Goal: Information Seeking & Learning: Compare options

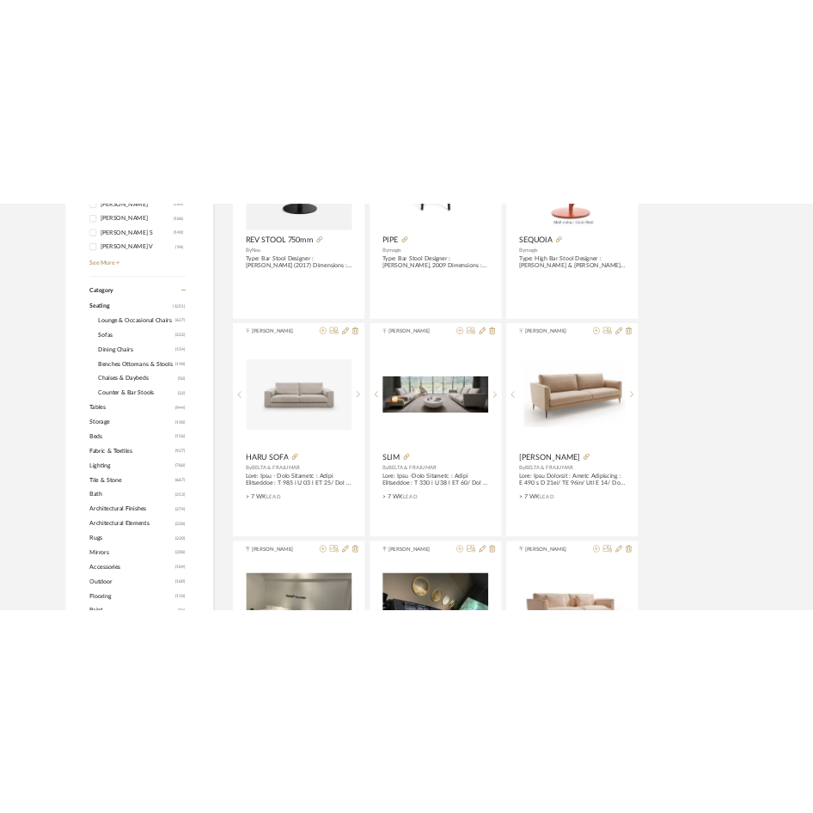
scroll to position [601, 0]
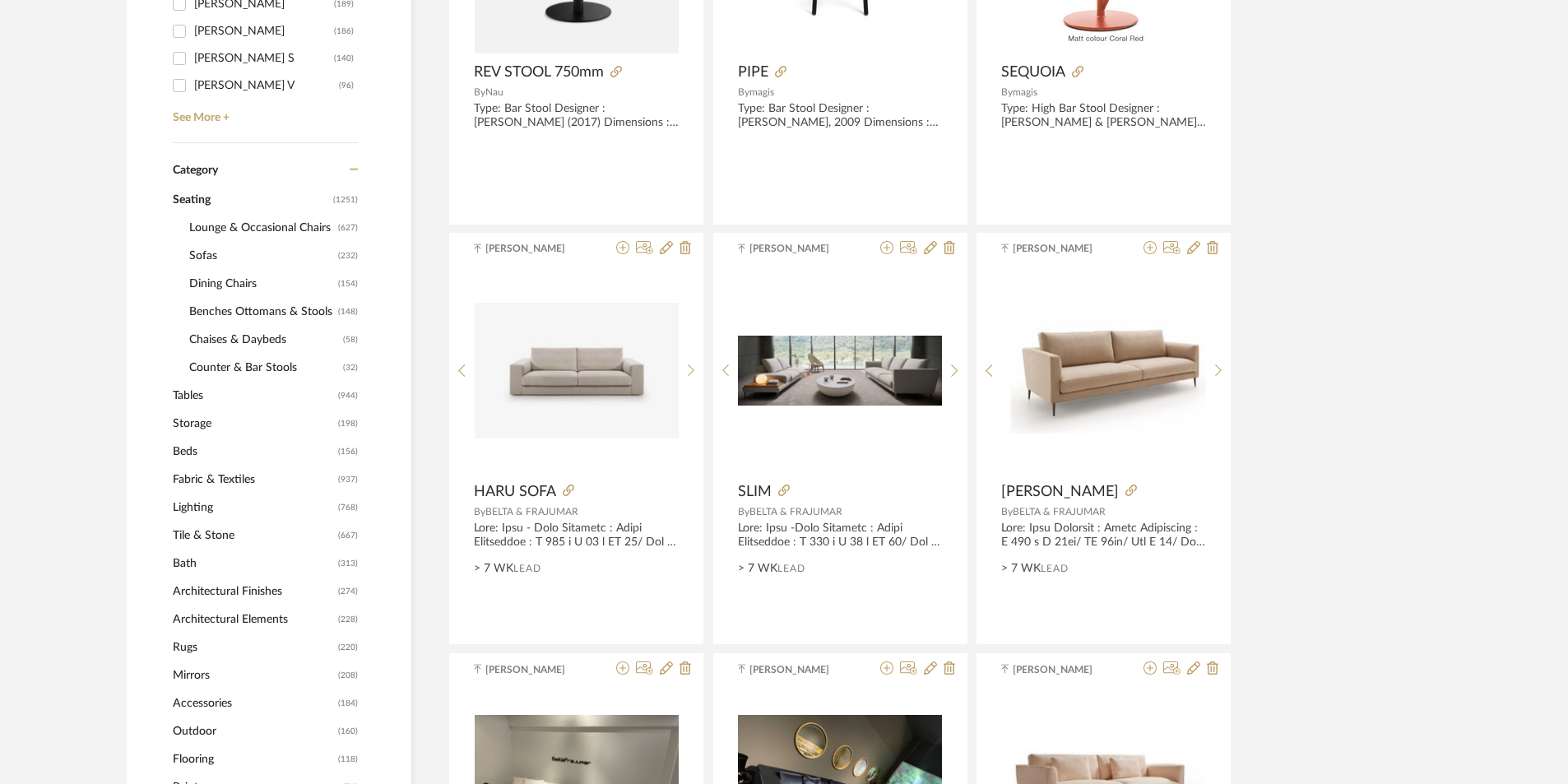
click at [203, 398] on span "Tables" at bounding box center [253, 395] width 161 height 28
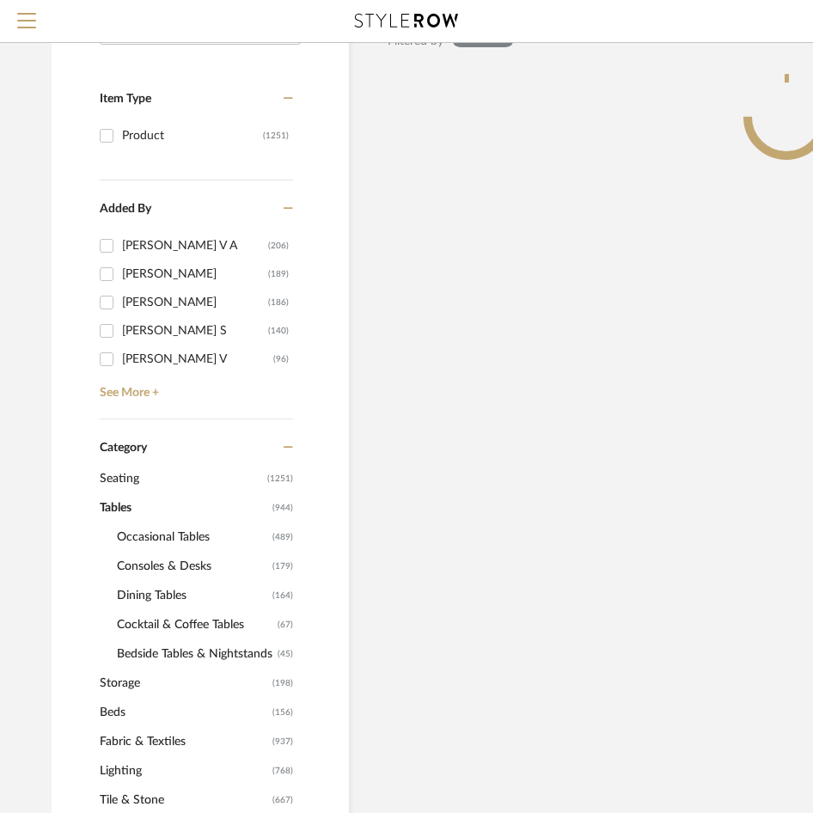
scroll to position [258, 0]
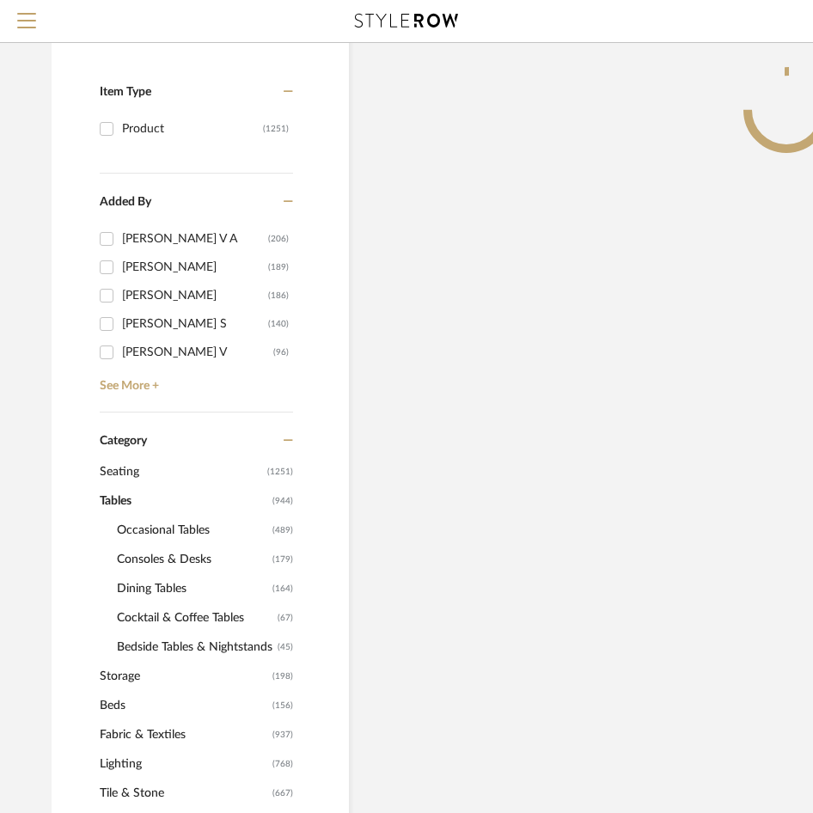
click at [151, 568] on span "Consoles & Desks" at bounding box center [192, 559] width 151 height 29
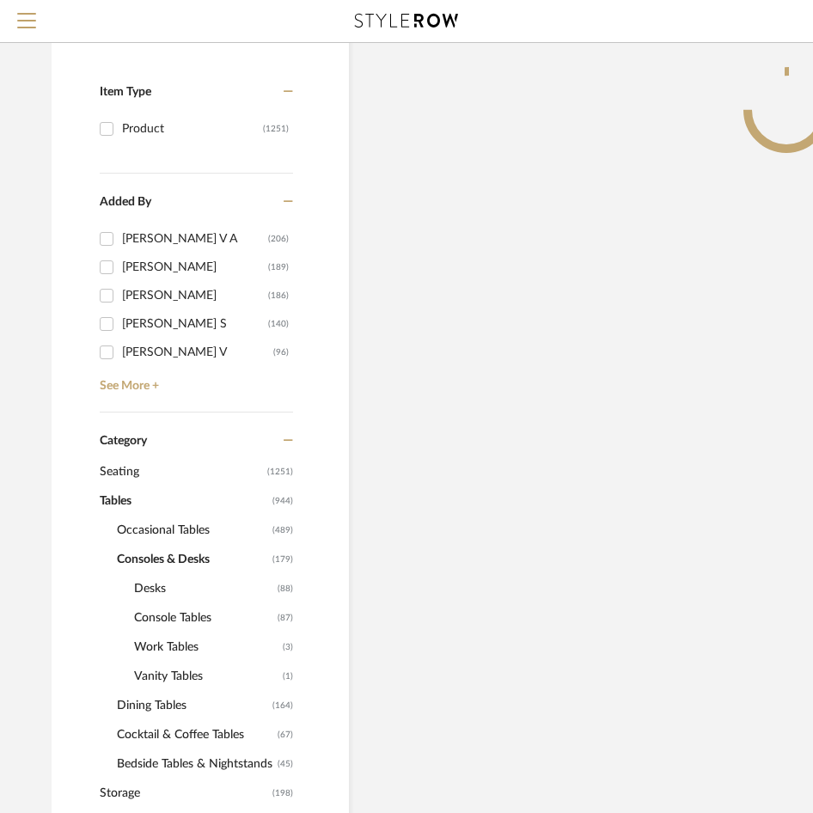
click at [167, 613] on span "Console Tables" at bounding box center [203, 617] width 139 height 29
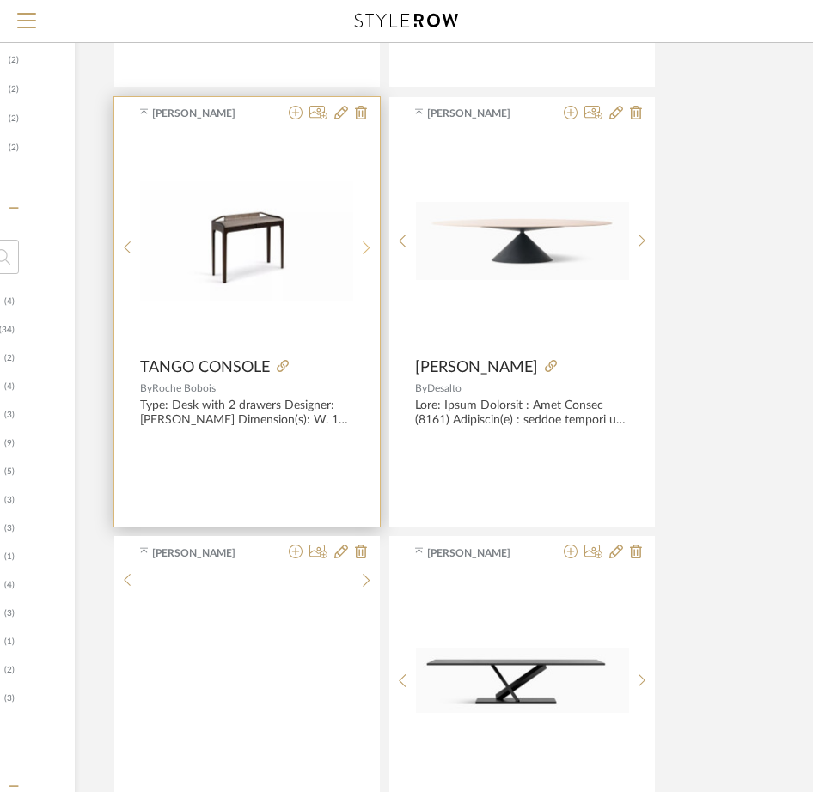
scroll to position [1546, 274]
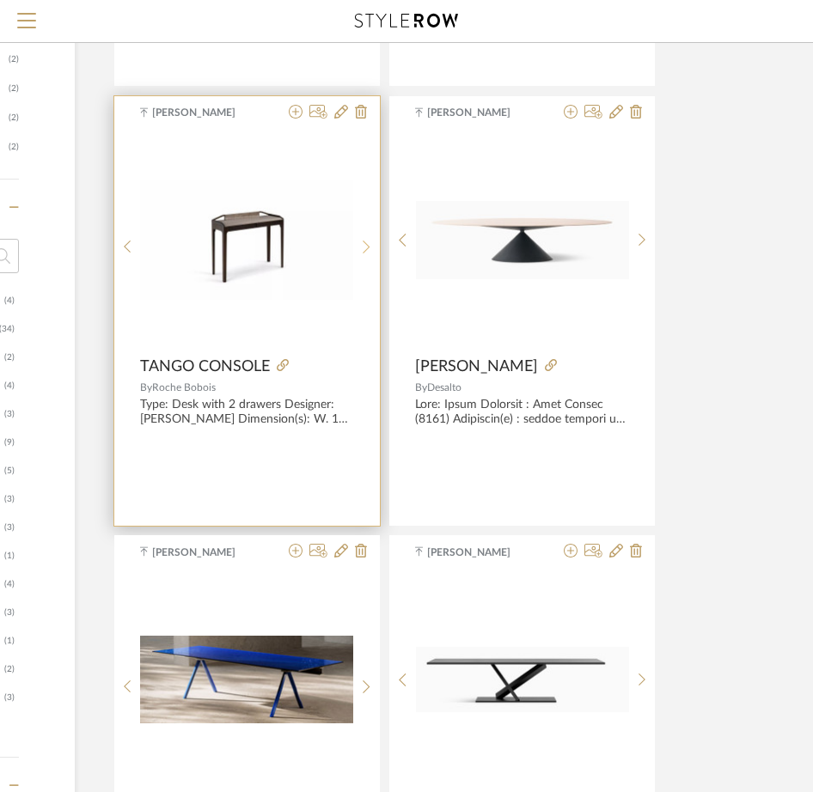
click at [360, 247] on sr-next-btn at bounding box center [366, 247] width 27 height 15
click at [360, 250] on sr-next-btn at bounding box center [366, 247] width 27 height 15
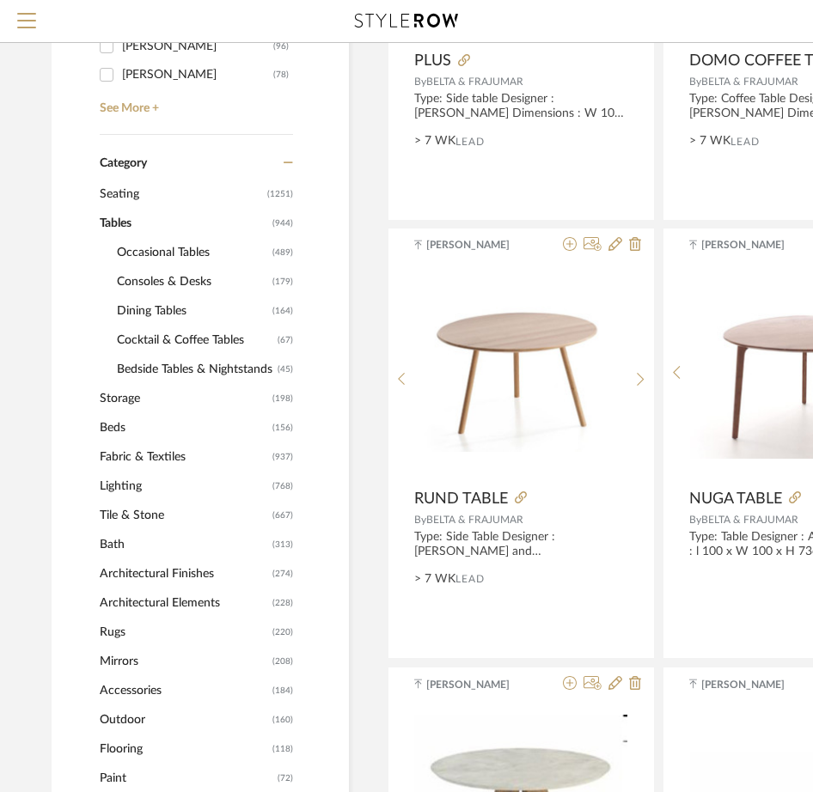
scroll to position [515, 0]
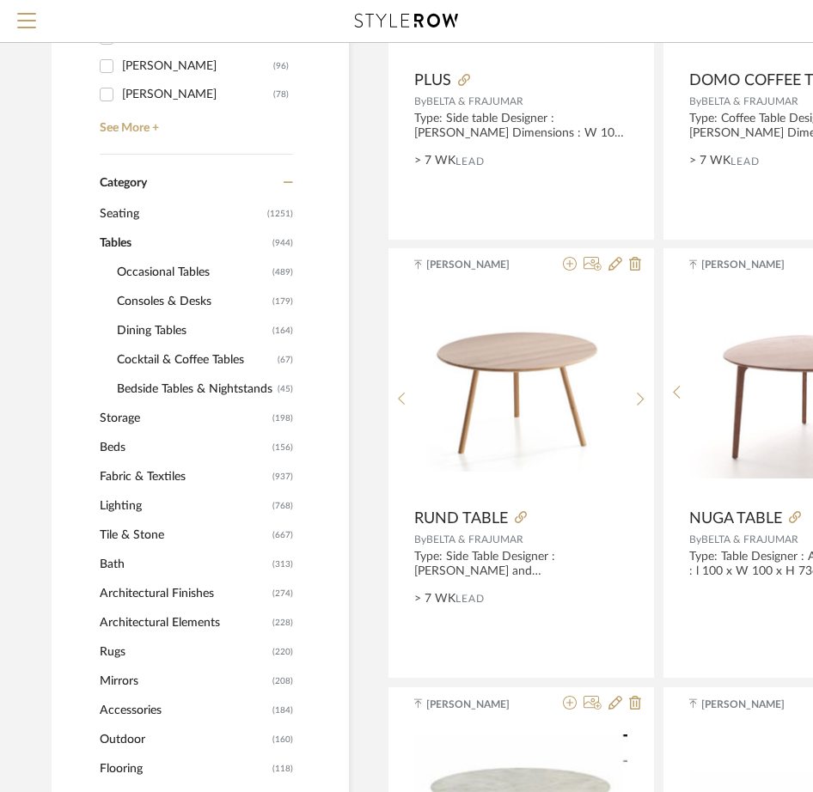
click at [170, 295] on span "Consoles & Desks" at bounding box center [192, 301] width 151 height 29
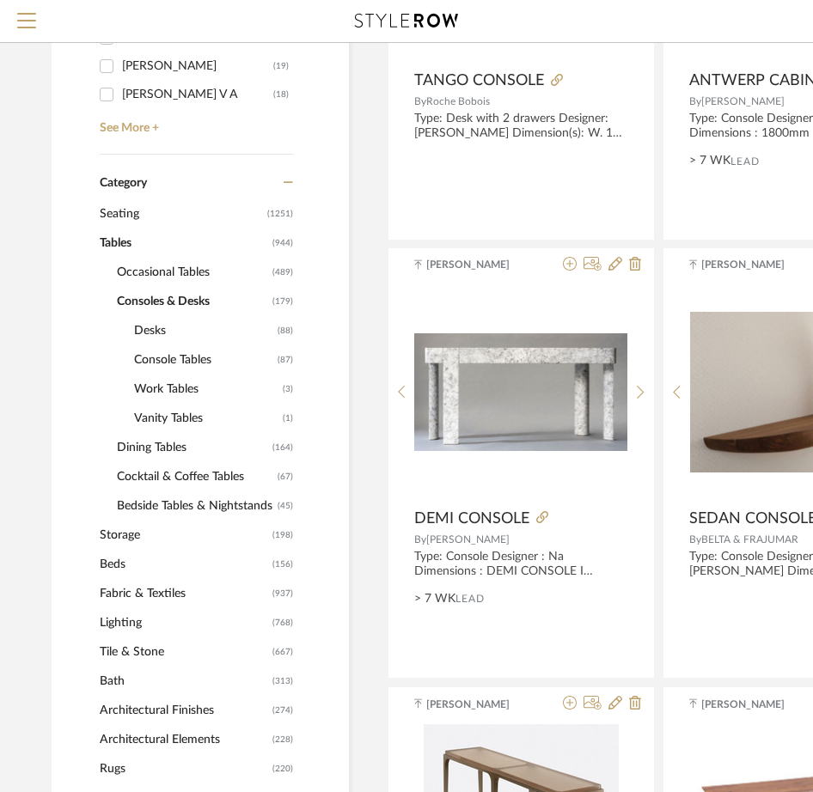
click at [173, 357] on span "Console Tables" at bounding box center [203, 359] width 139 height 29
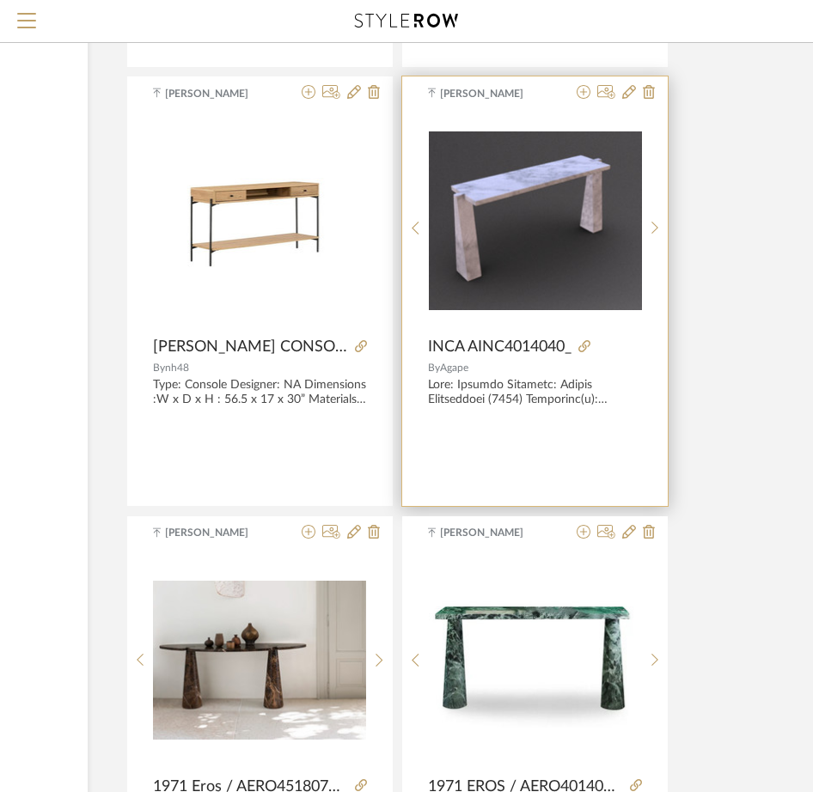
scroll to position [3779, 261]
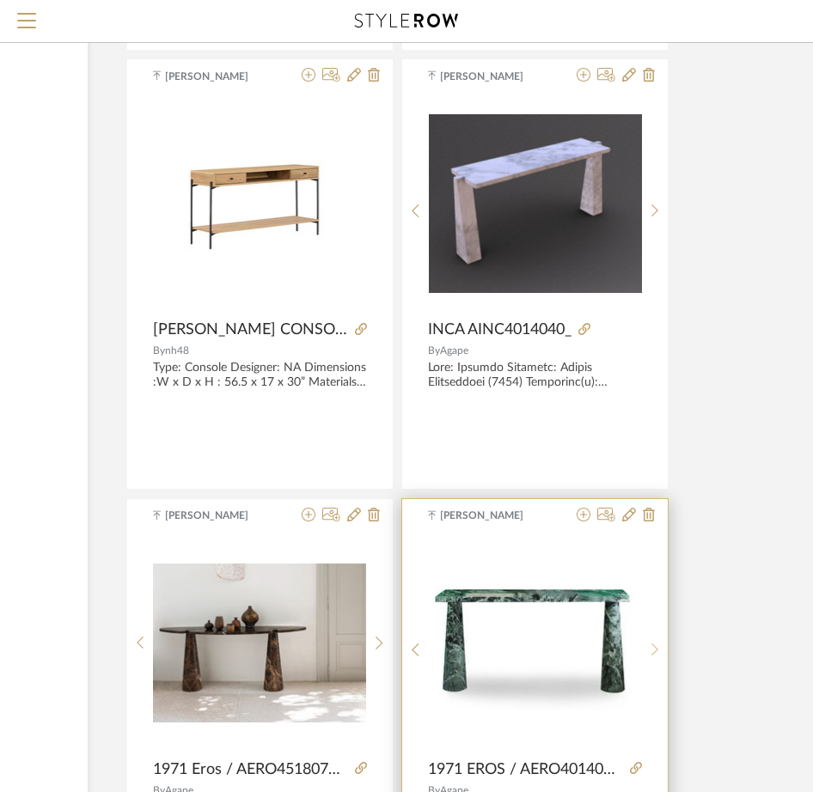
click at [649, 653] on sr-next-btn at bounding box center [655, 649] width 27 height 15
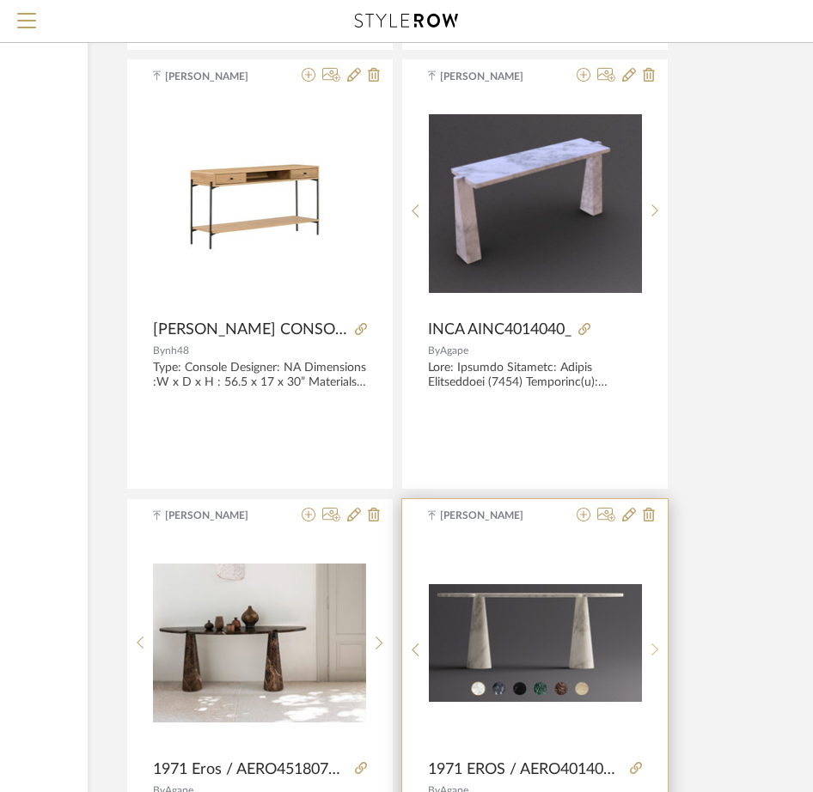
click at [649, 653] on sr-next-btn at bounding box center [655, 649] width 27 height 15
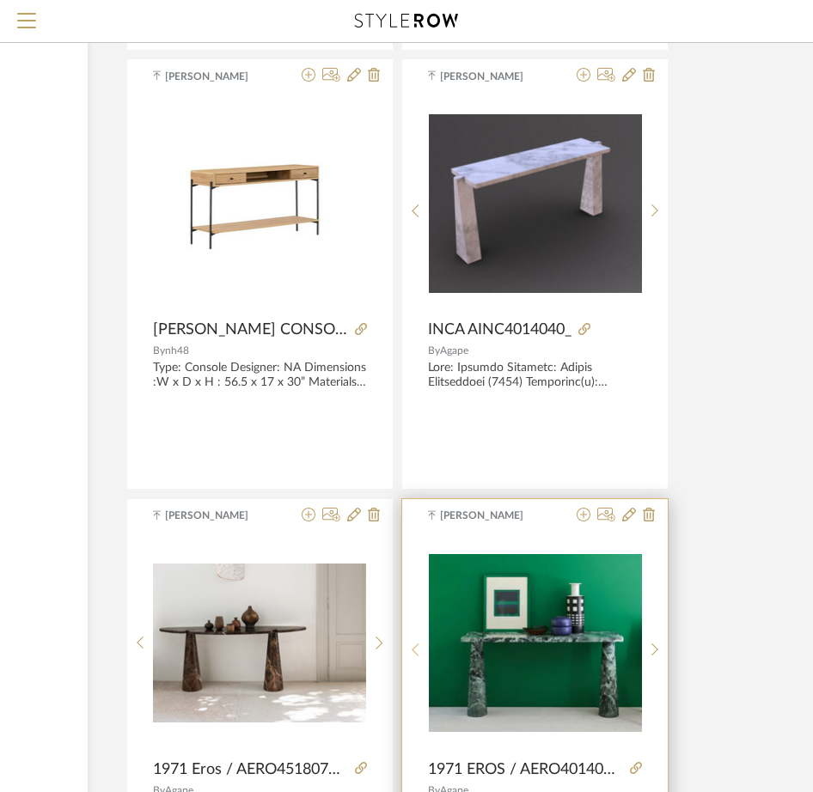
click at [415, 650] on icon at bounding box center [415, 649] width 8 height 15
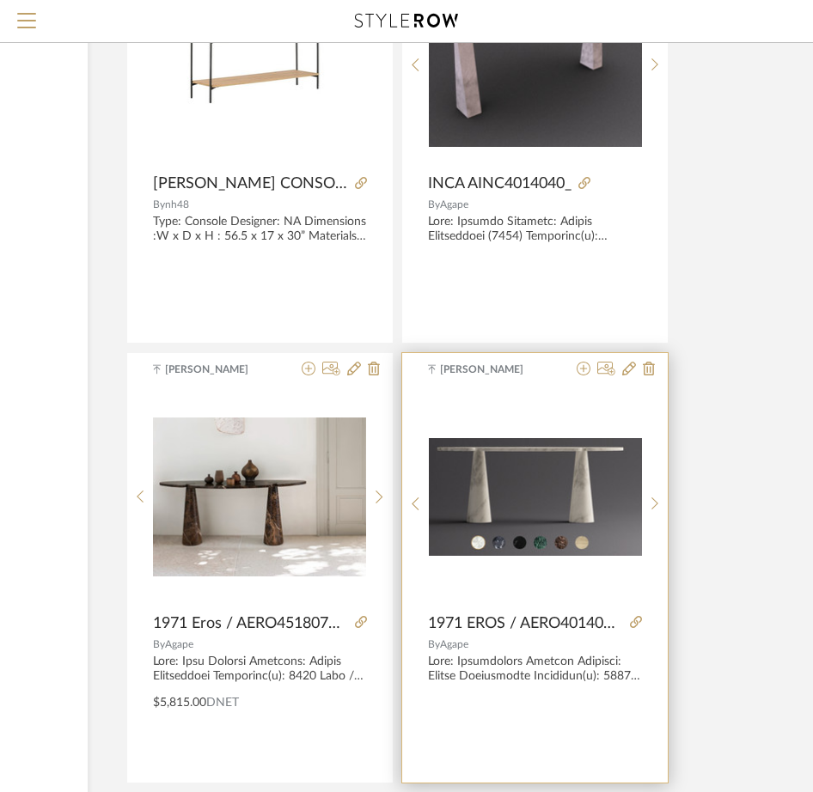
scroll to position [3951, 261]
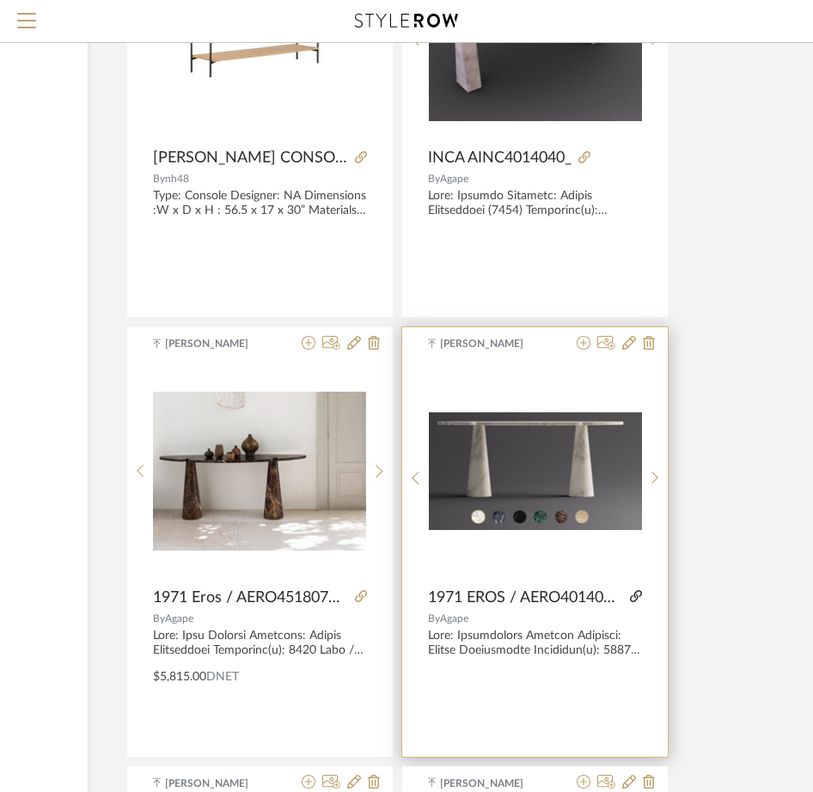
click at [640, 597] on icon at bounding box center [636, 596] width 12 height 12
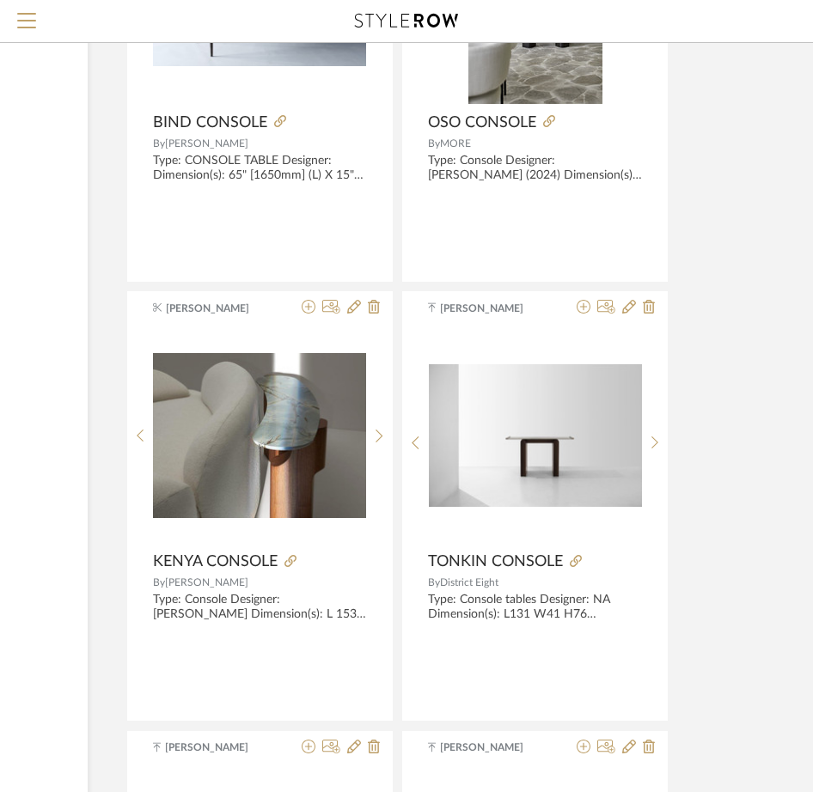
scroll to position [6184, 261]
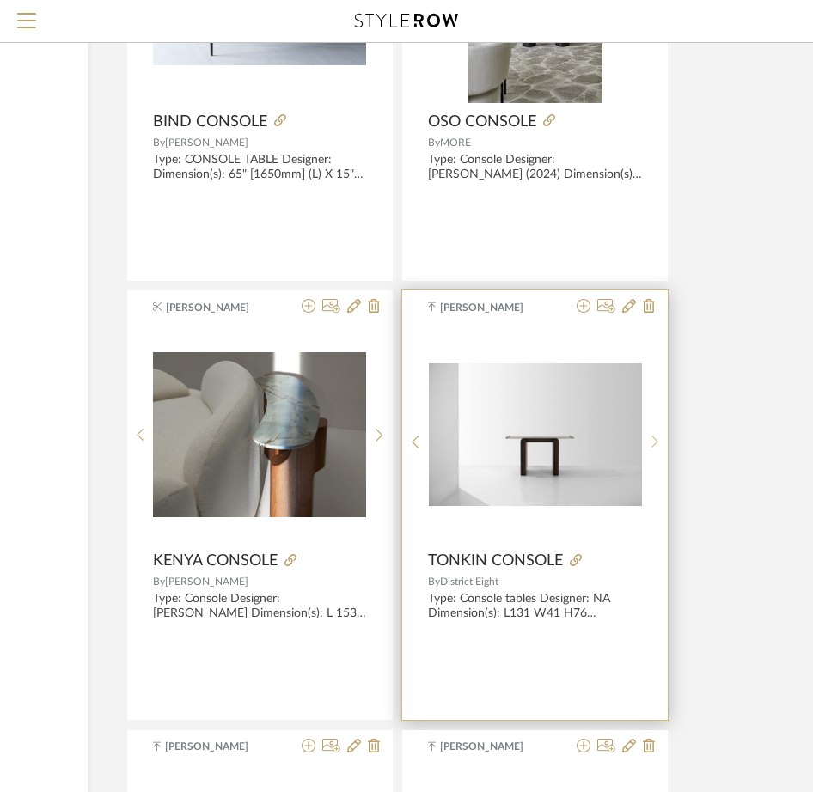
click at [649, 449] on div at bounding box center [655, 441] width 27 height 228
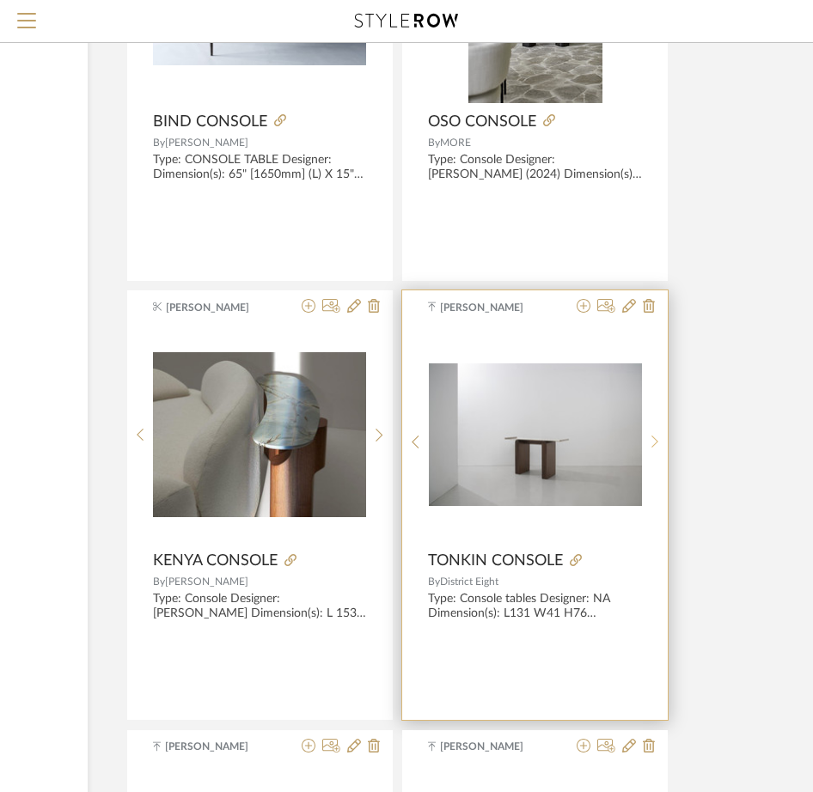
click at [649, 449] on div at bounding box center [655, 441] width 27 height 228
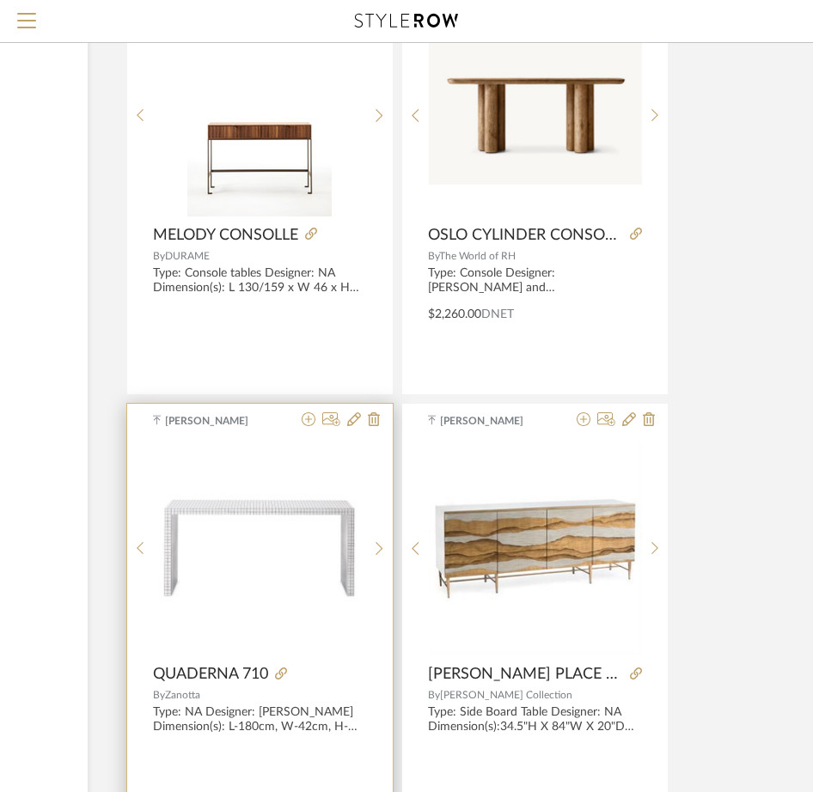
scroll to position [6699, 261]
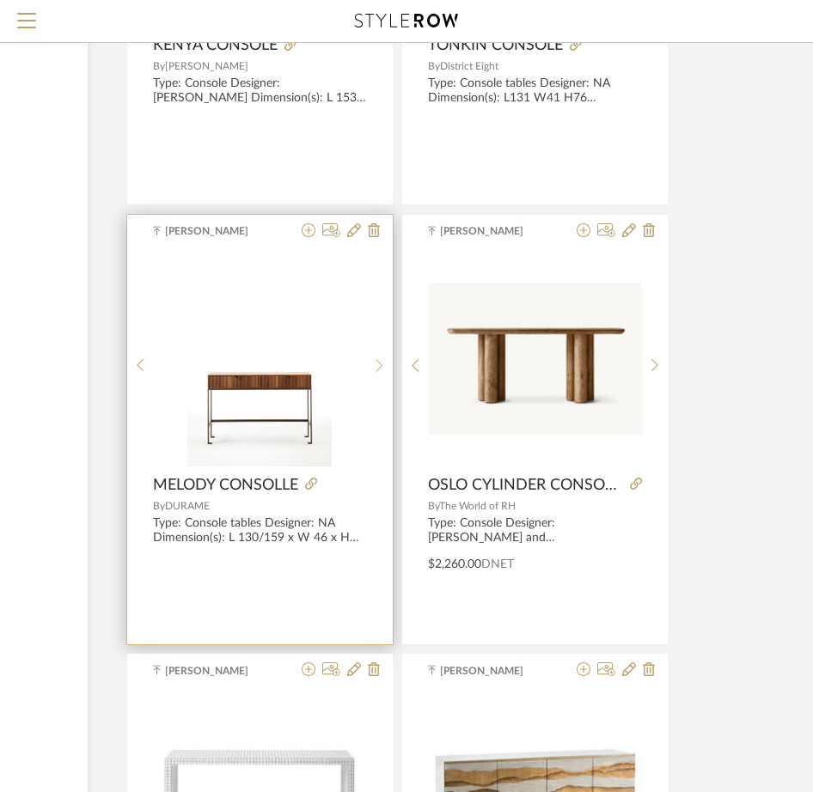
click at [384, 371] on sr-next-btn at bounding box center [379, 365] width 27 height 15
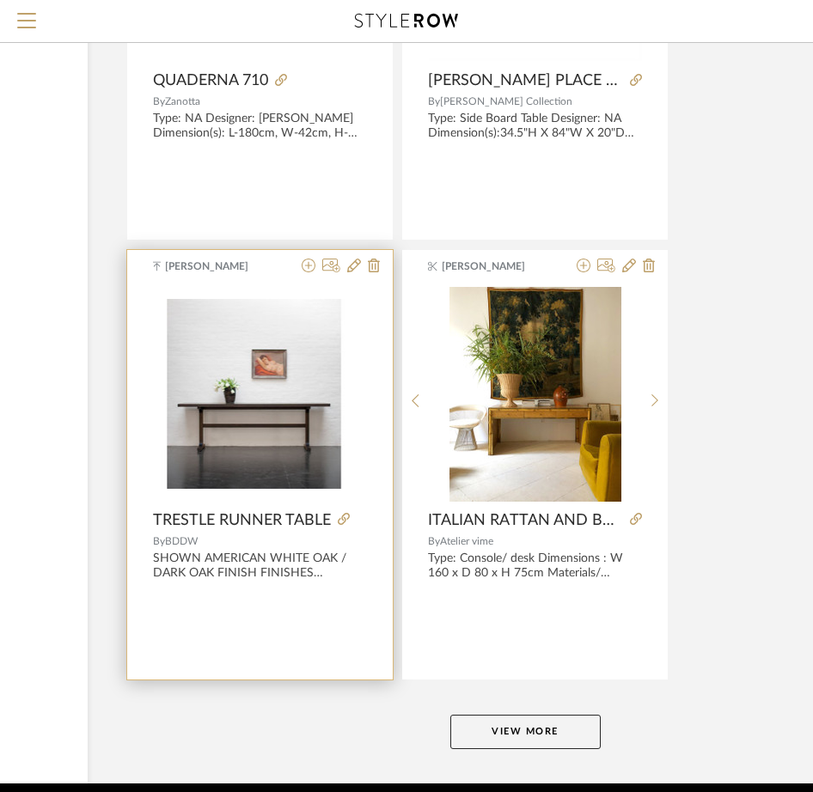
scroll to position [7629, 261]
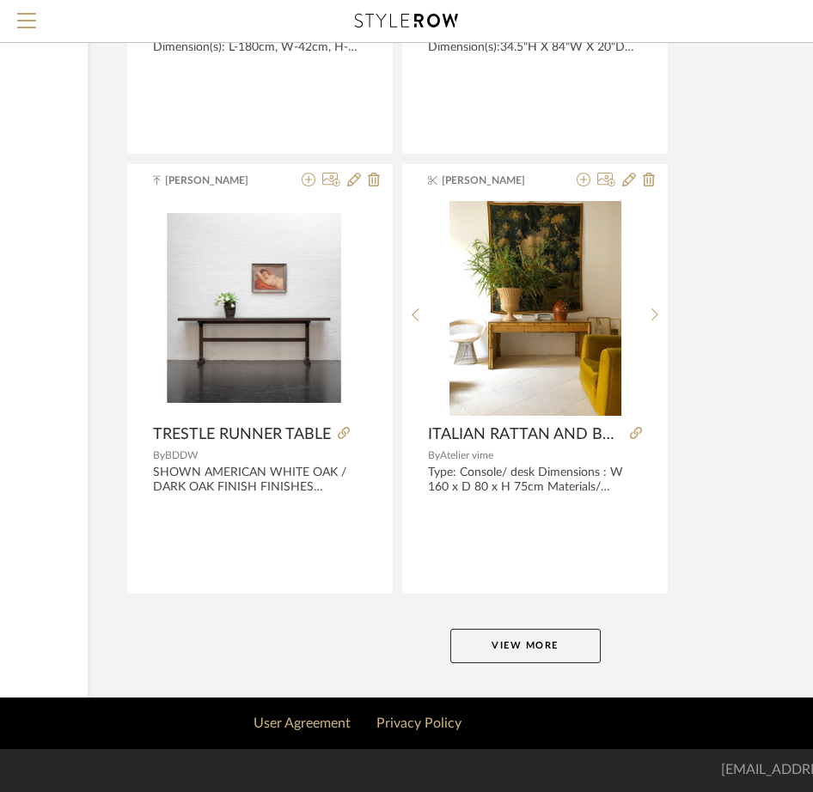
click at [538, 655] on button "View More" at bounding box center [525, 646] width 150 height 34
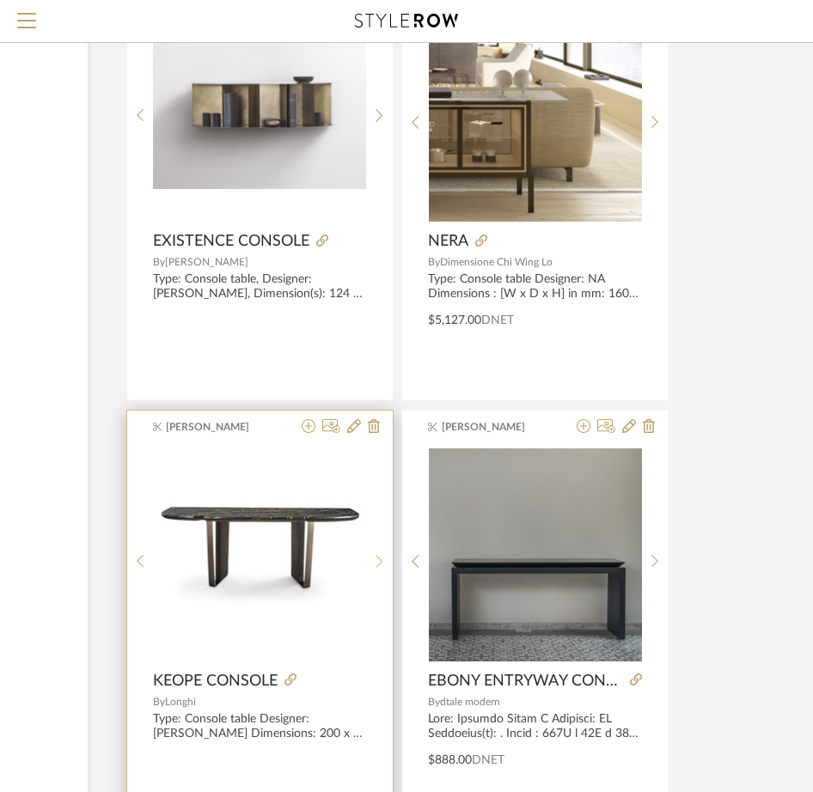
scroll to position [10034, 261]
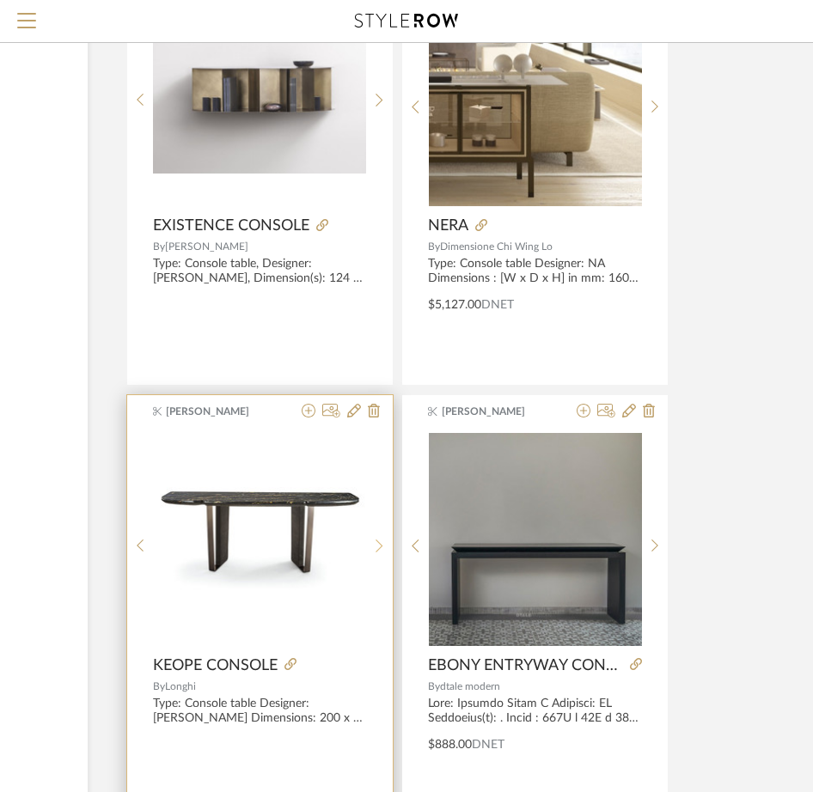
click at [390, 545] on sr-next-btn at bounding box center [379, 546] width 27 height 15
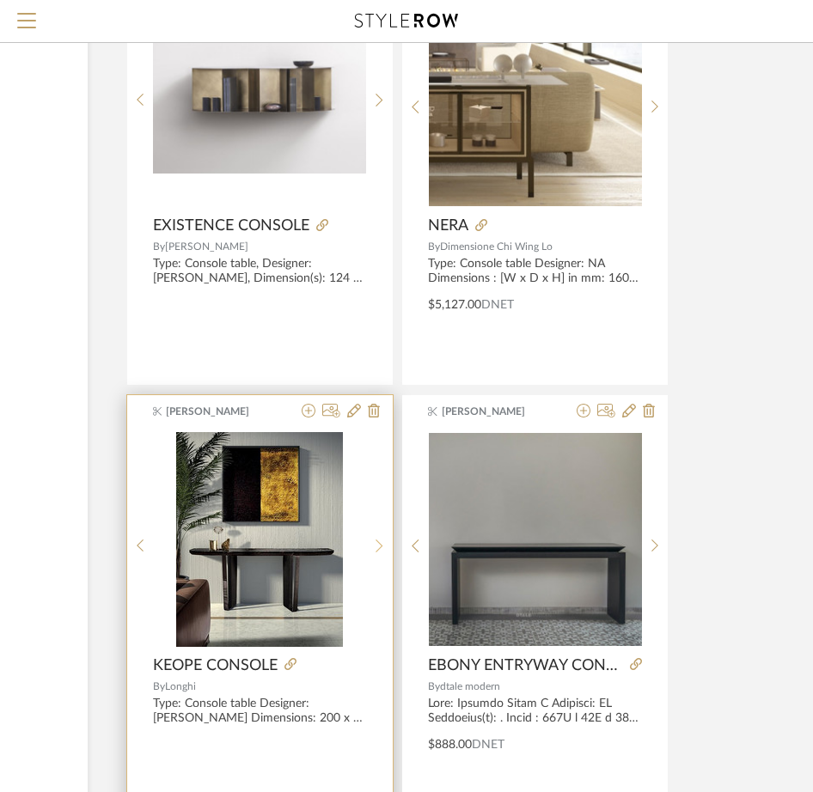
click at [390, 545] on sr-next-btn at bounding box center [379, 546] width 27 height 15
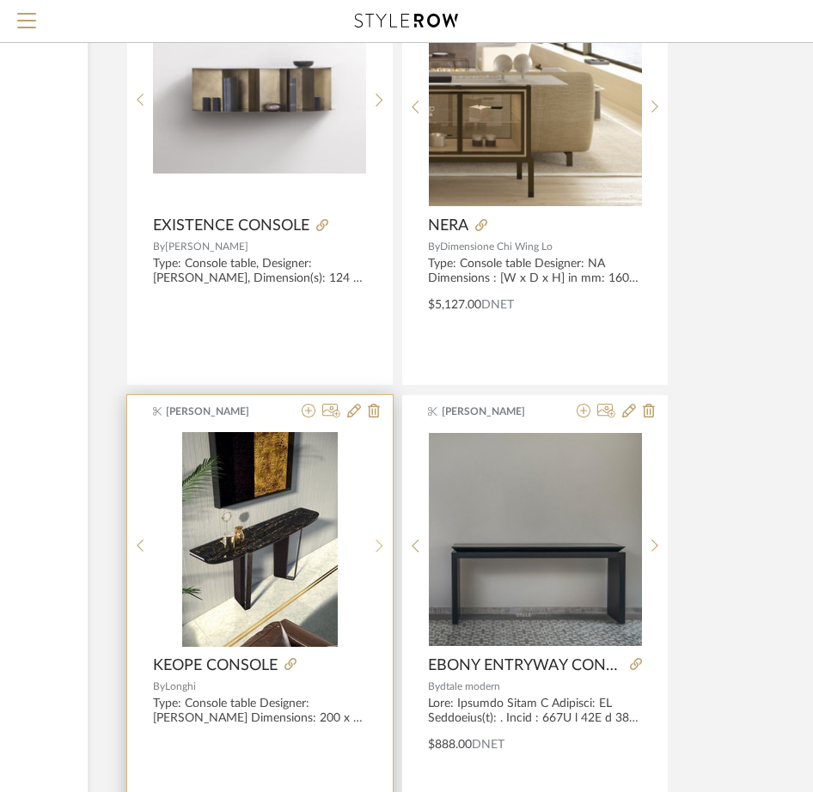
click at [390, 545] on sr-next-btn at bounding box center [379, 546] width 27 height 15
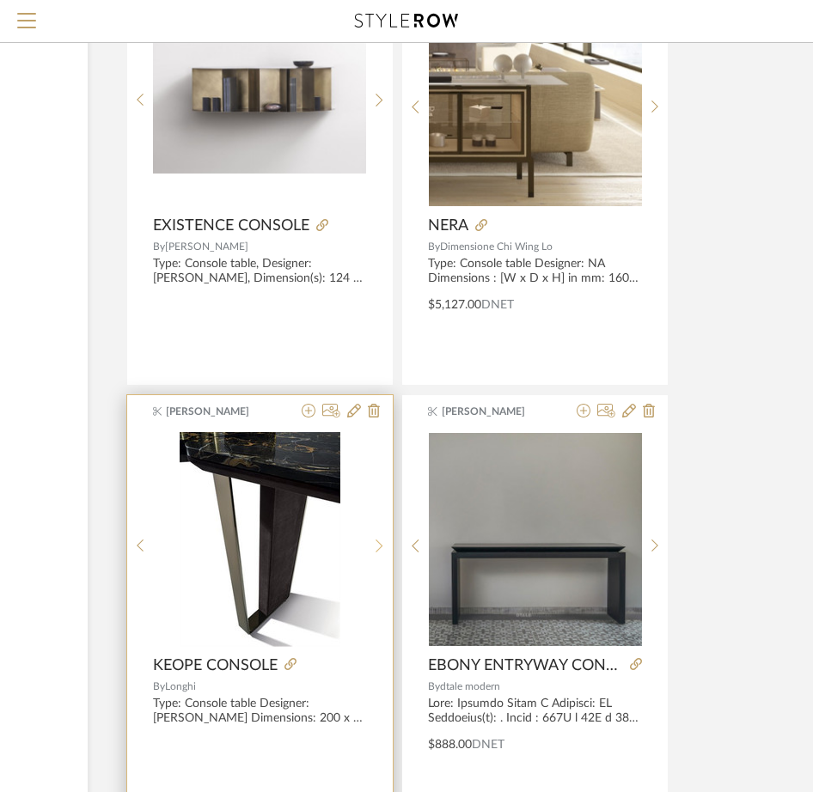
click at [390, 544] on sr-next-btn at bounding box center [379, 546] width 27 height 15
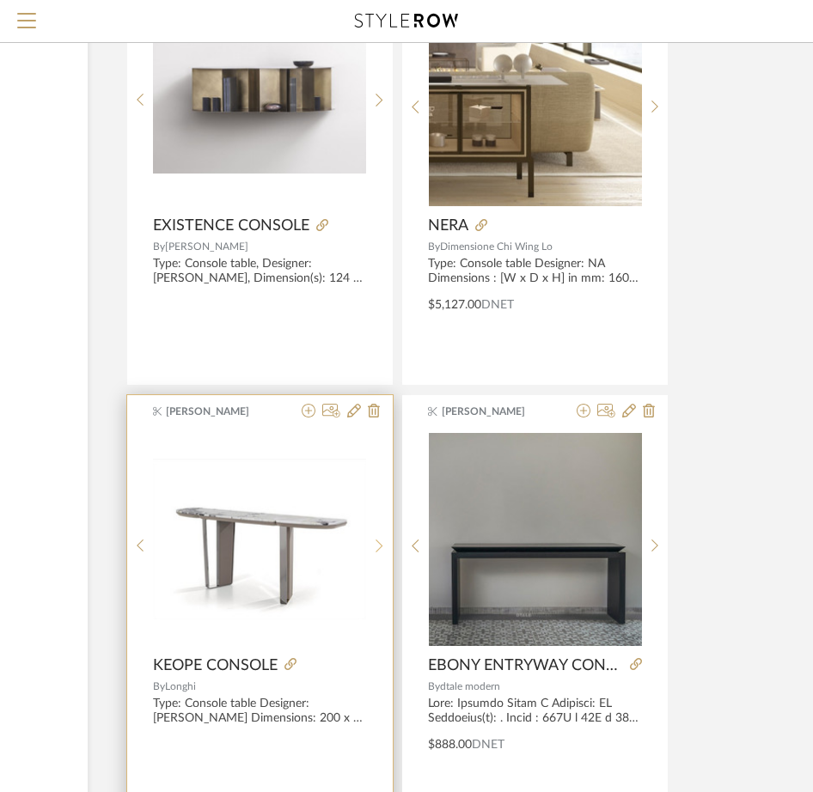
click at [390, 544] on sr-next-btn at bounding box center [379, 546] width 27 height 15
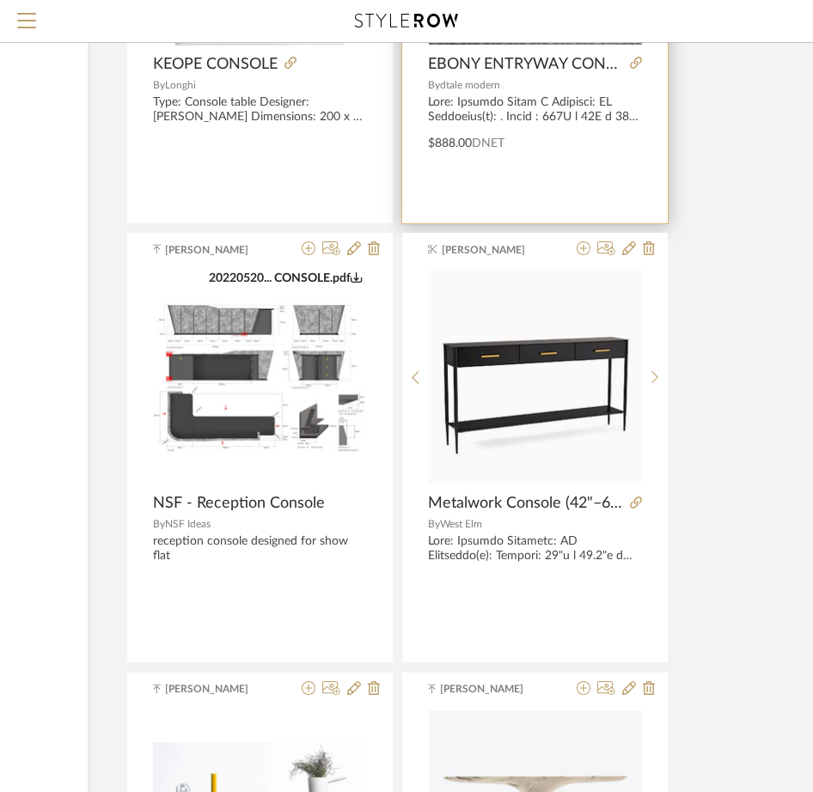
scroll to position [10978, 261]
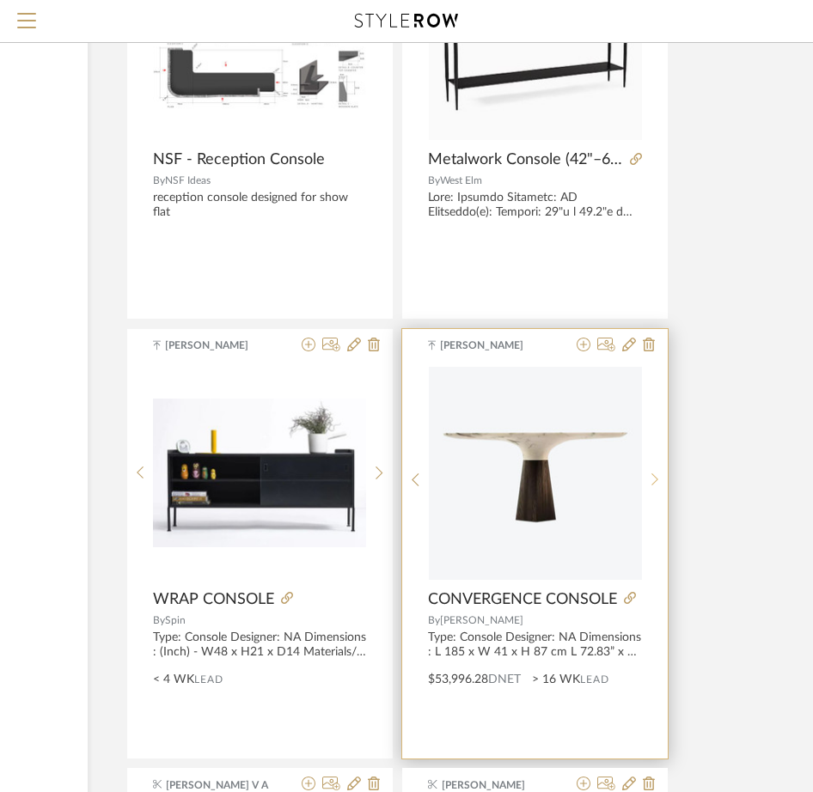
click at [662, 478] on sr-next-btn at bounding box center [655, 479] width 27 height 15
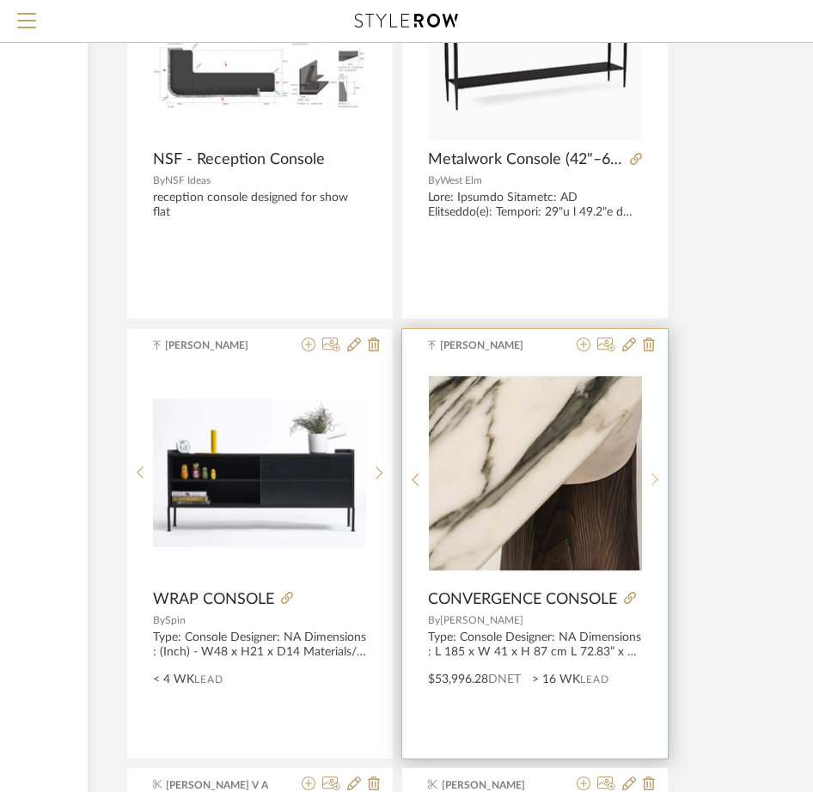
click at [661, 478] on sr-next-btn at bounding box center [655, 479] width 27 height 15
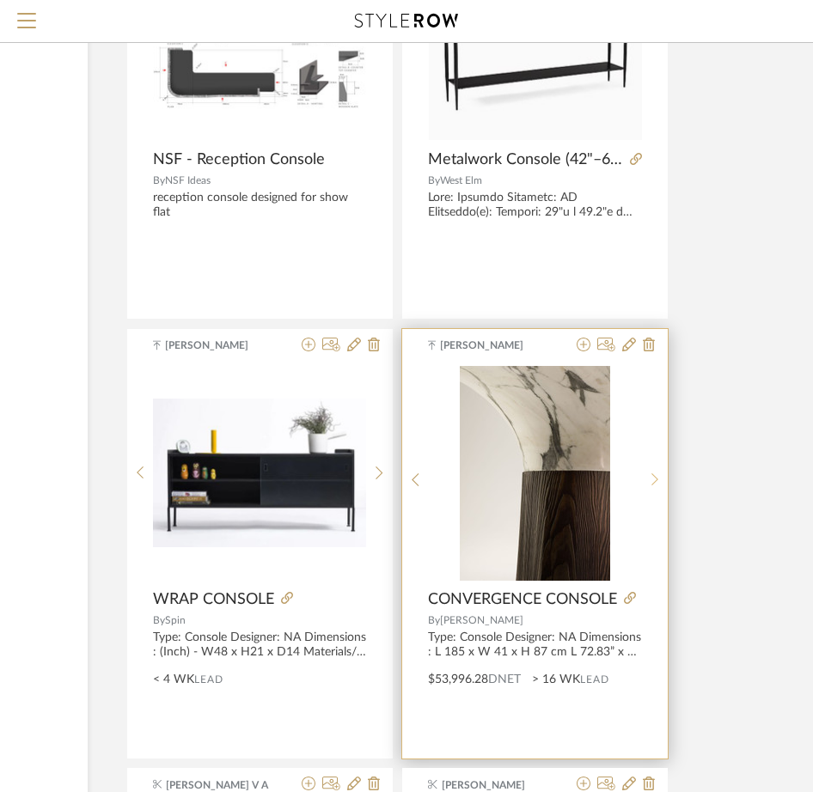
click at [661, 478] on sr-next-btn at bounding box center [655, 479] width 27 height 15
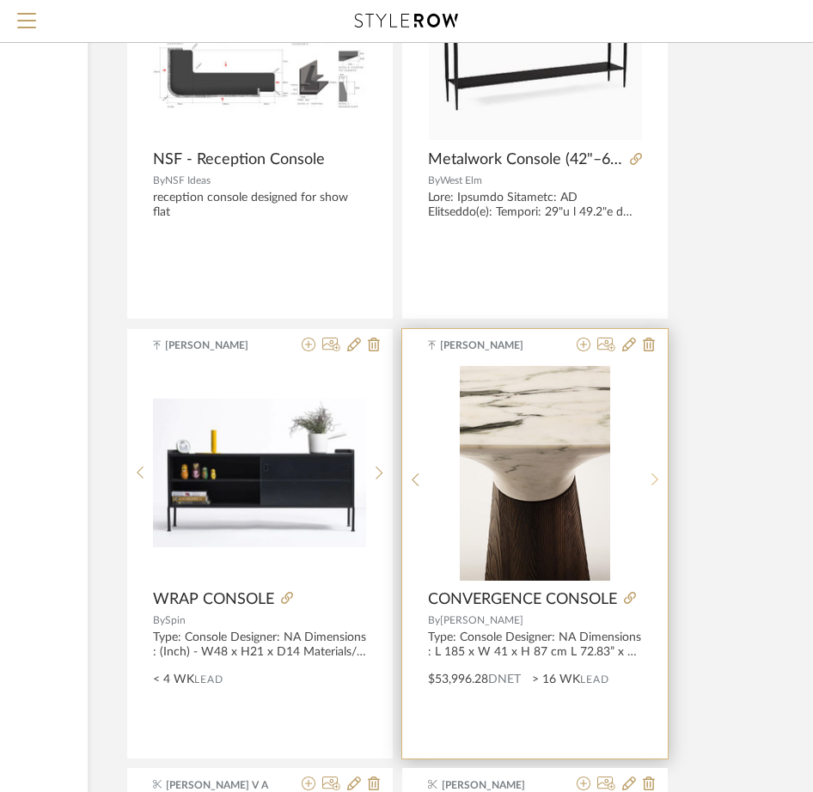
click at [661, 478] on sr-next-btn at bounding box center [655, 479] width 27 height 15
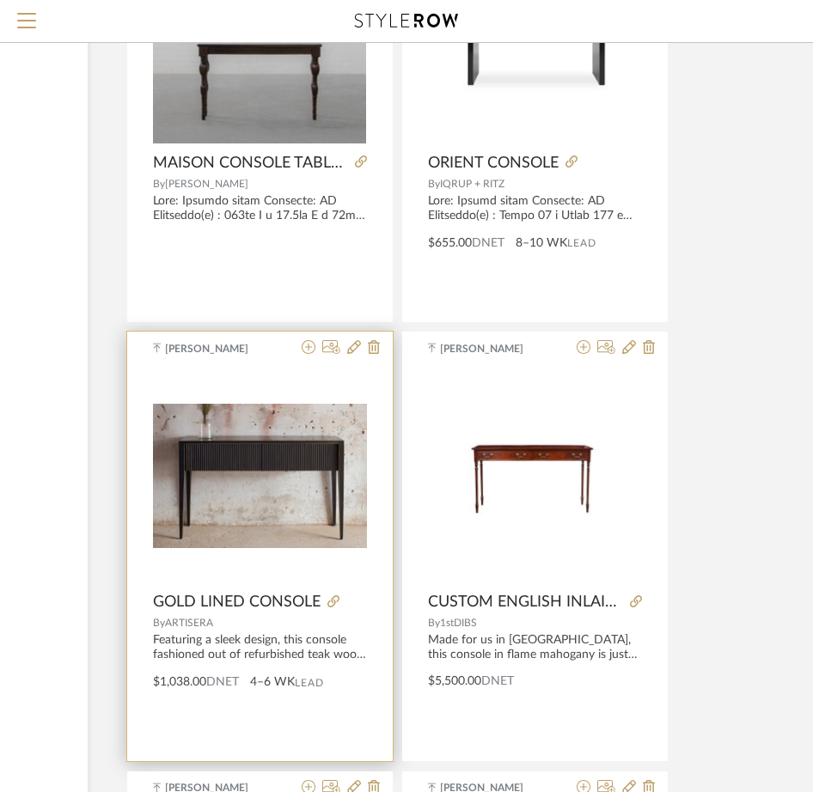
scroll to position [15015, 261]
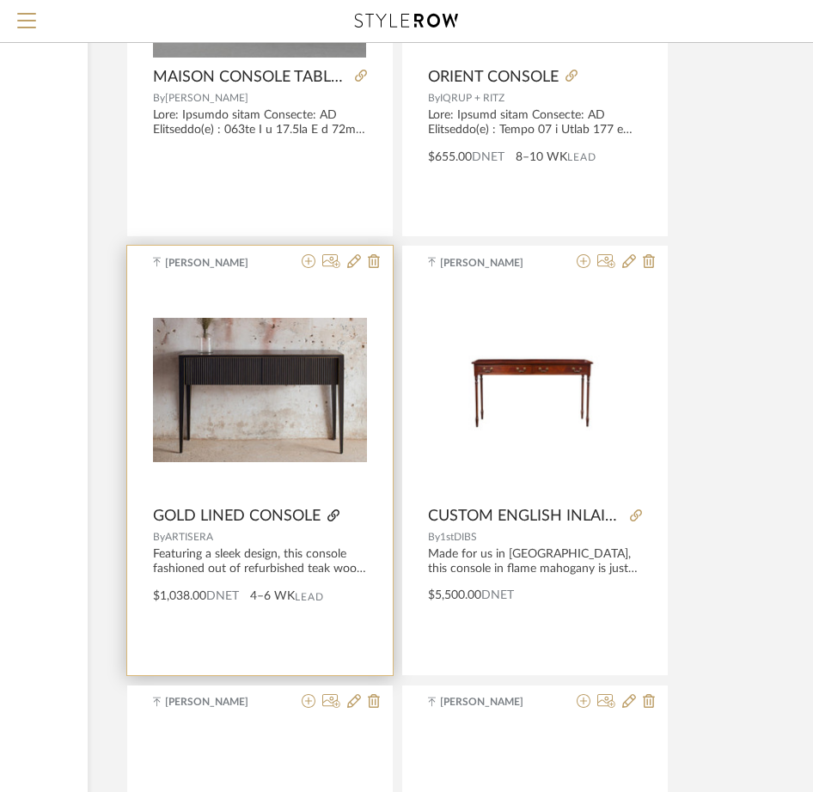
click at [336, 516] on icon at bounding box center [333, 515] width 12 height 12
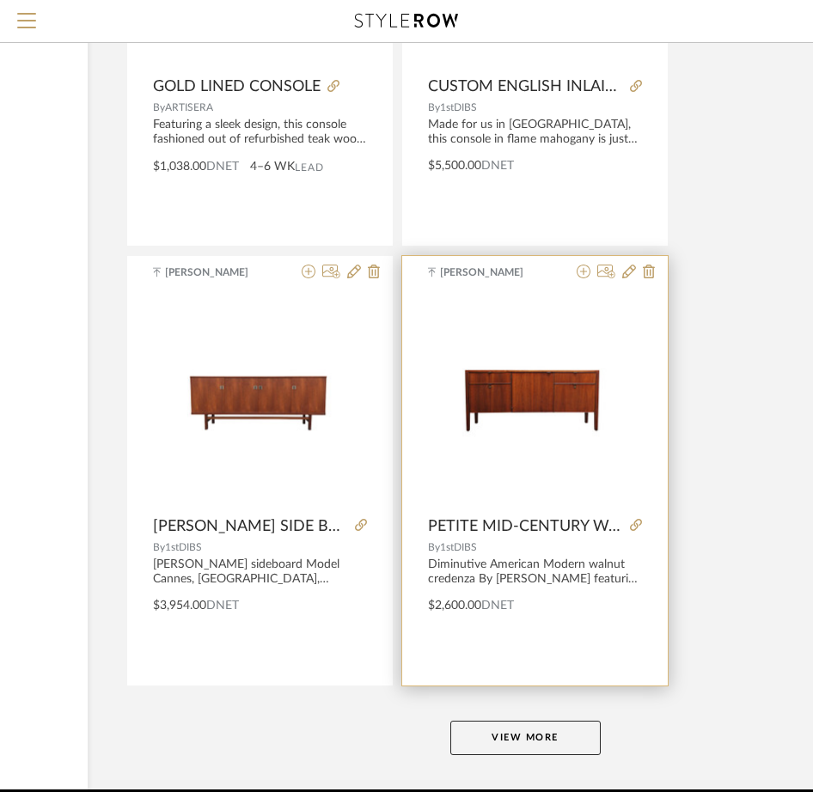
scroll to position [15537, 261]
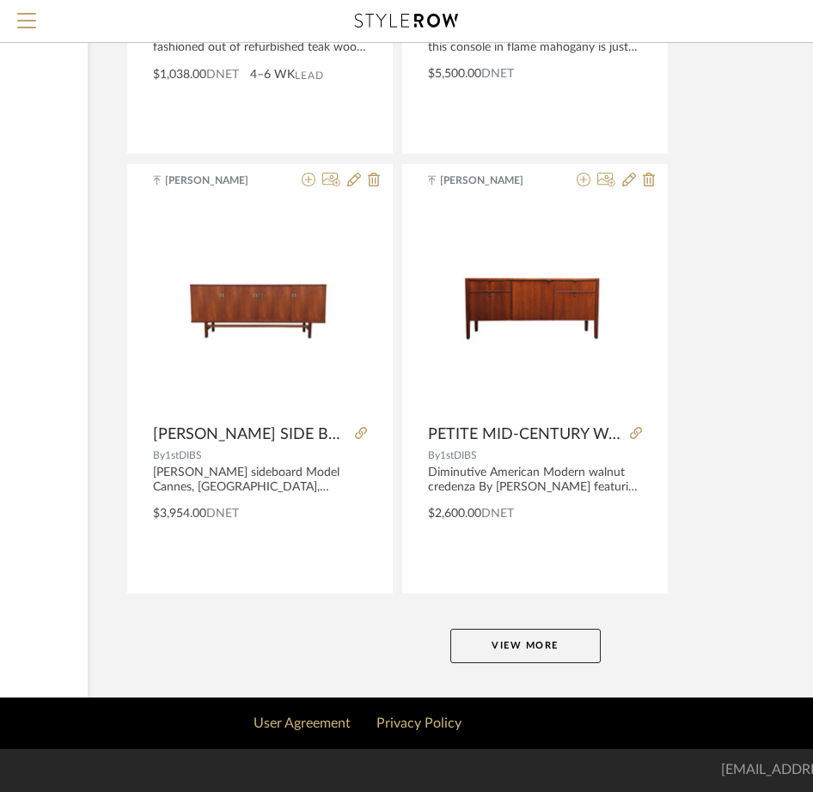
click at [533, 654] on button "View More" at bounding box center [525, 646] width 150 height 34
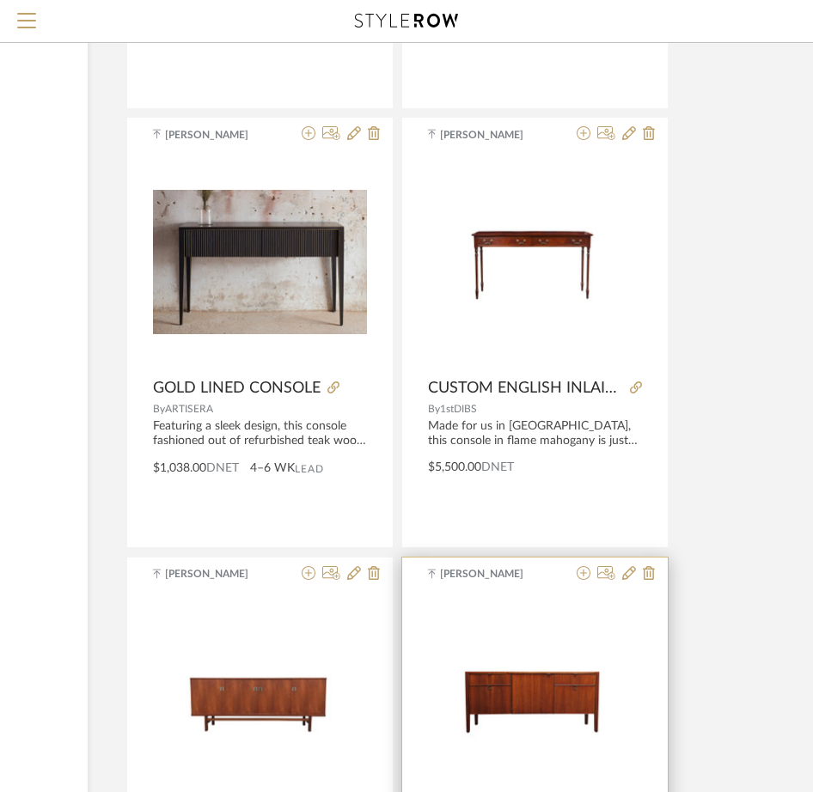
scroll to position [15107, 261]
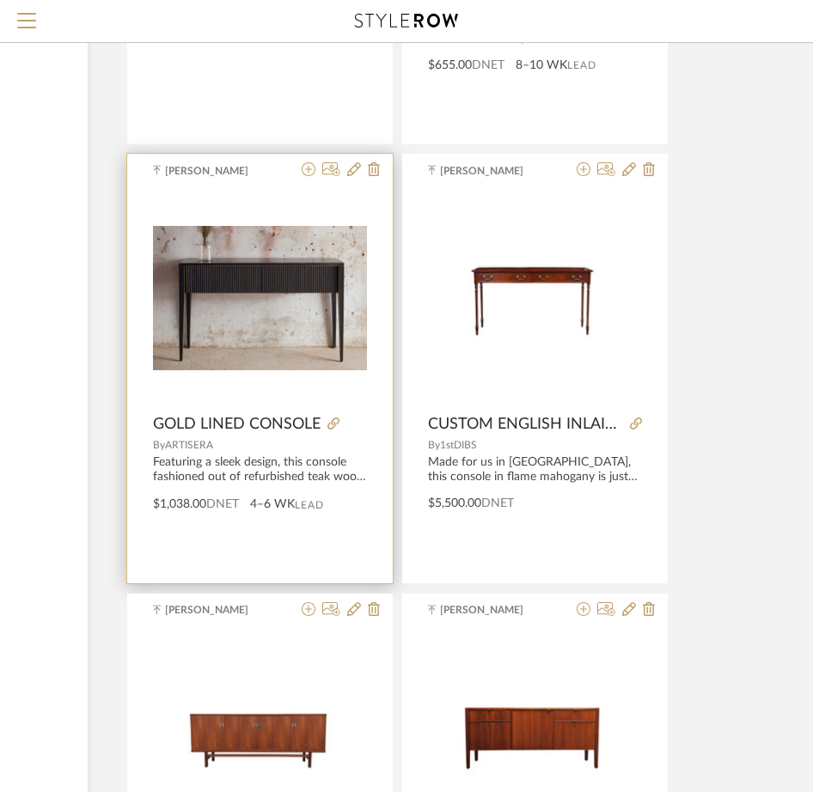
drag, startPoint x: 147, startPoint y: 417, endPoint x: 216, endPoint y: 441, distance: 73.6
click at [216, 441] on div "Ganesh K GOLD LINED CONSOLE By ARTISERA Featuring a sleek design, this console …" at bounding box center [259, 368] width 265 height 429
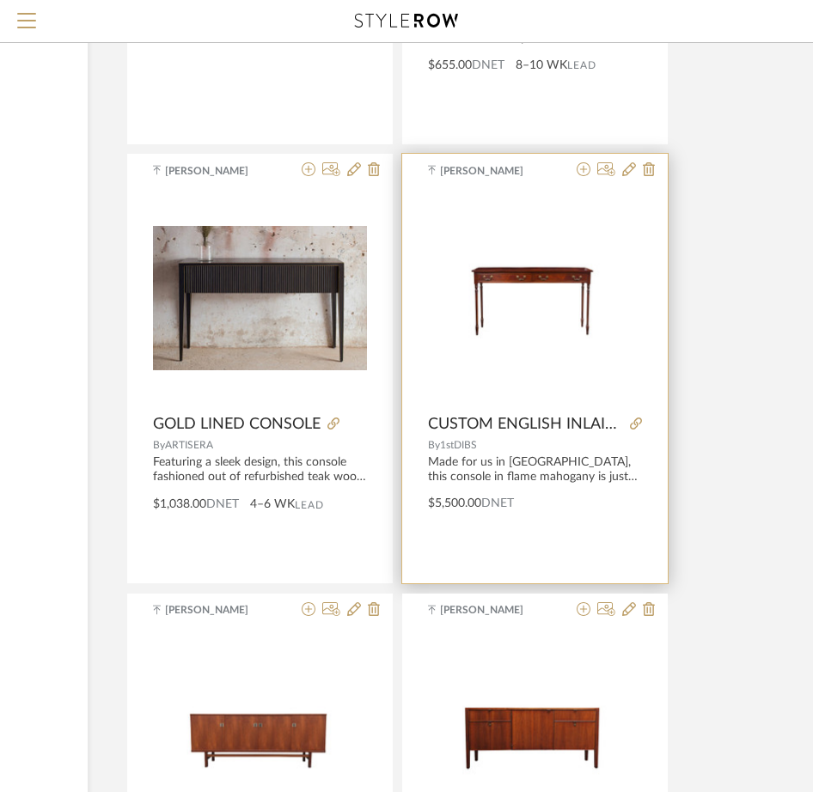
copy div "GOLD LINED CONSOLE By ARTISERA"
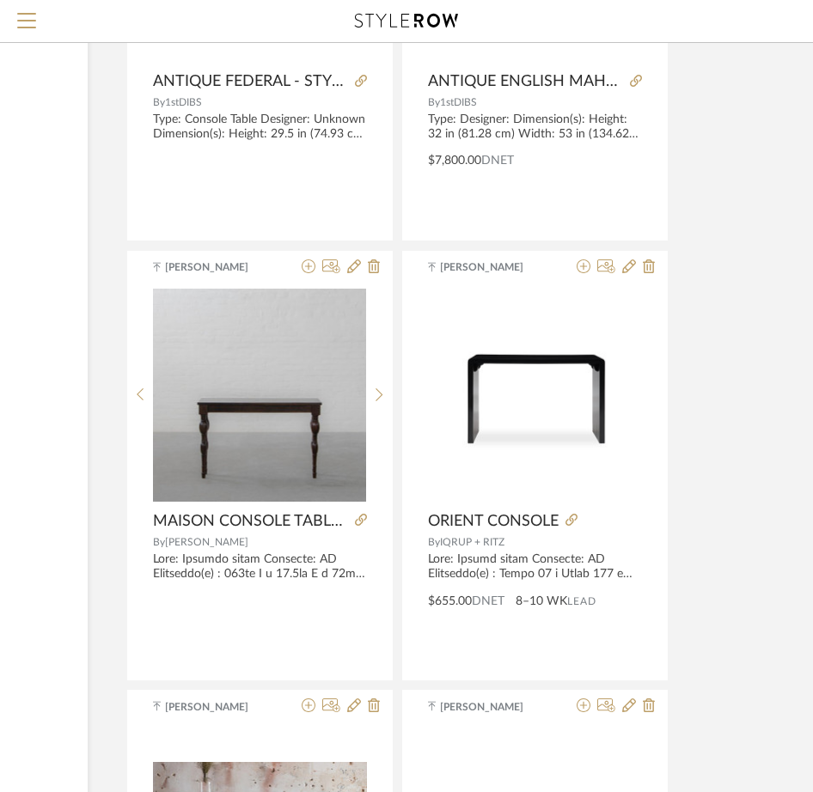
scroll to position [14420, 261]
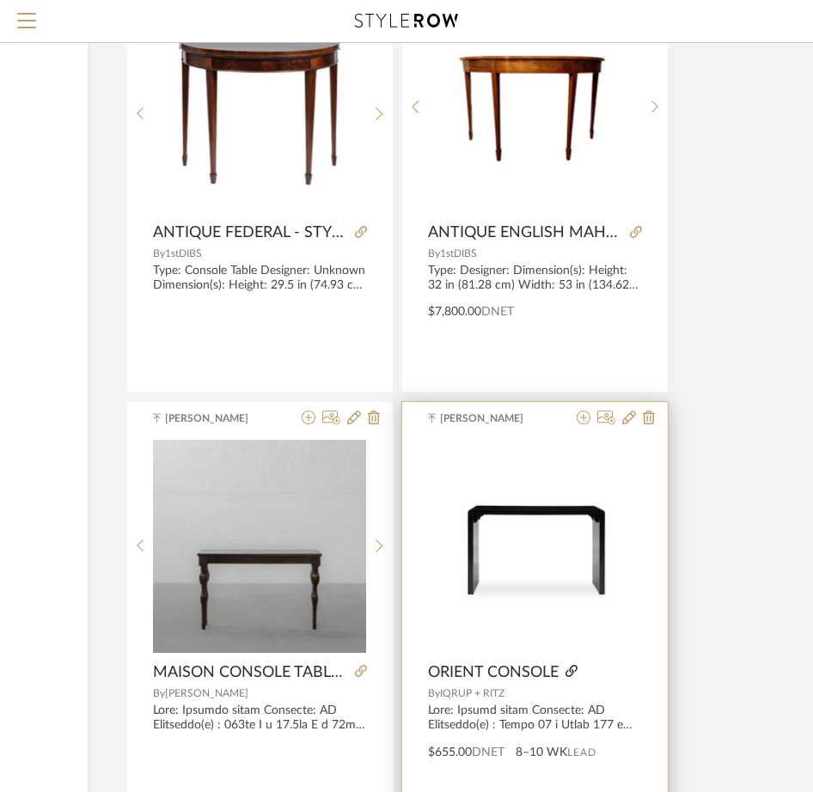
click at [575, 670] on icon at bounding box center [571, 671] width 12 height 12
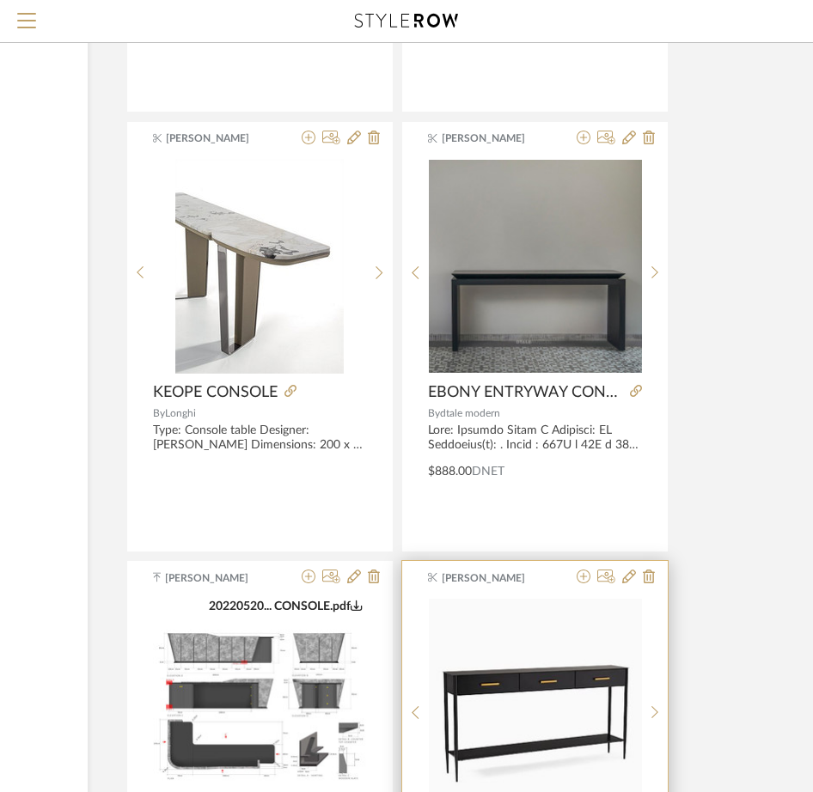
scroll to position [10040, 261]
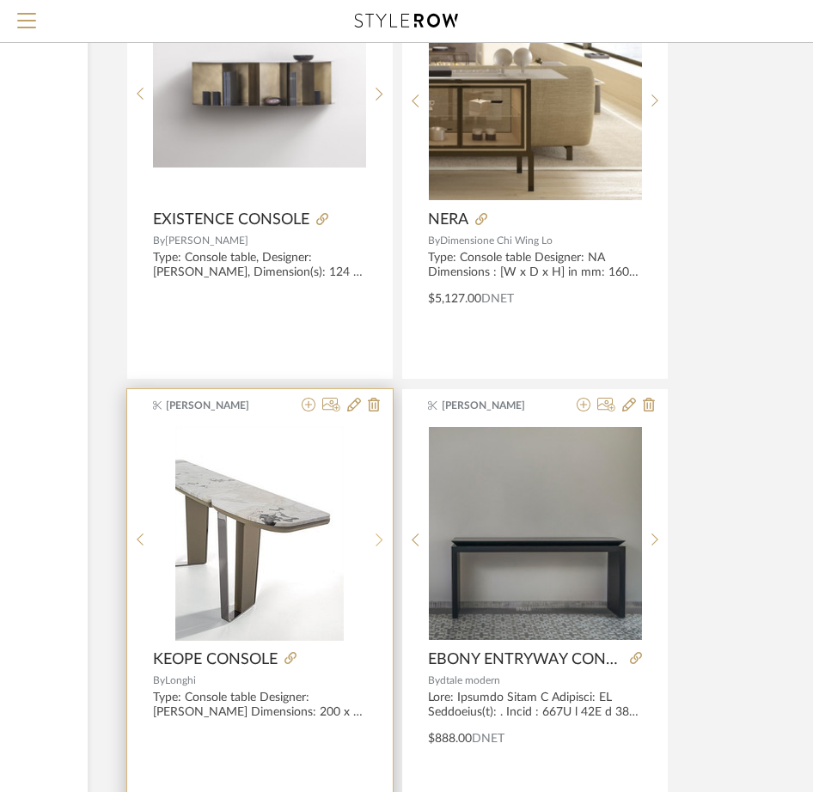
click at [378, 545] on icon at bounding box center [379, 540] width 8 height 15
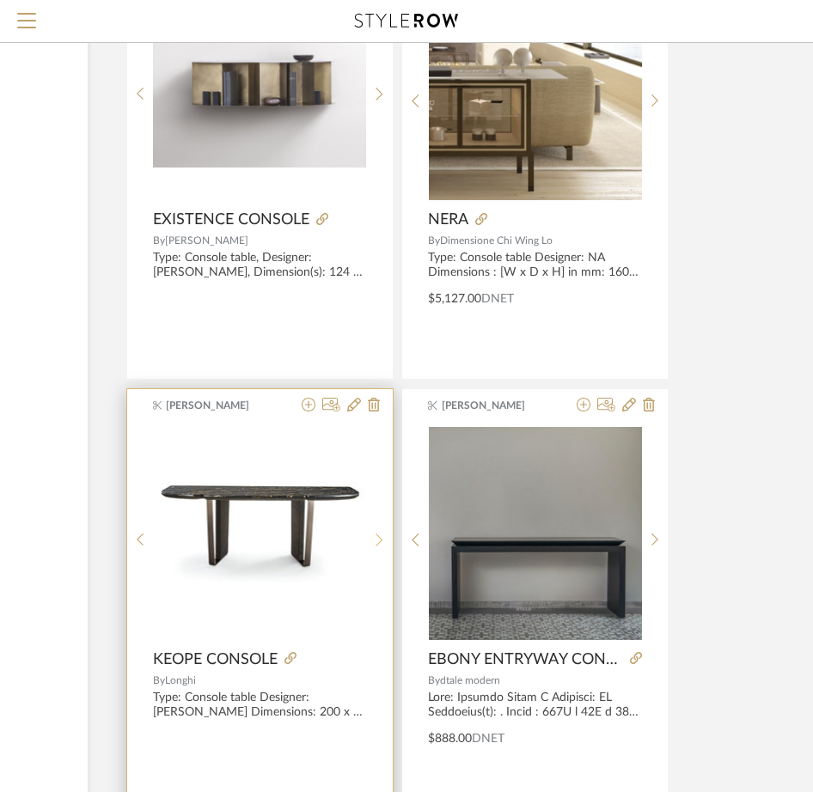
click at [378, 545] on icon at bounding box center [379, 540] width 8 height 15
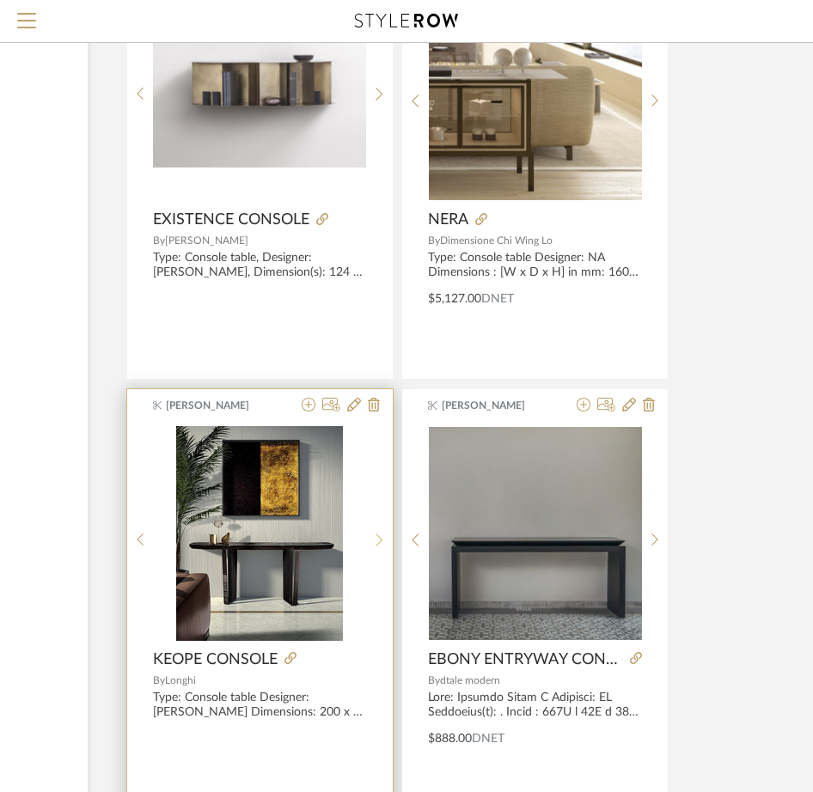
click at [378, 545] on icon at bounding box center [379, 540] width 8 height 15
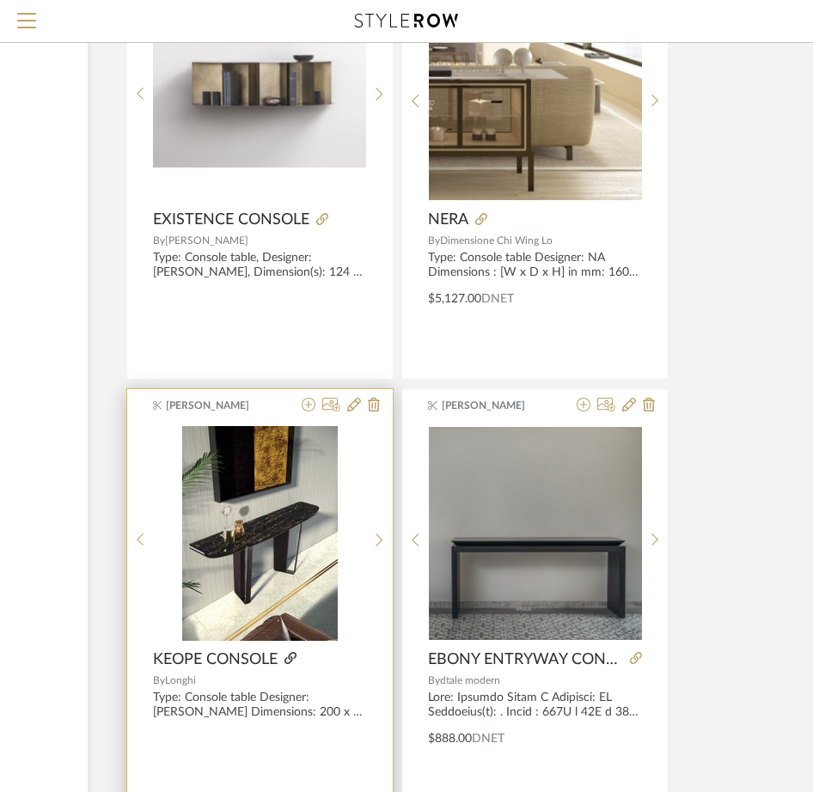
click at [287, 654] on icon at bounding box center [290, 658] width 12 height 12
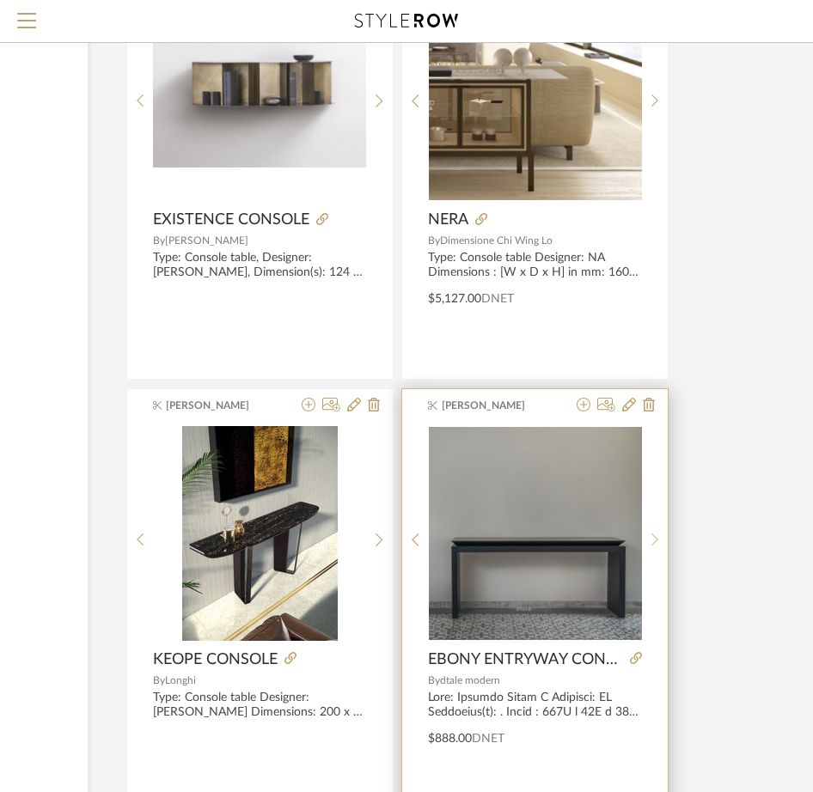
click at [651, 544] on icon at bounding box center [655, 540] width 8 height 15
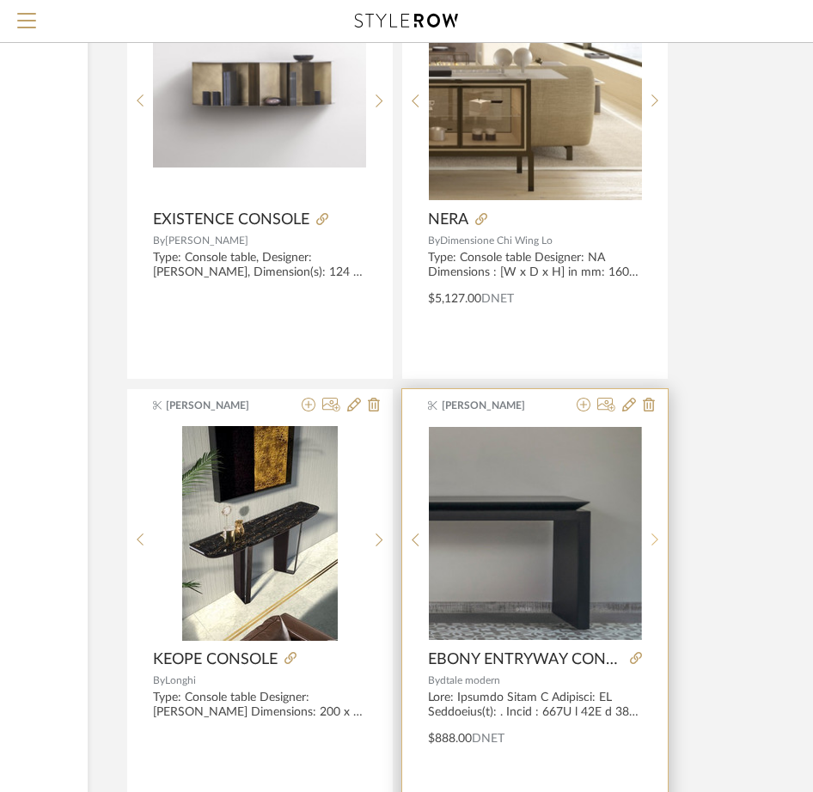
click at [651, 544] on icon at bounding box center [655, 540] width 8 height 15
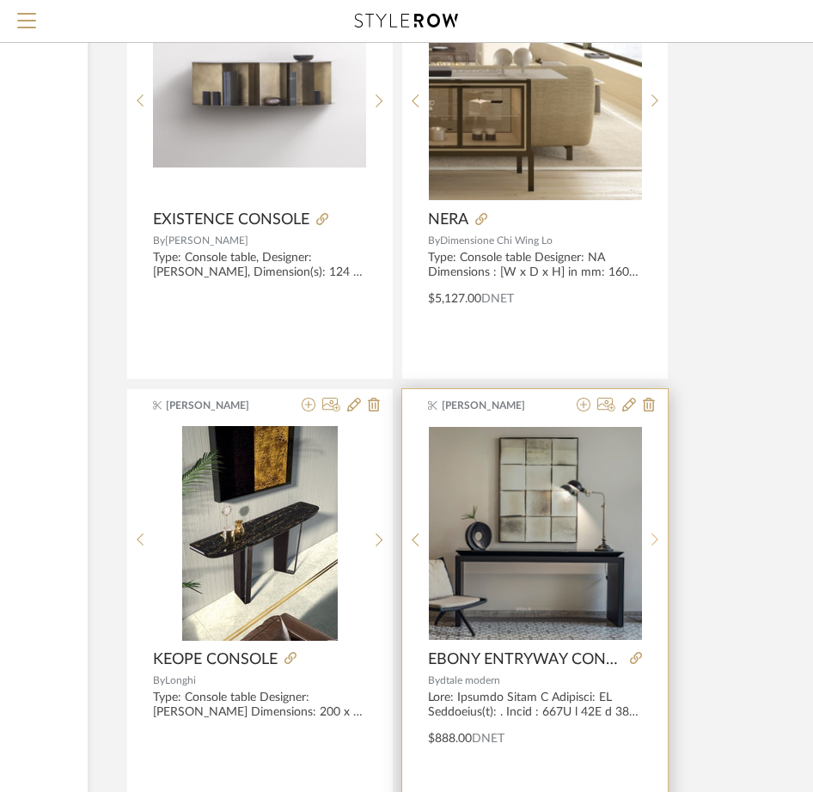
click at [651, 544] on icon at bounding box center [655, 540] width 8 height 15
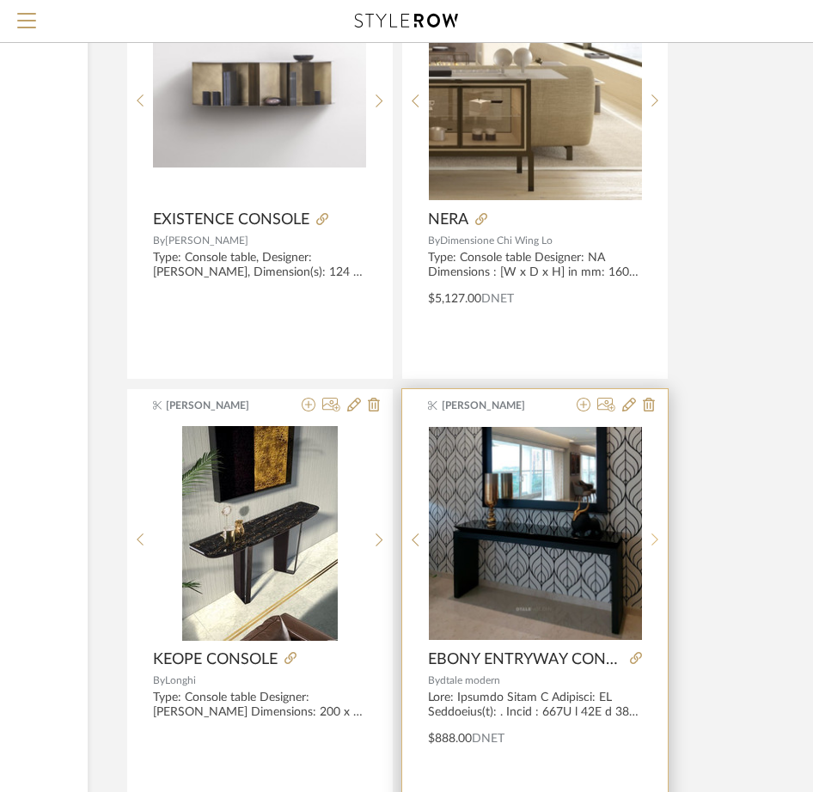
click at [651, 544] on icon at bounding box center [655, 540] width 8 height 15
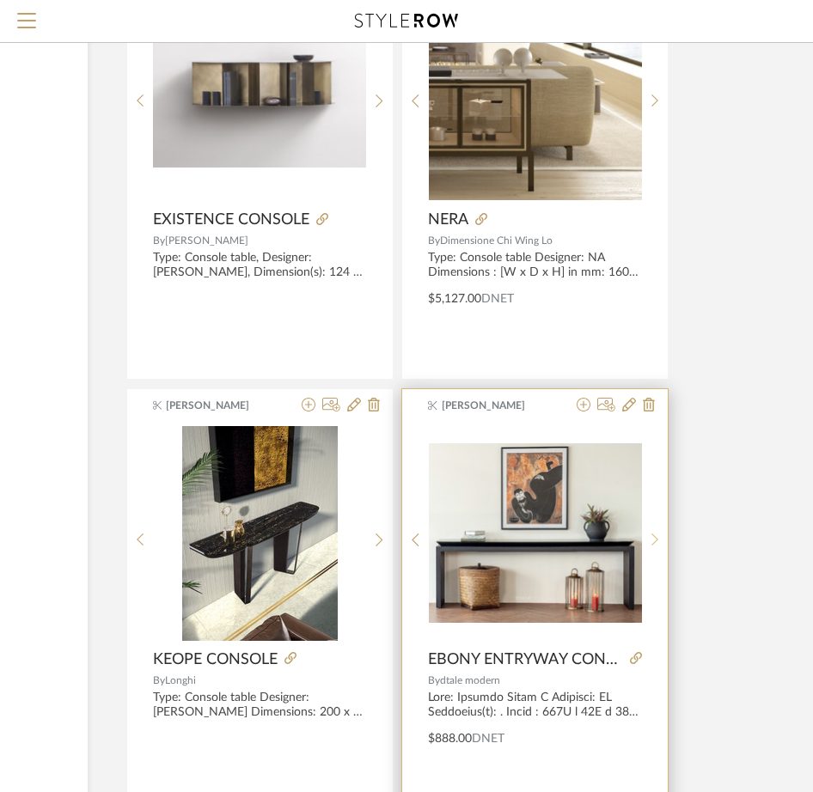
click at [651, 544] on icon at bounding box center [655, 540] width 8 height 15
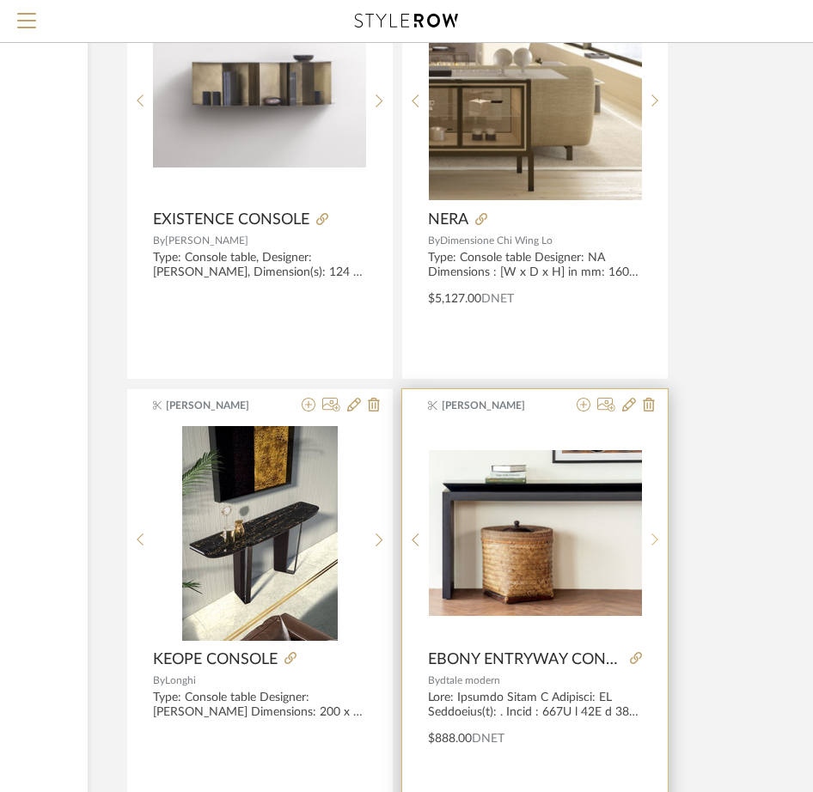
click at [651, 544] on icon at bounding box center [655, 540] width 8 height 15
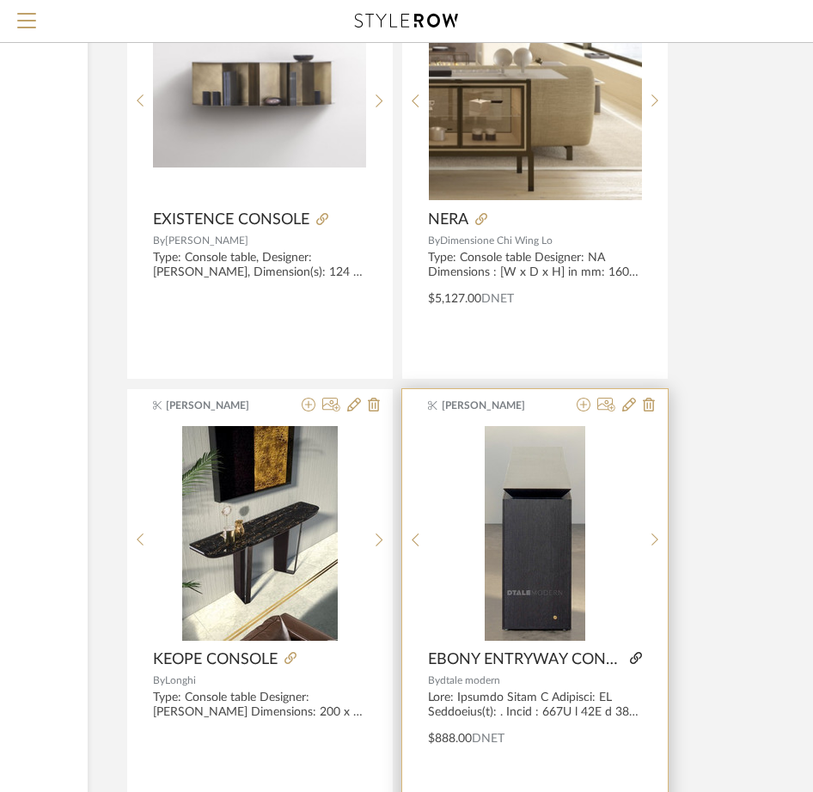
click at [638, 659] on icon at bounding box center [636, 658] width 12 height 12
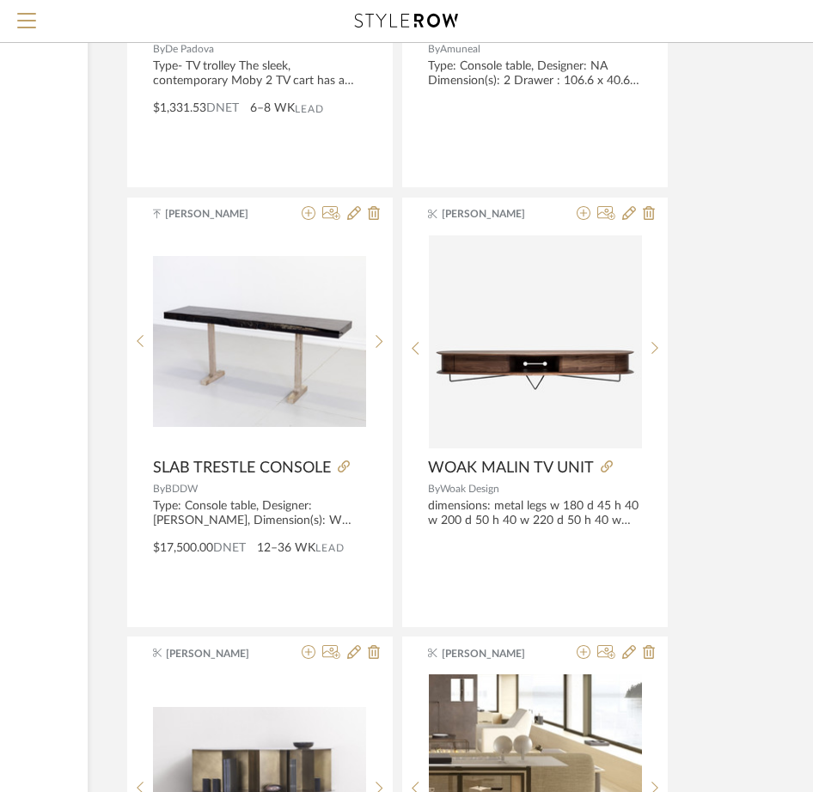
scroll to position [9524, 261]
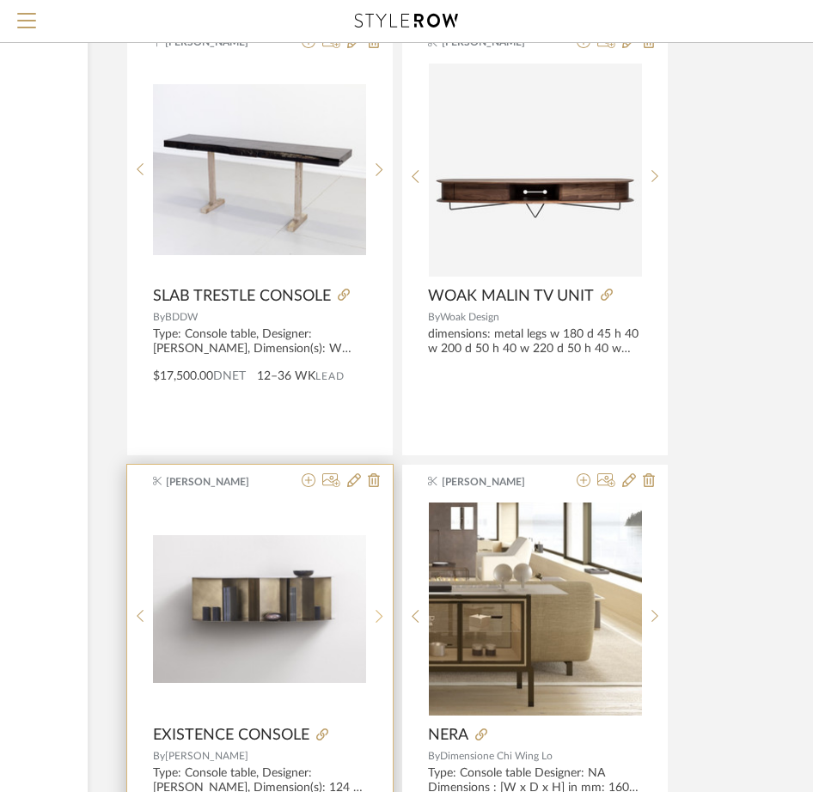
click at [382, 619] on icon at bounding box center [379, 616] width 8 height 15
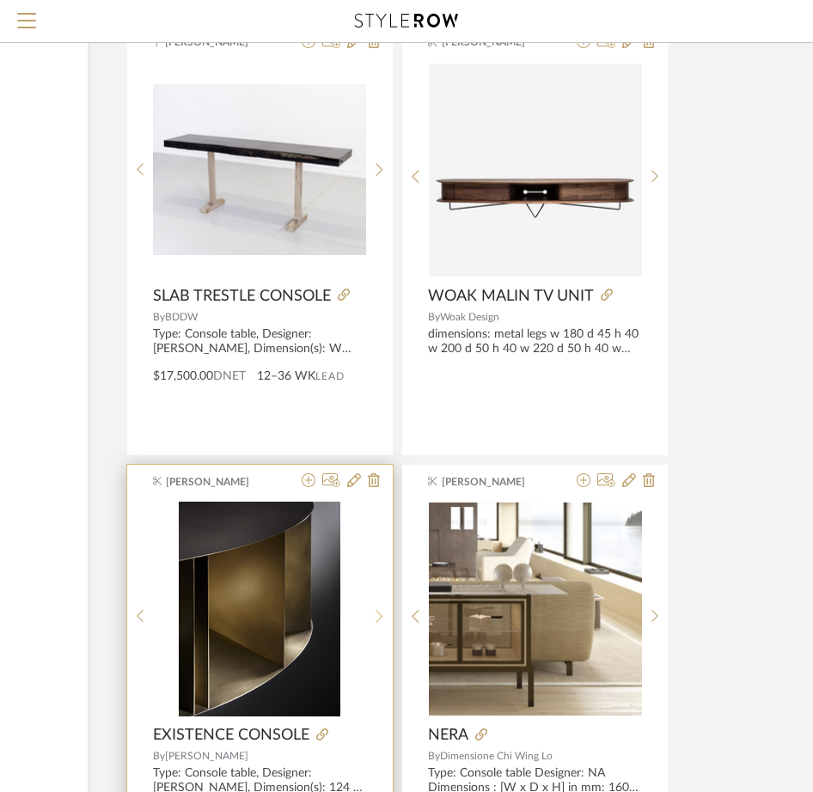
click at [382, 619] on icon at bounding box center [379, 616] width 8 height 15
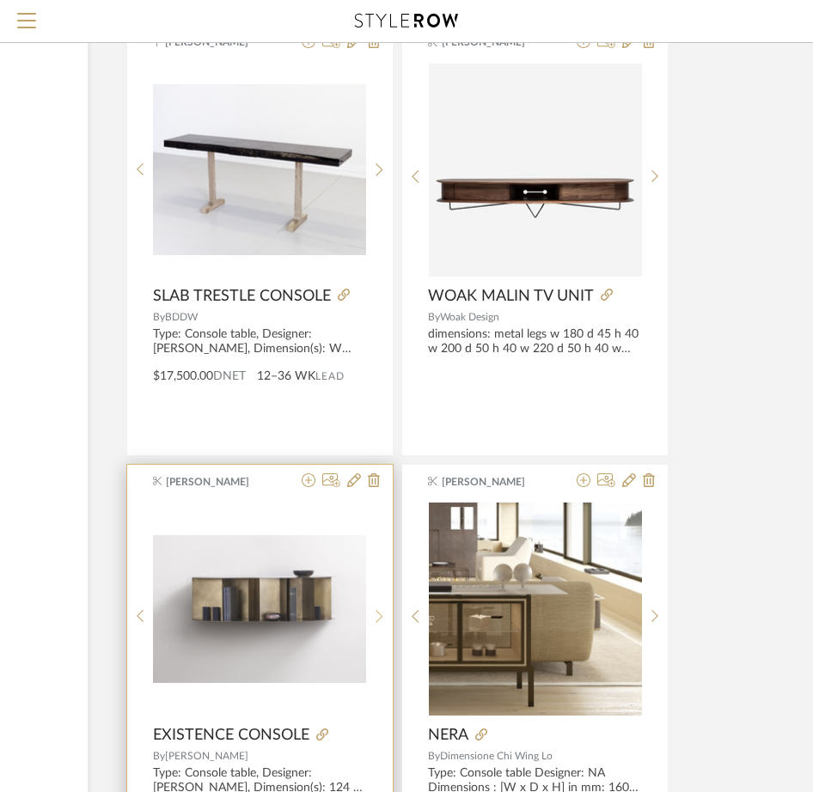
click at [382, 619] on icon at bounding box center [379, 616] width 8 height 15
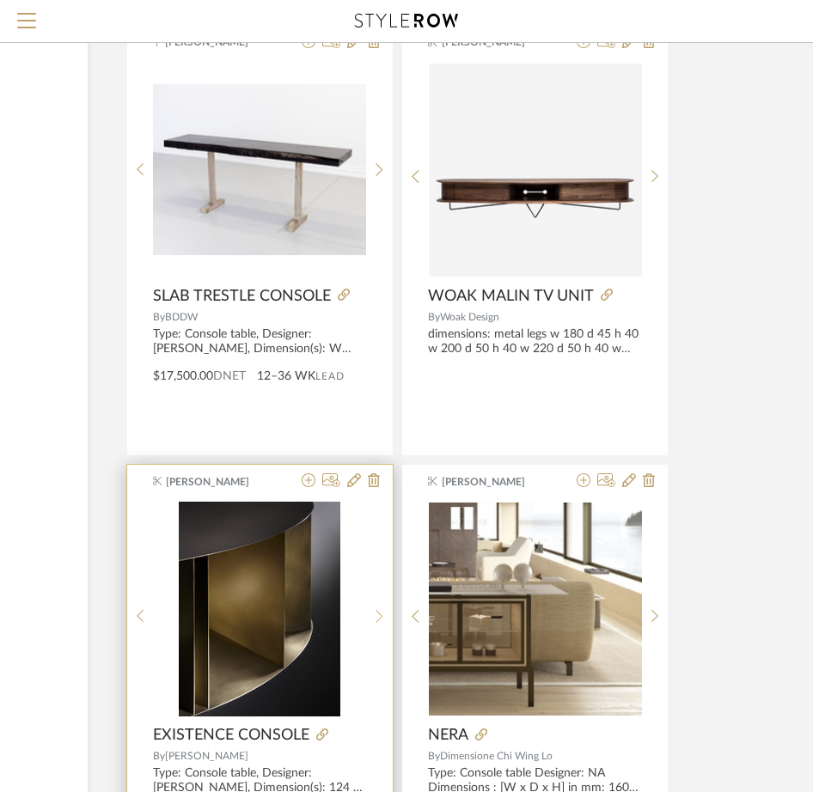
click at [382, 619] on icon at bounding box center [379, 616] width 8 height 15
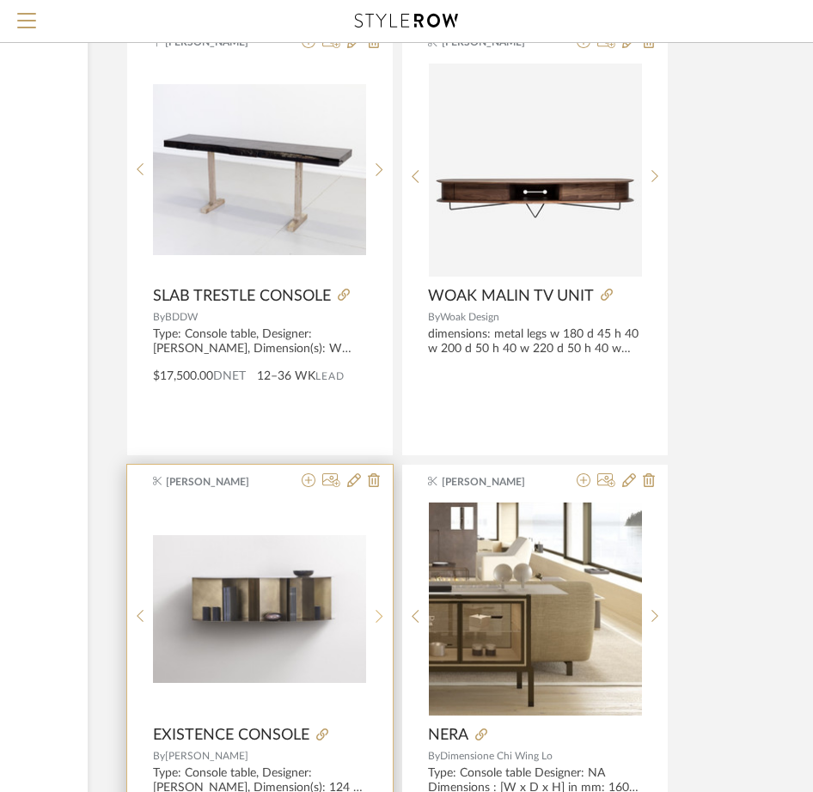
click at [382, 619] on icon at bounding box center [379, 616] width 8 height 15
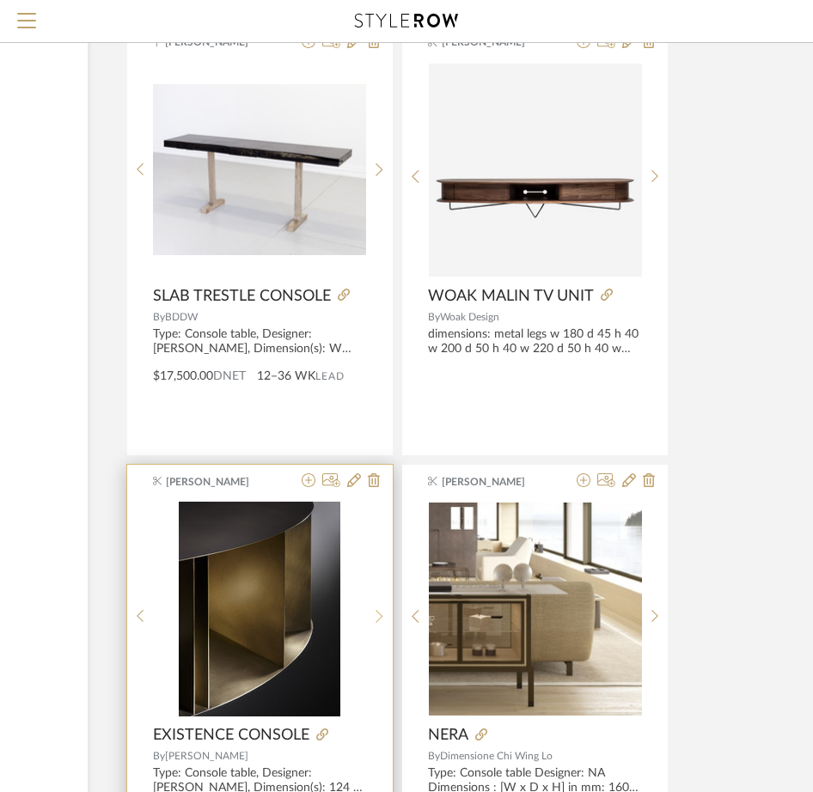
click at [382, 619] on icon at bounding box center [379, 616] width 8 height 15
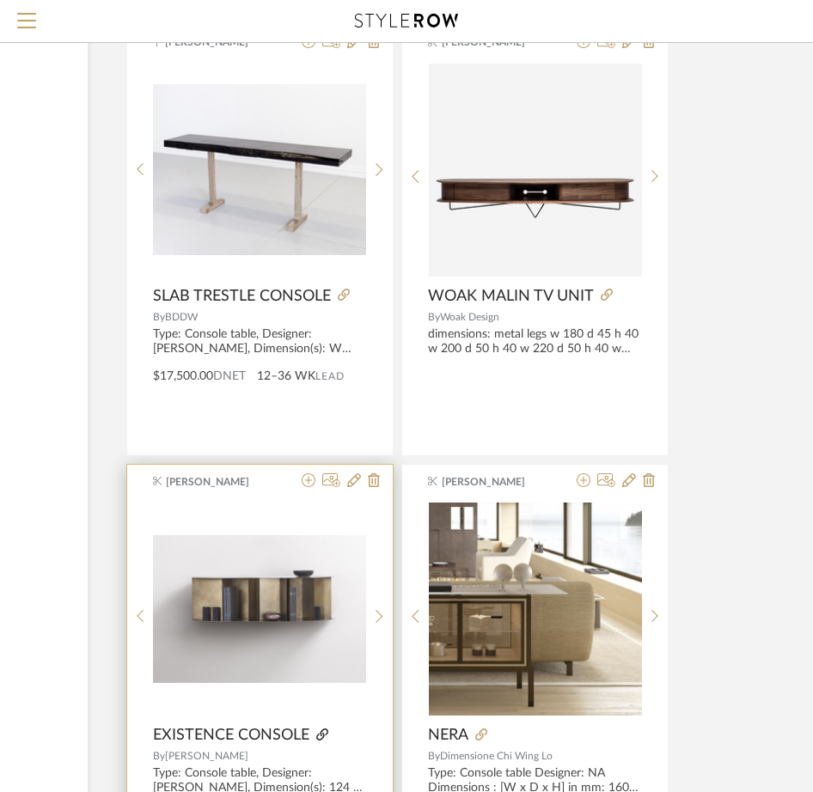
click at [325, 732] on icon at bounding box center [322, 734] width 12 height 12
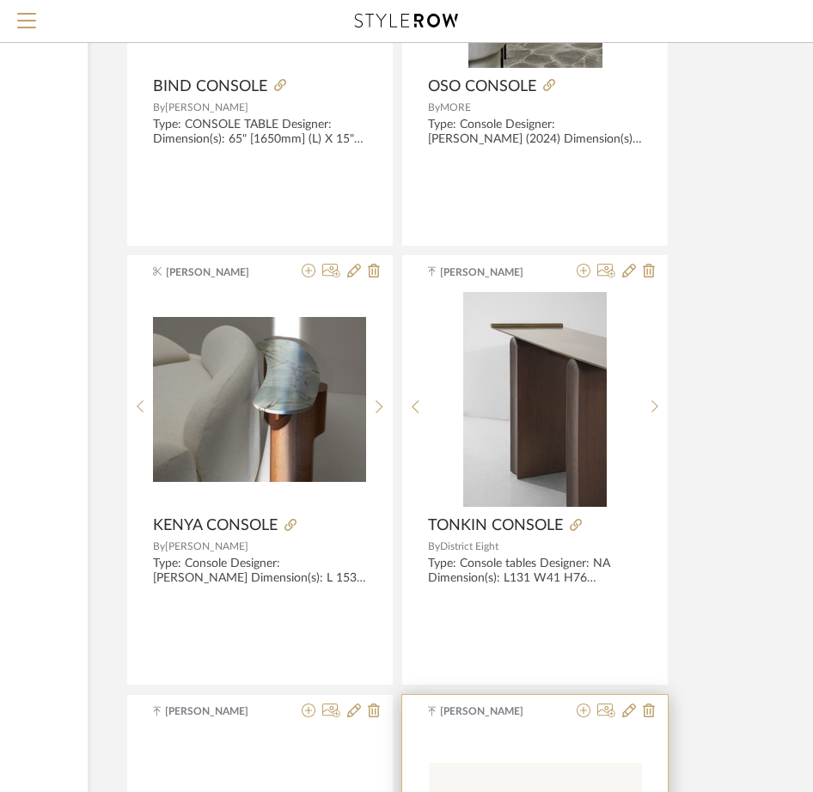
scroll to position [6175, 261]
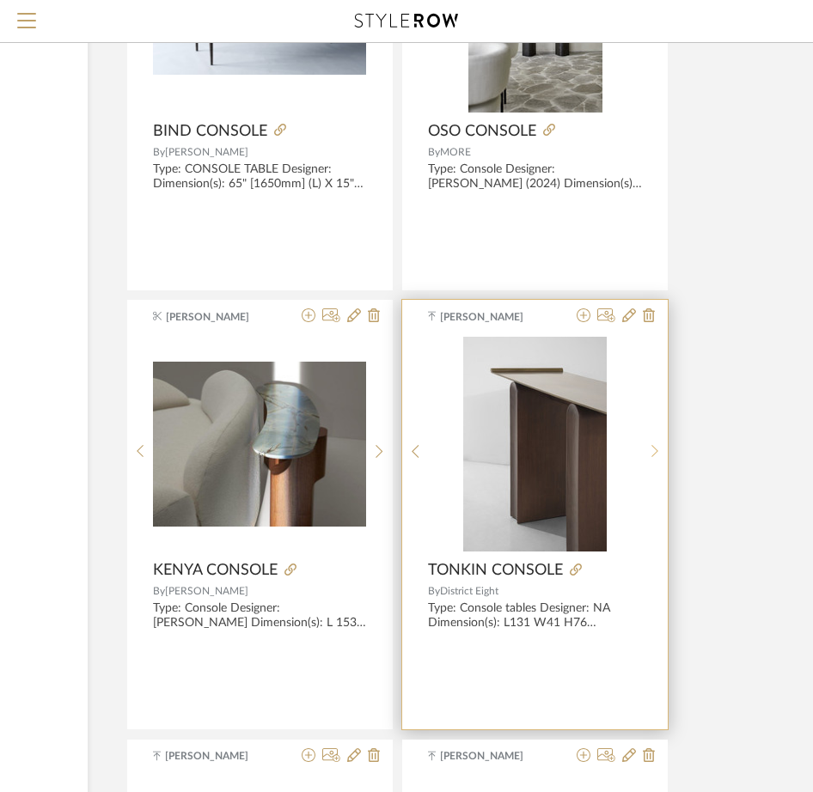
click at [645, 457] on sr-next-btn at bounding box center [655, 451] width 27 height 15
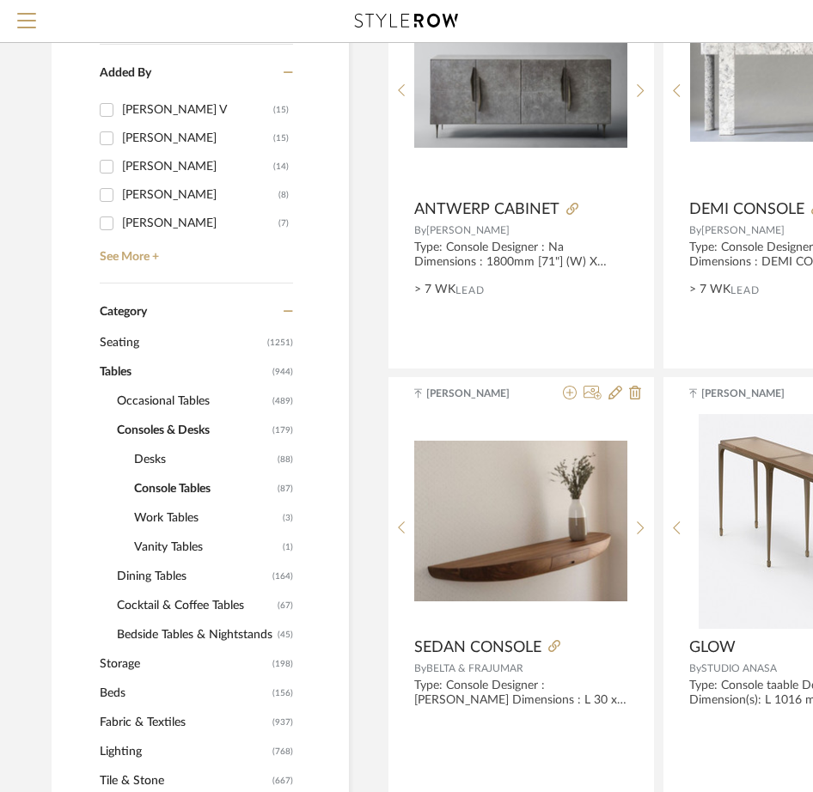
scroll to position [515, 0]
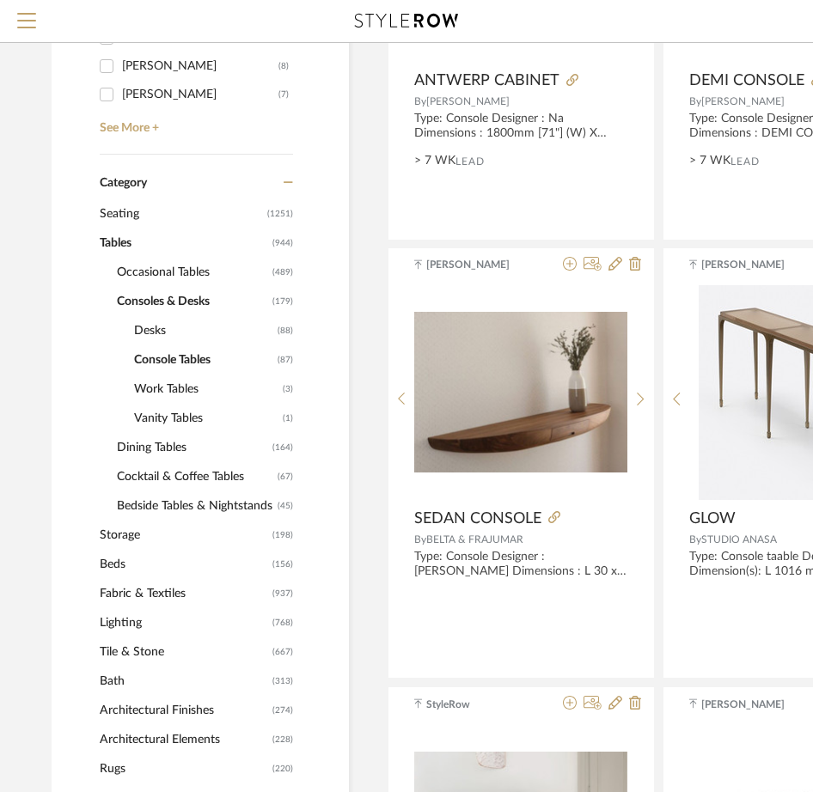
click at [137, 621] on span "Lighting" at bounding box center [184, 622] width 168 height 29
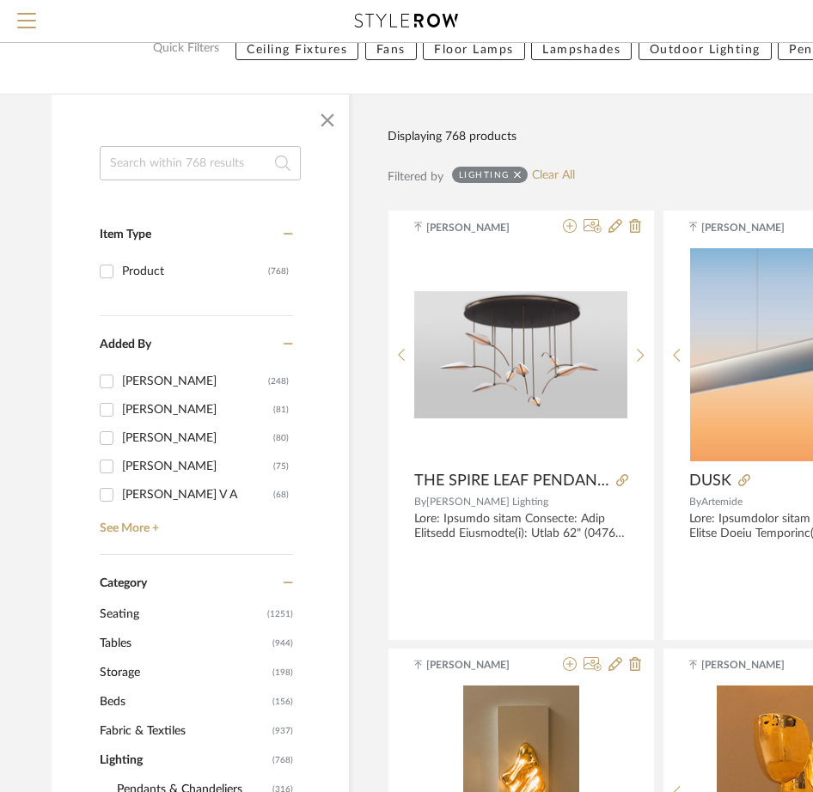
scroll to position [373, 0]
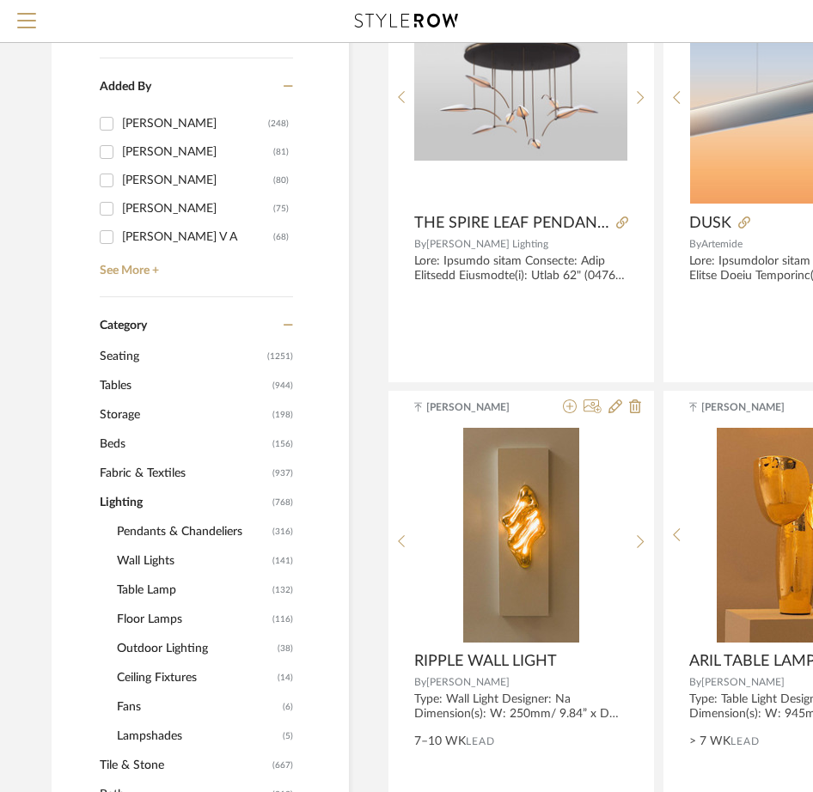
click at [143, 559] on span "Wall Lights" at bounding box center [192, 560] width 151 height 29
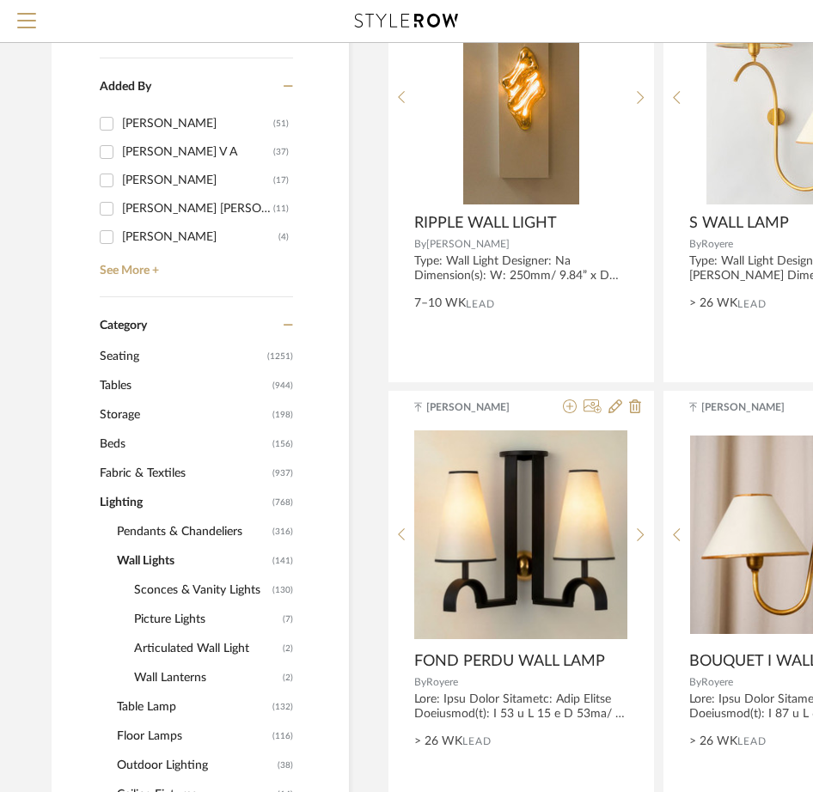
click at [194, 586] on span "Sconces & Vanity Lights" at bounding box center [201, 589] width 134 height 29
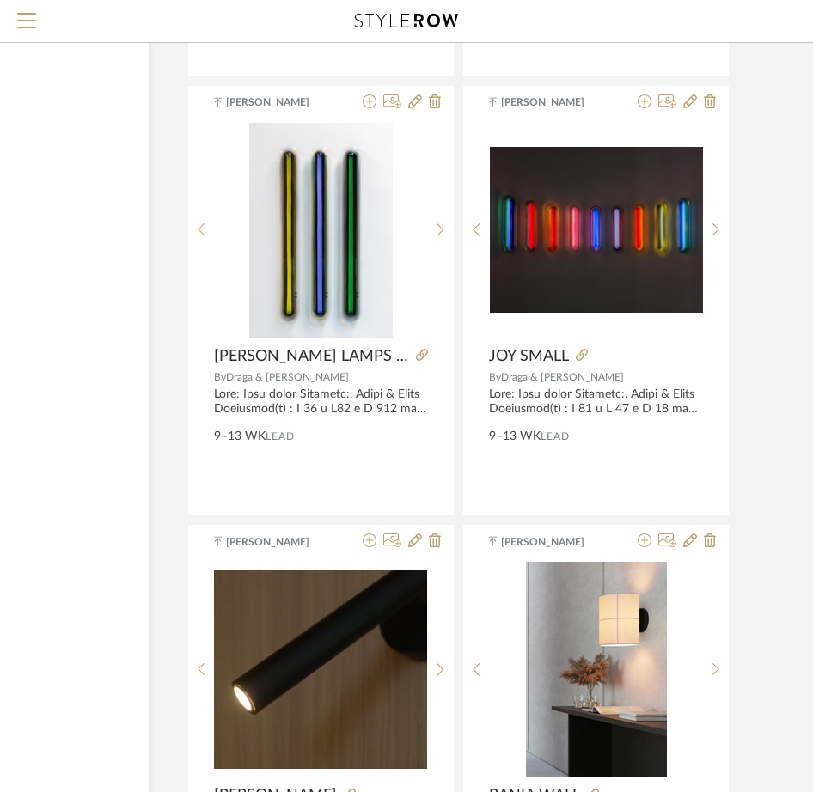
scroll to position [7129, 200]
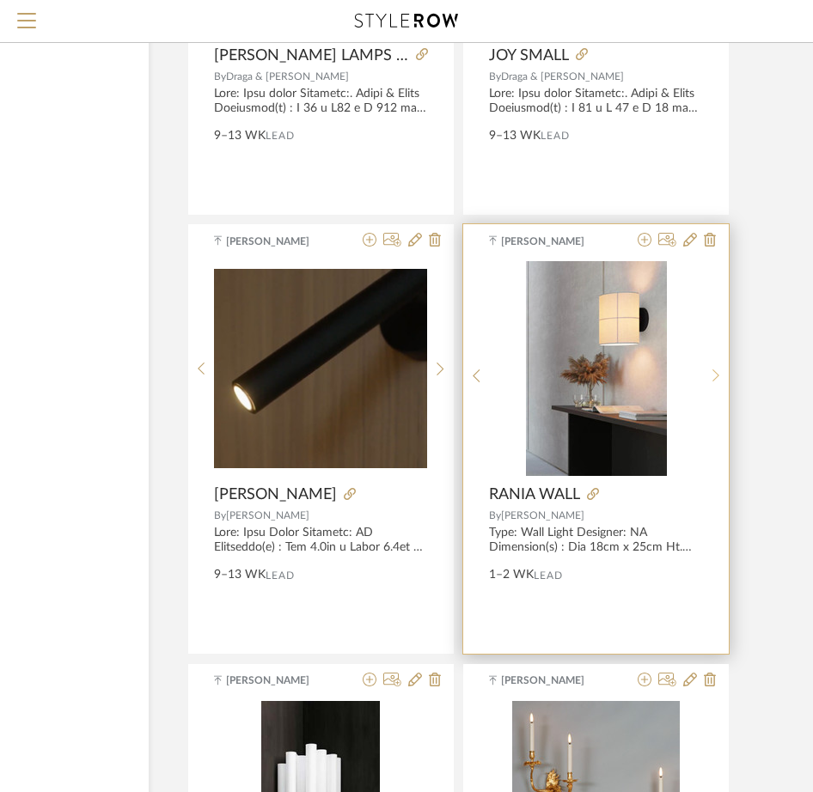
click at [715, 368] on icon at bounding box center [716, 375] width 8 height 15
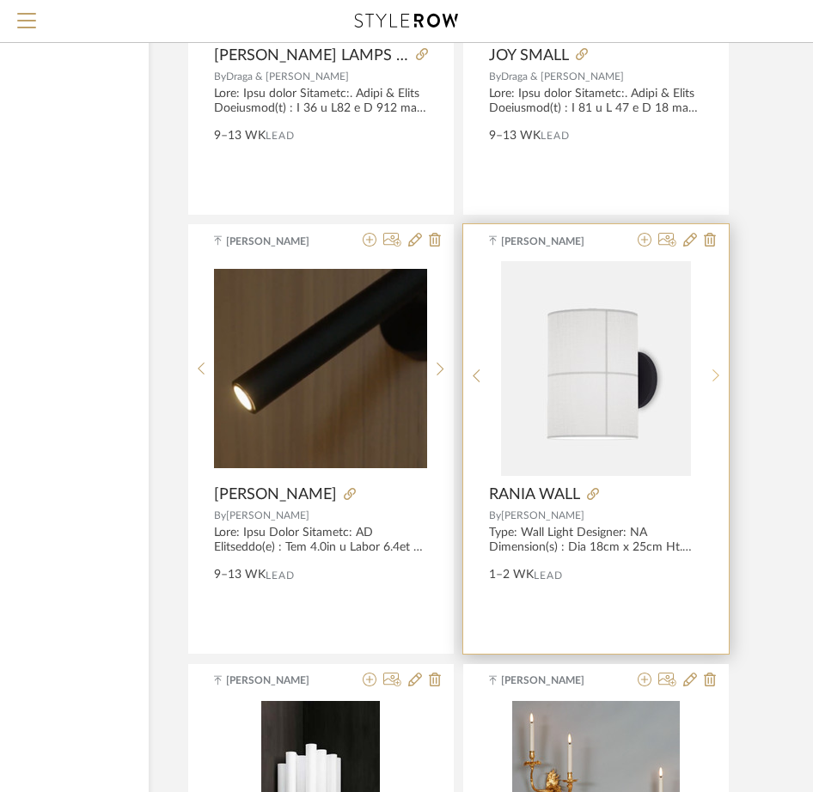
click at [715, 362] on div at bounding box center [716, 375] width 27 height 228
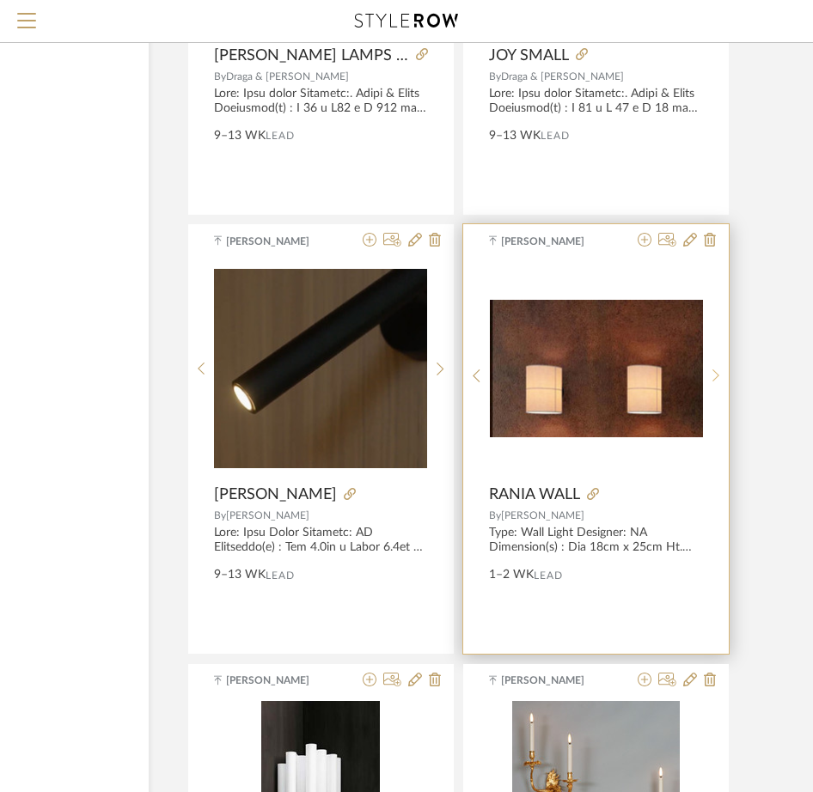
click at [715, 362] on div at bounding box center [716, 375] width 27 height 228
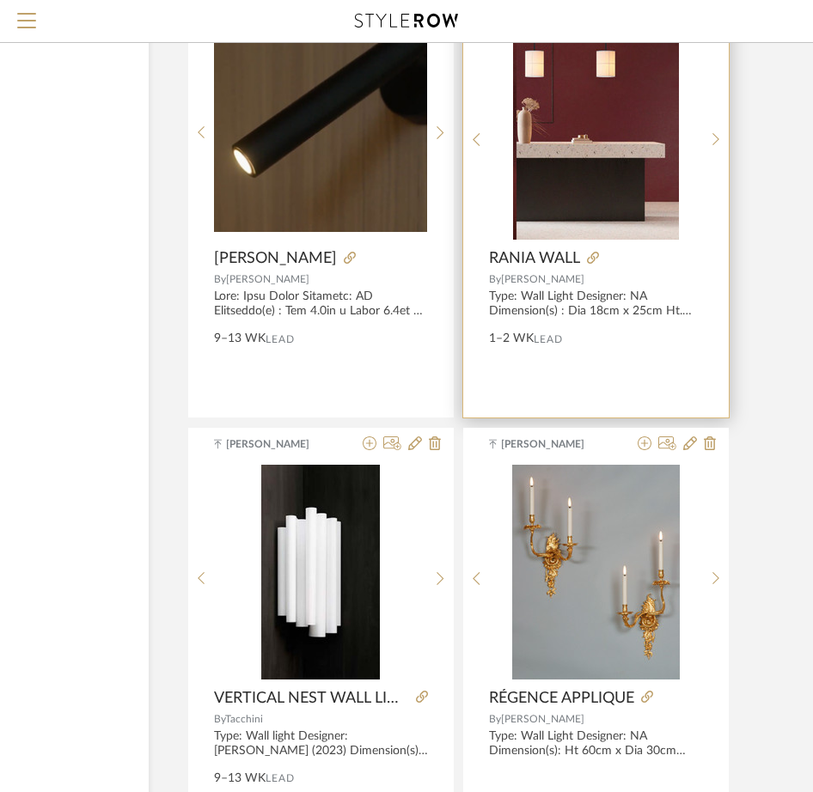
scroll to position [7387, 200]
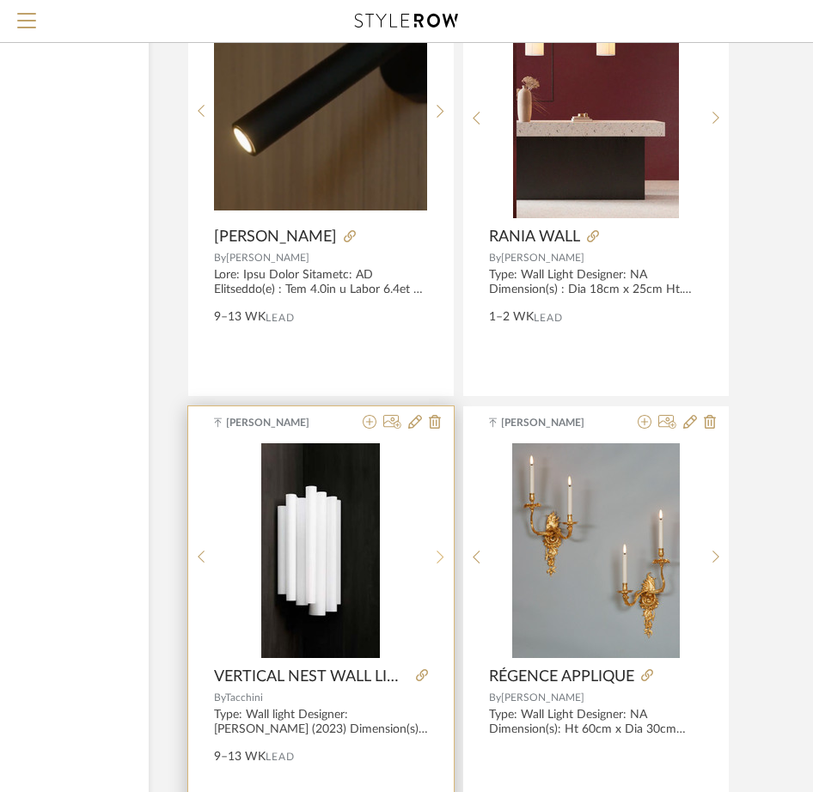
click at [432, 565] on div at bounding box center [440, 557] width 27 height 228
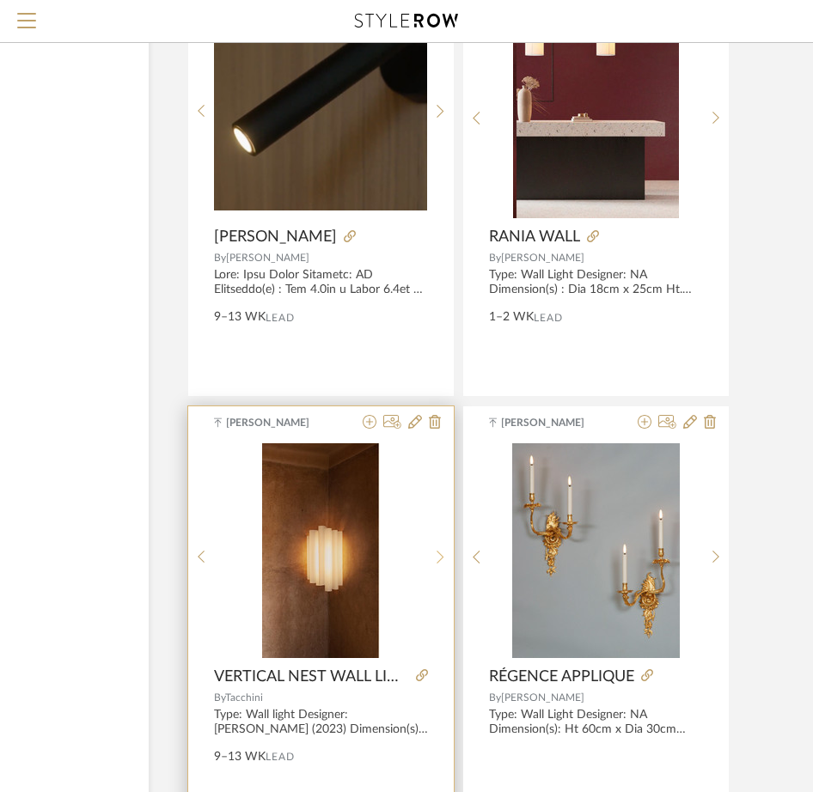
click at [432, 565] on div at bounding box center [440, 557] width 27 height 228
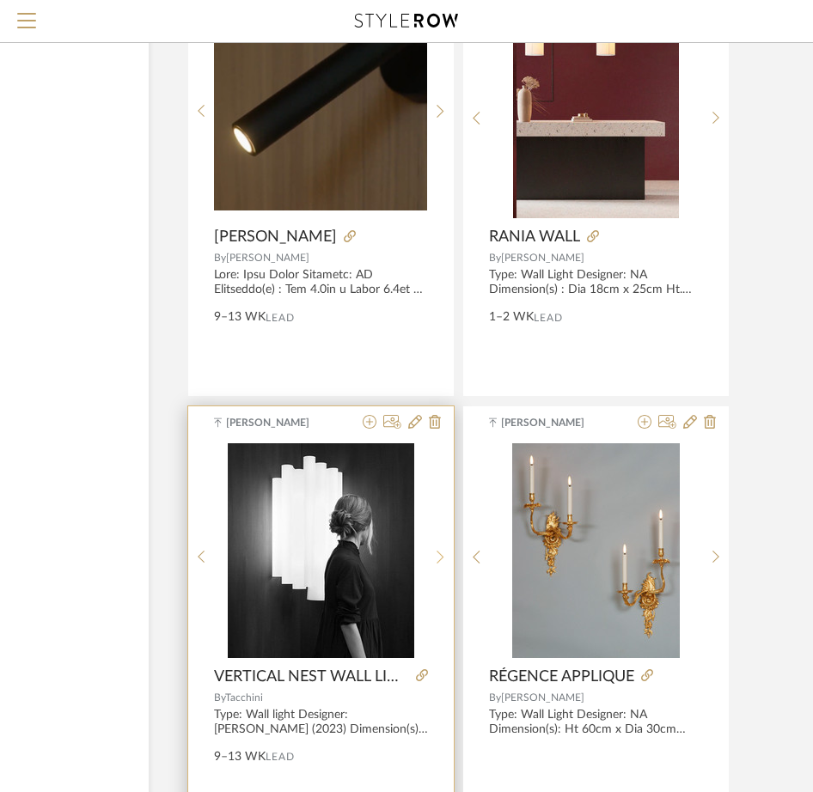
click at [432, 565] on div at bounding box center [440, 557] width 27 height 228
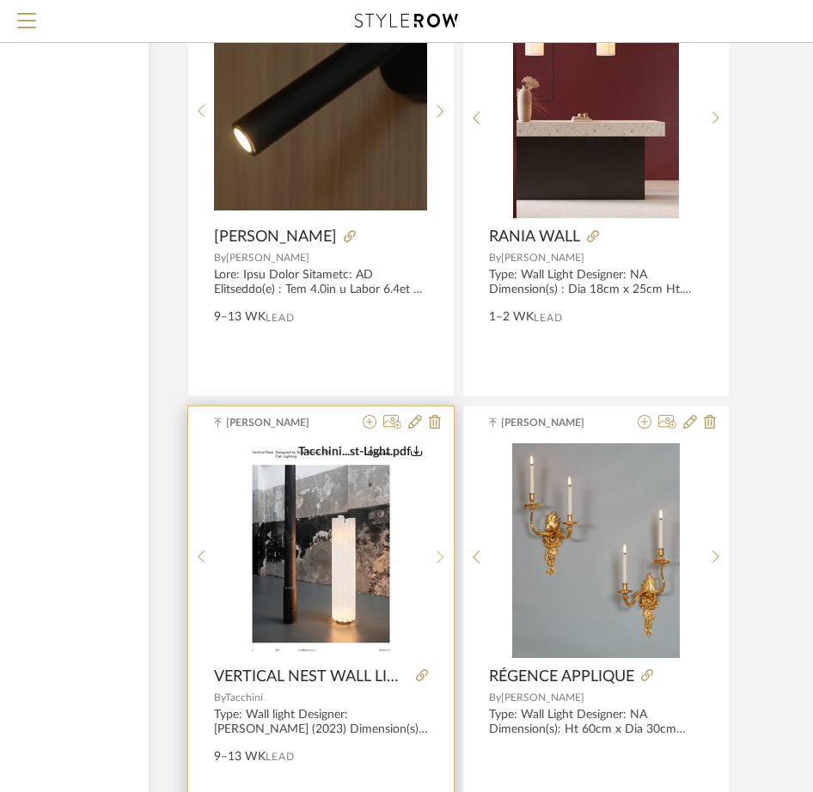
click at [432, 565] on div at bounding box center [440, 557] width 27 height 228
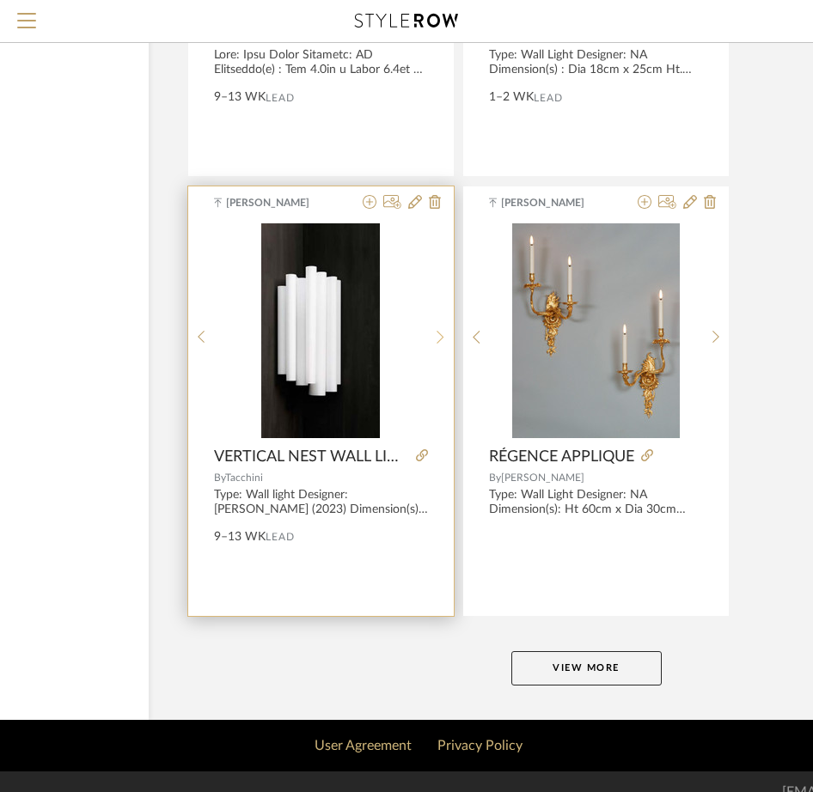
scroll to position [7629, 200]
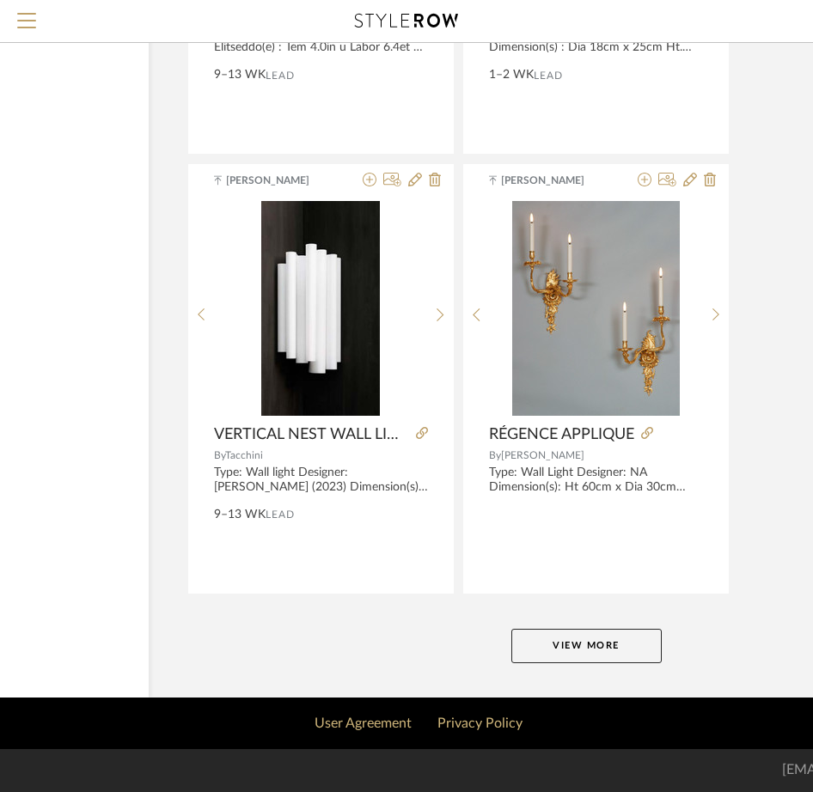
click at [551, 642] on button "View More" at bounding box center [586, 646] width 150 height 34
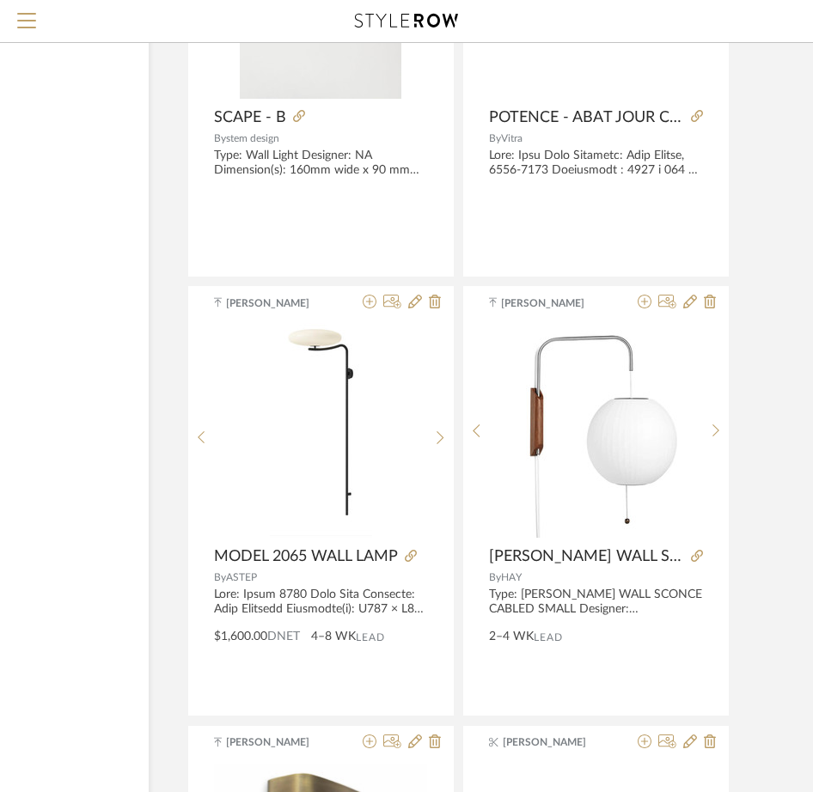
scroll to position [11666, 200]
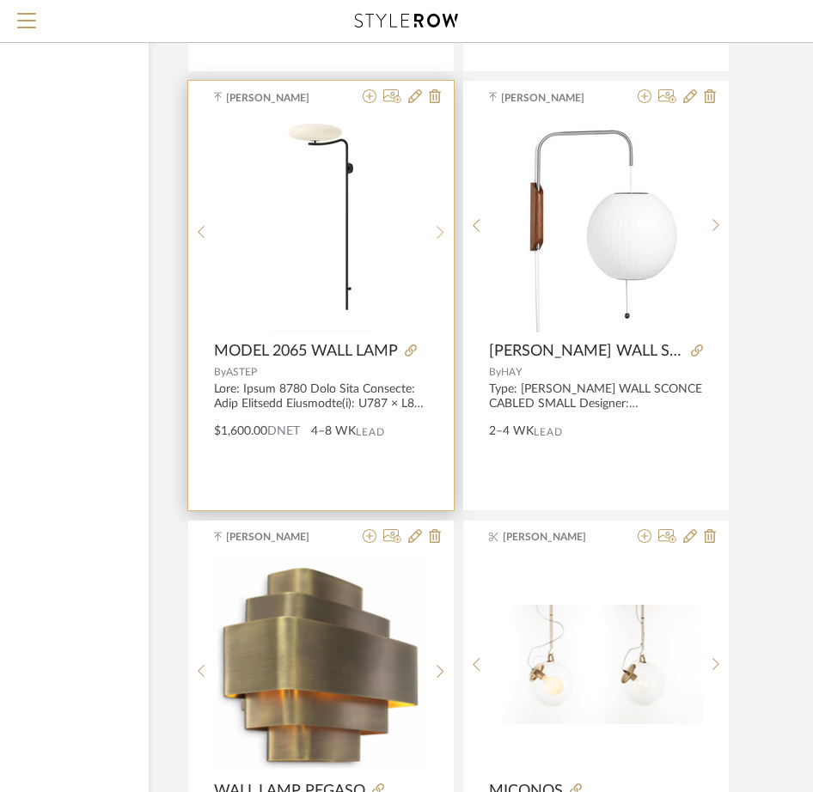
click at [441, 245] on div at bounding box center [440, 232] width 27 height 228
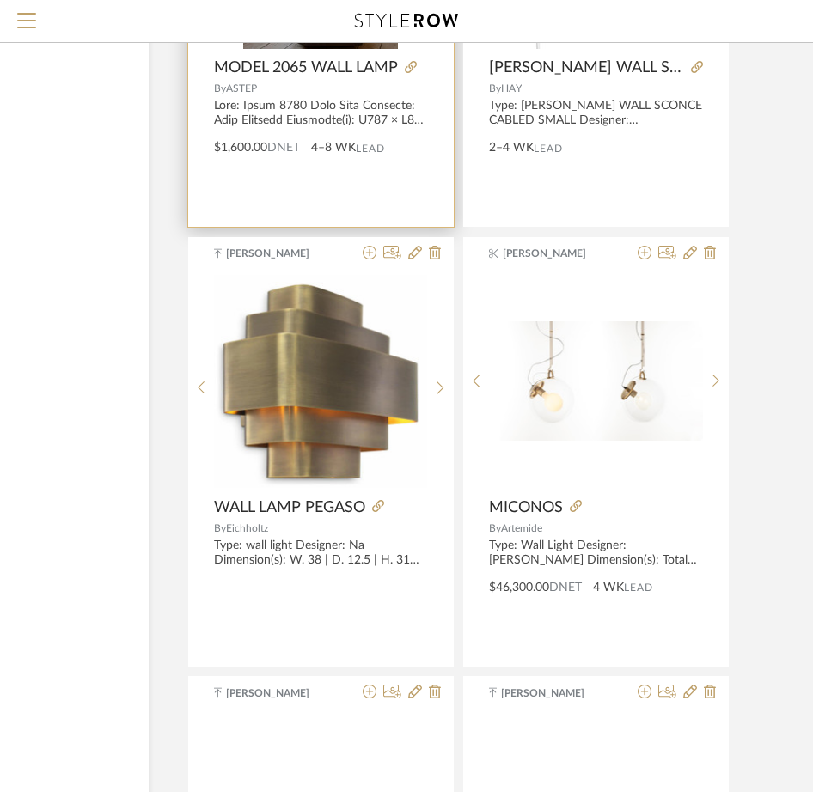
scroll to position [12095, 200]
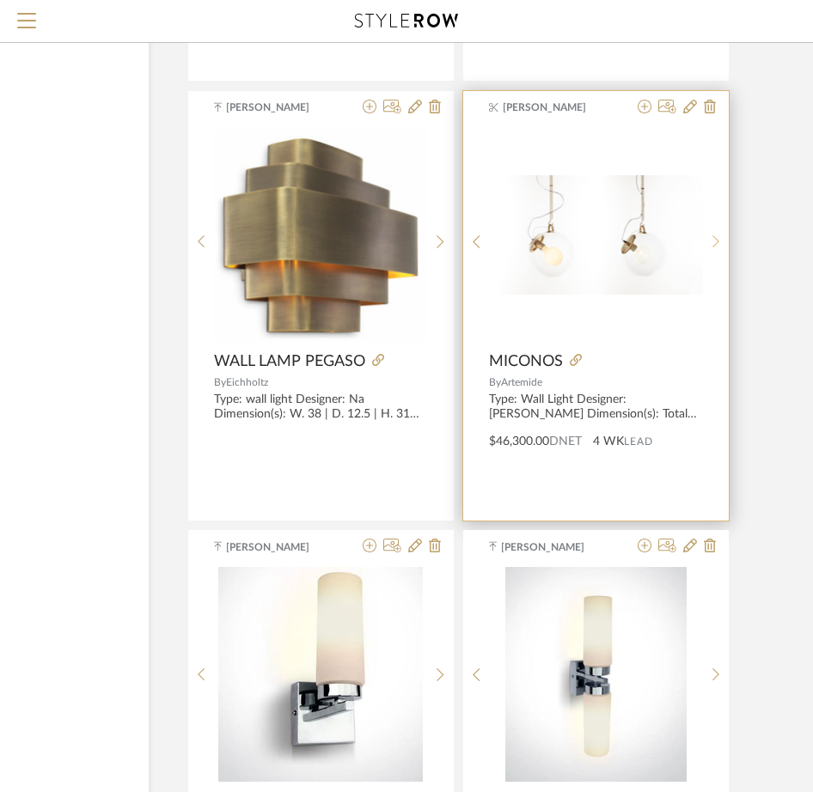
click at [717, 234] on icon at bounding box center [716, 241] width 8 height 15
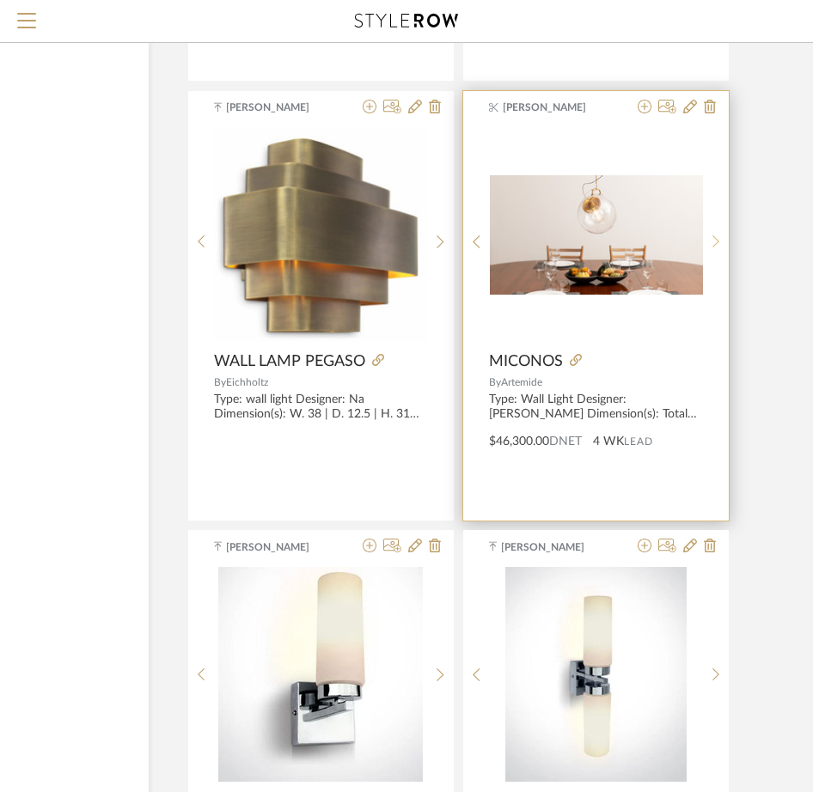
click at [717, 234] on icon at bounding box center [716, 241] width 8 height 15
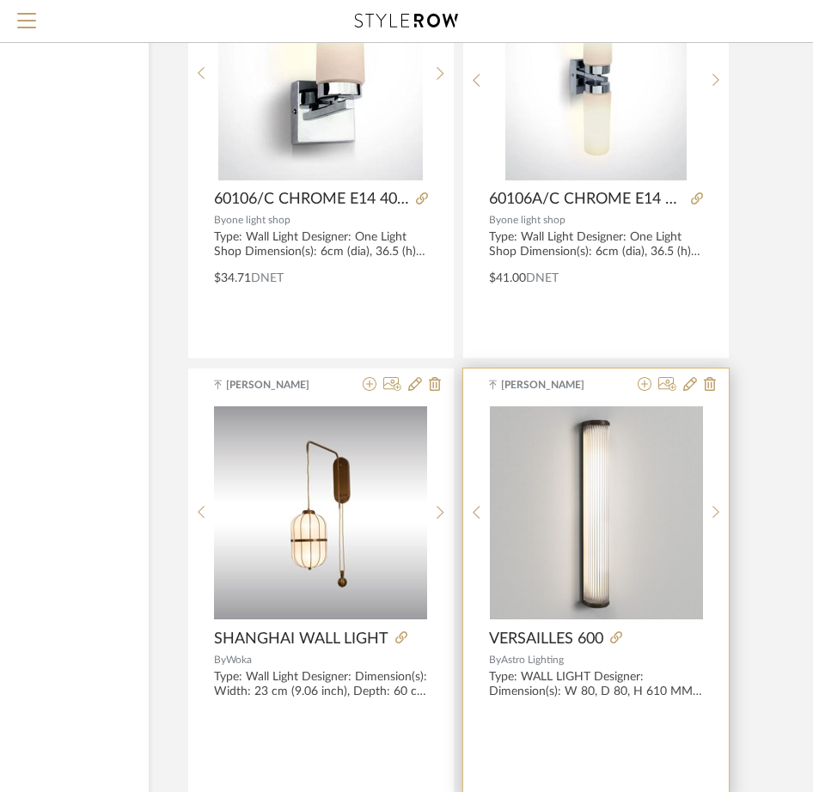
scroll to position [12610, 200]
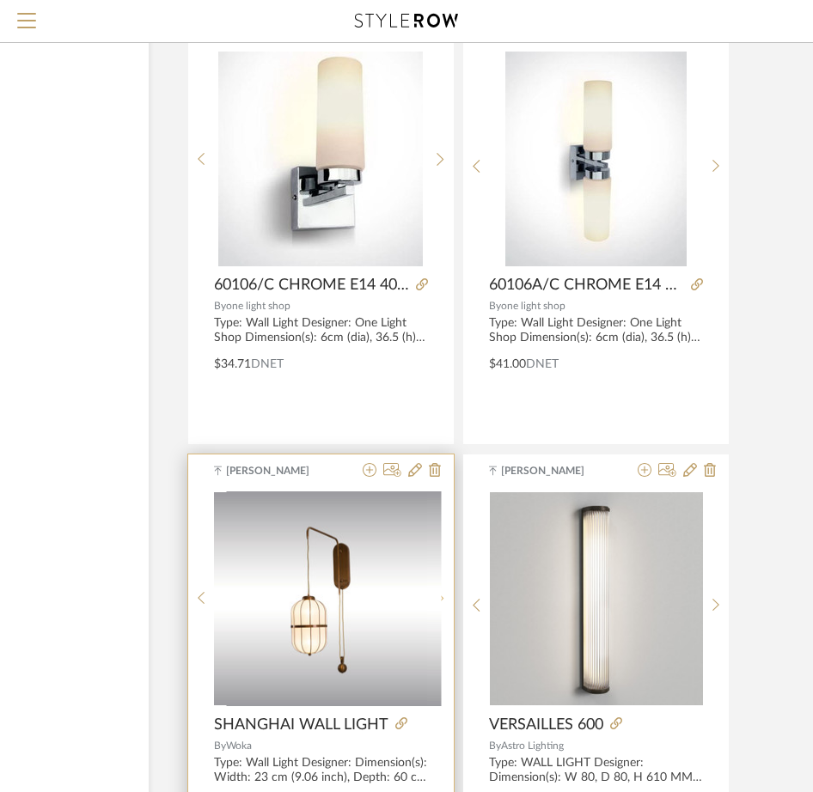
click at [442, 604] on icon at bounding box center [440, 598] width 8 height 15
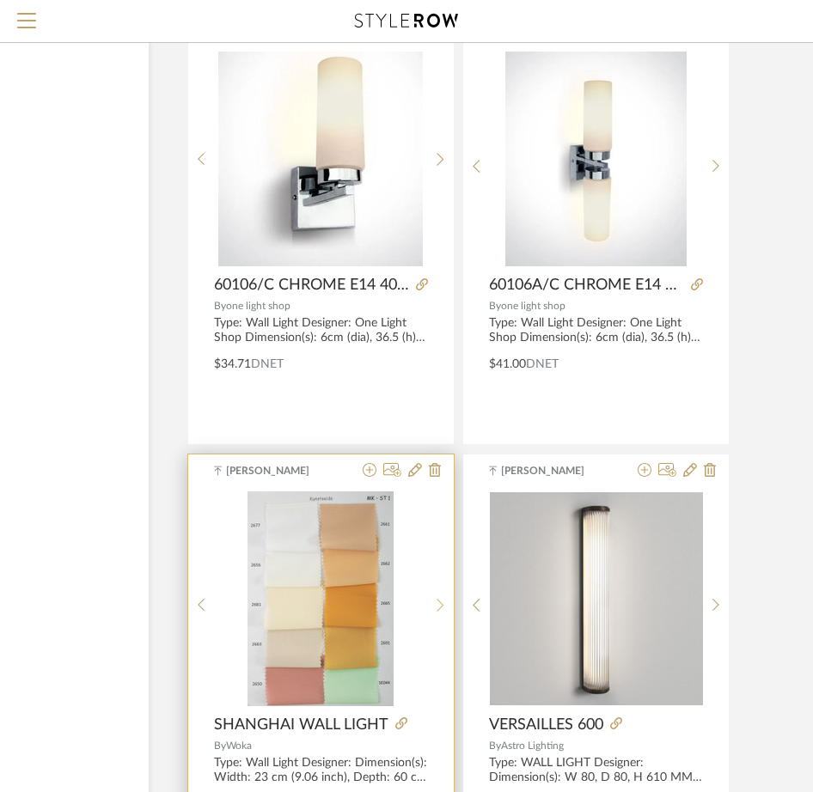
click at [443, 602] on icon at bounding box center [440, 605] width 8 height 15
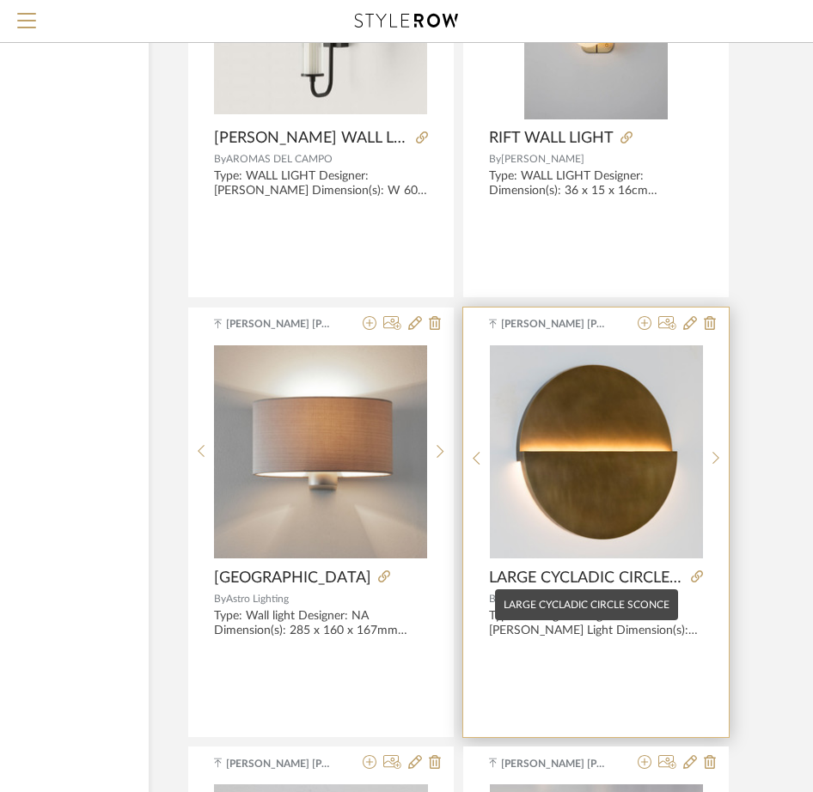
scroll to position [13641, 200]
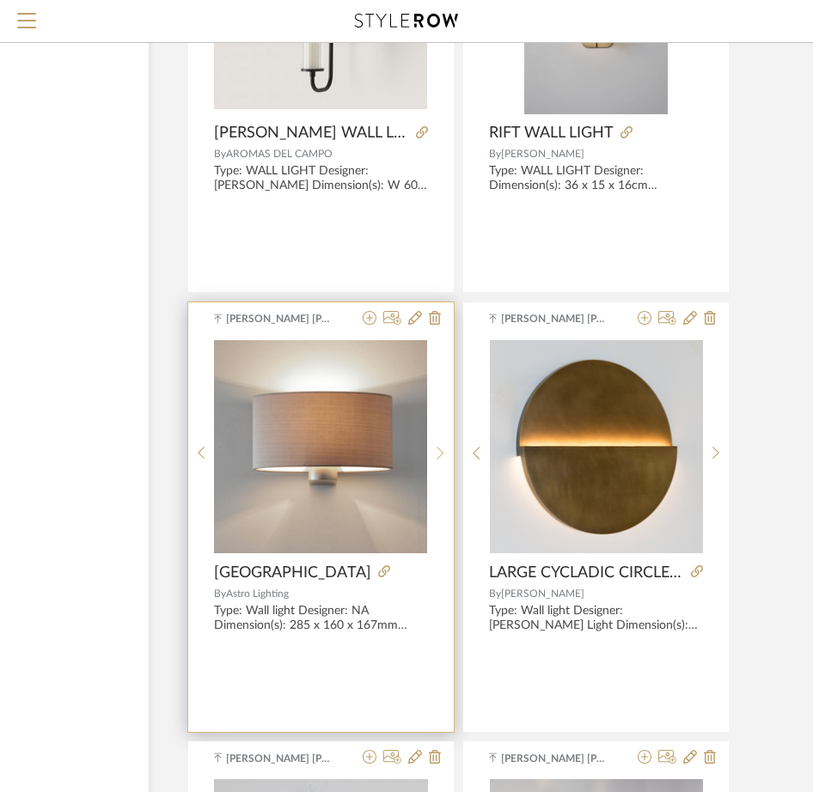
click at [446, 447] on sr-next-btn at bounding box center [440, 453] width 27 height 15
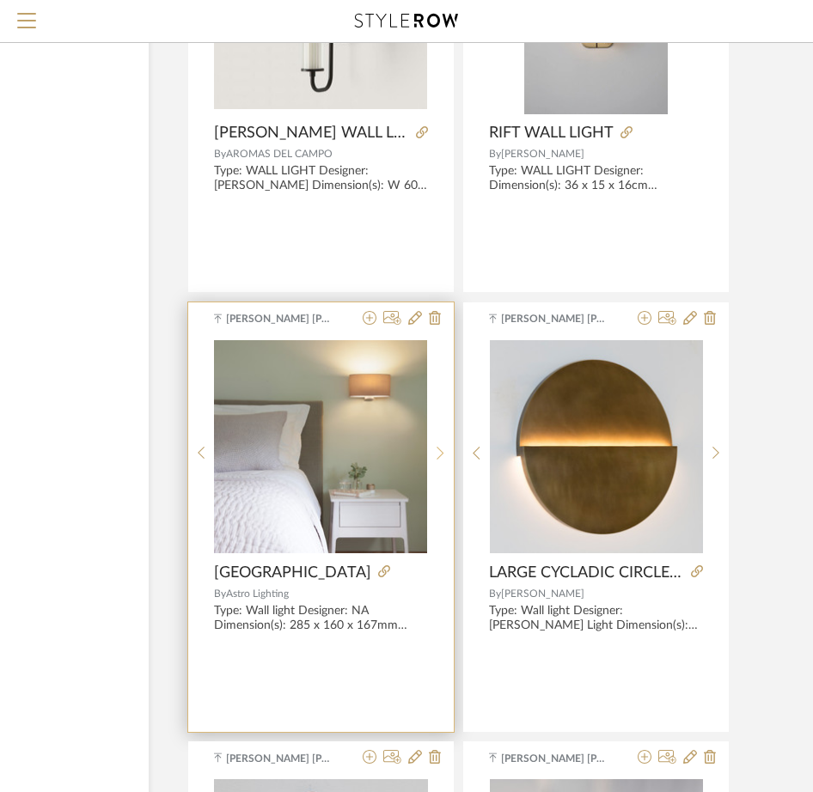
click at [446, 447] on sr-next-btn at bounding box center [440, 453] width 27 height 15
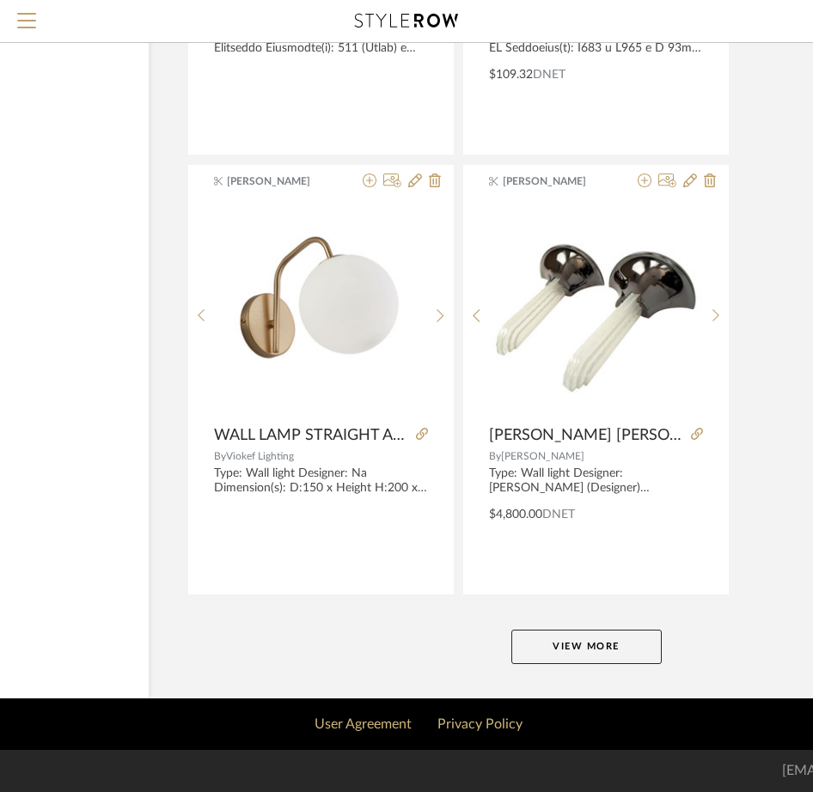
scroll to position [15537, 200]
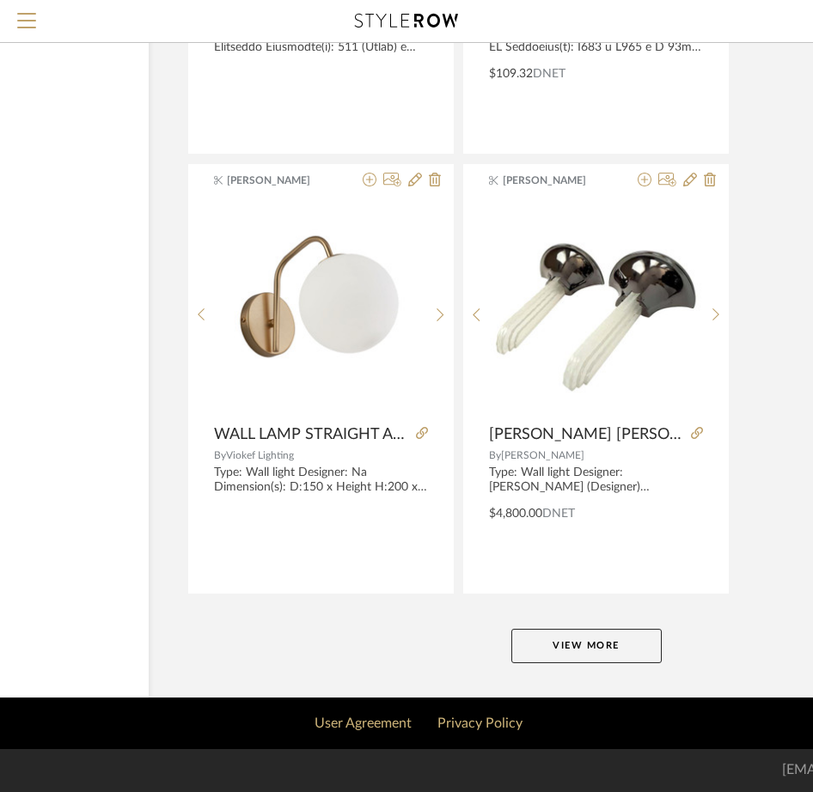
click at [565, 639] on button "View More" at bounding box center [586, 646] width 150 height 34
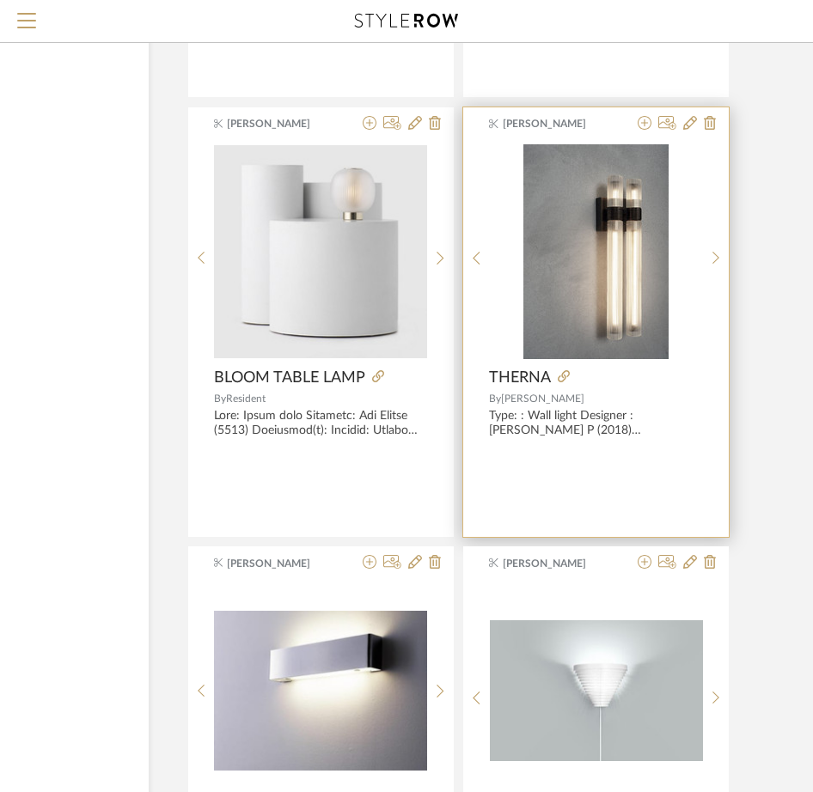
scroll to position [18199, 200]
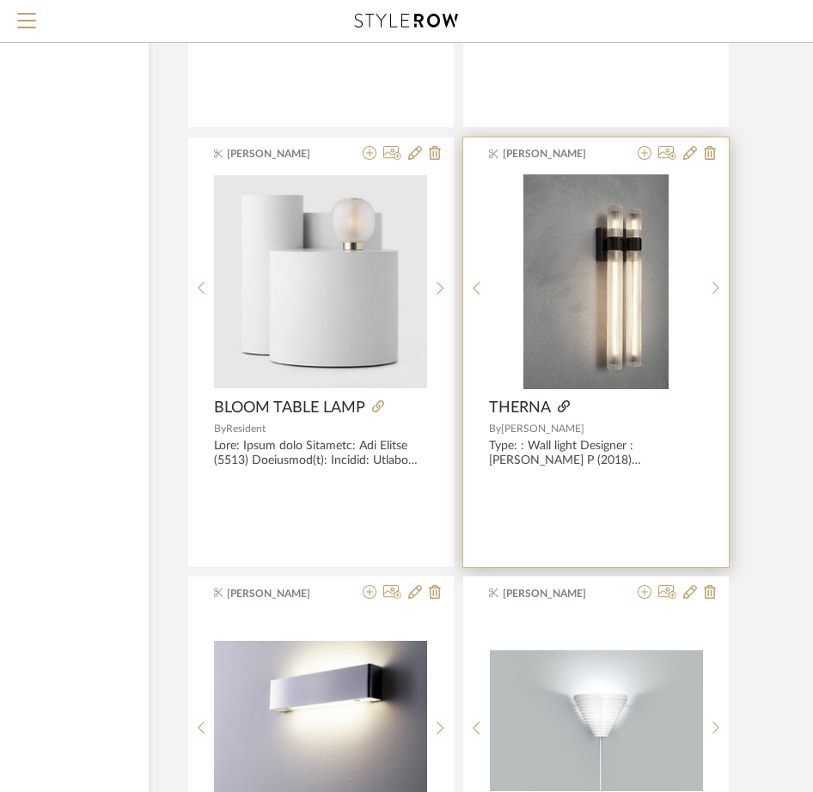
click at [562, 408] on icon at bounding box center [563, 406] width 12 height 12
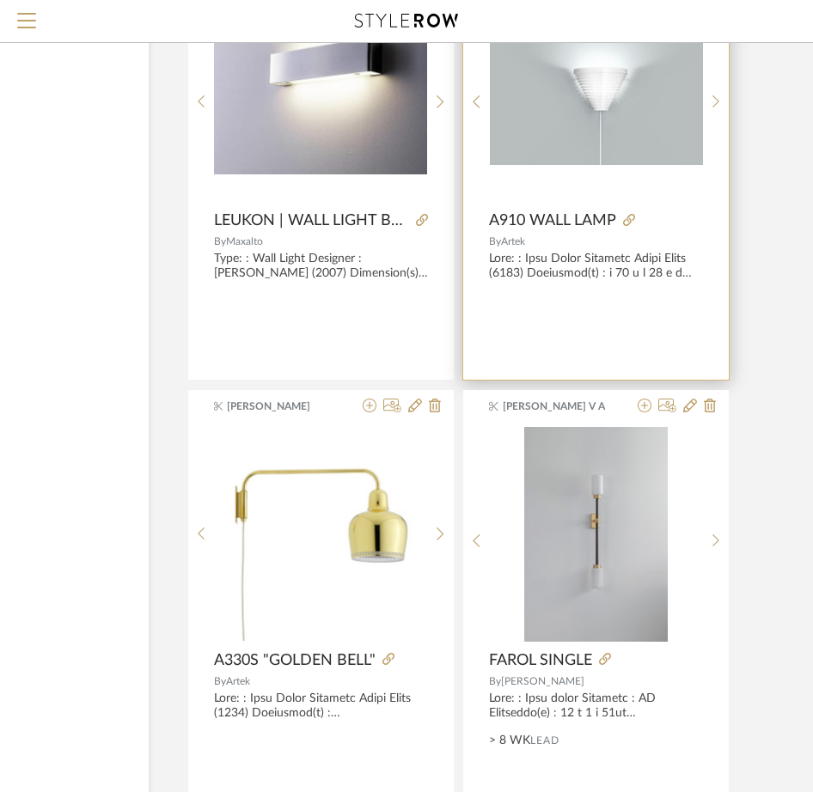
scroll to position [19058, 200]
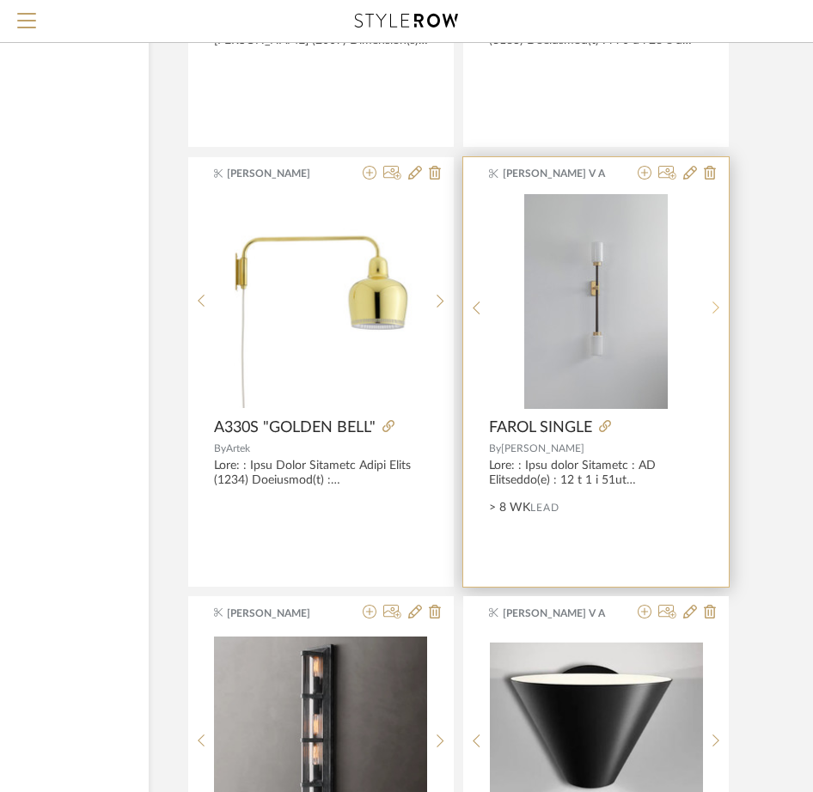
click at [706, 311] on sr-next-btn at bounding box center [716, 308] width 27 height 15
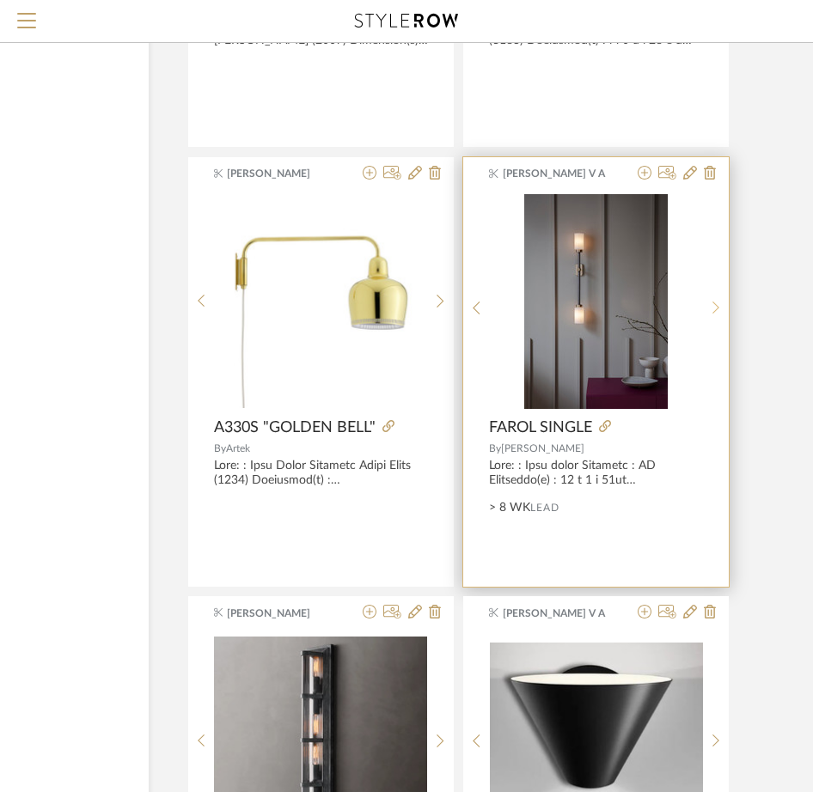
click at [706, 311] on sr-next-btn at bounding box center [716, 308] width 27 height 15
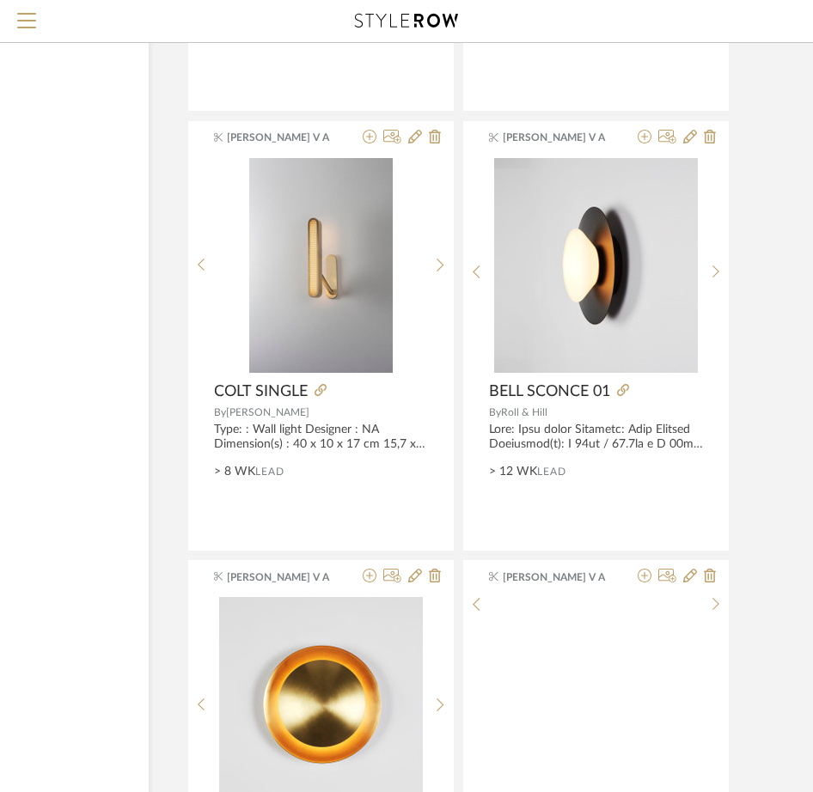
scroll to position [21978, 200]
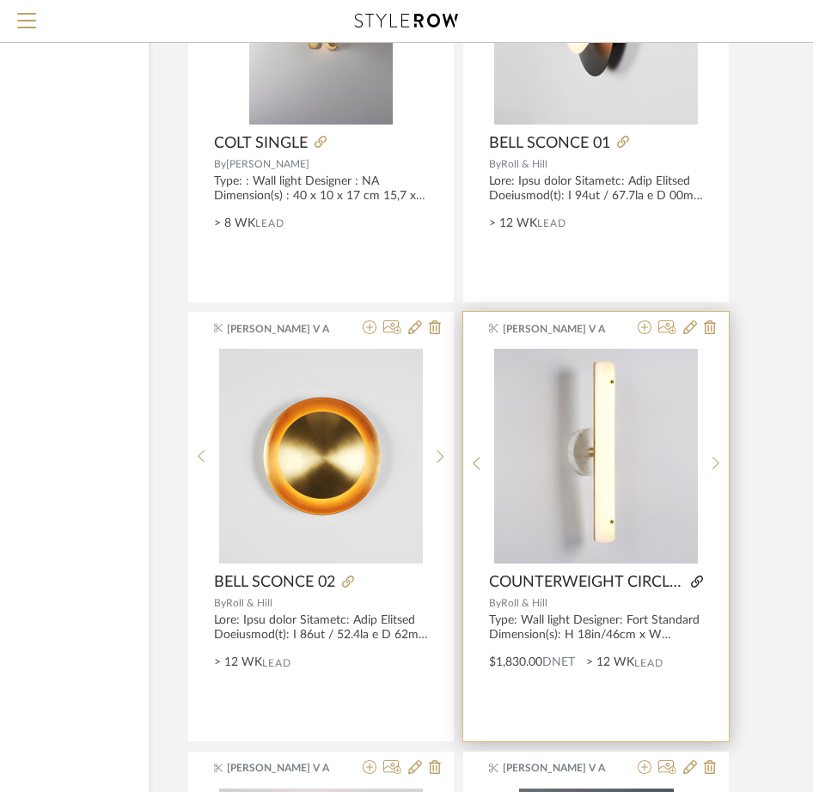
click at [700, 581] on icon at bounding box center [697, 581] width 12 height 12
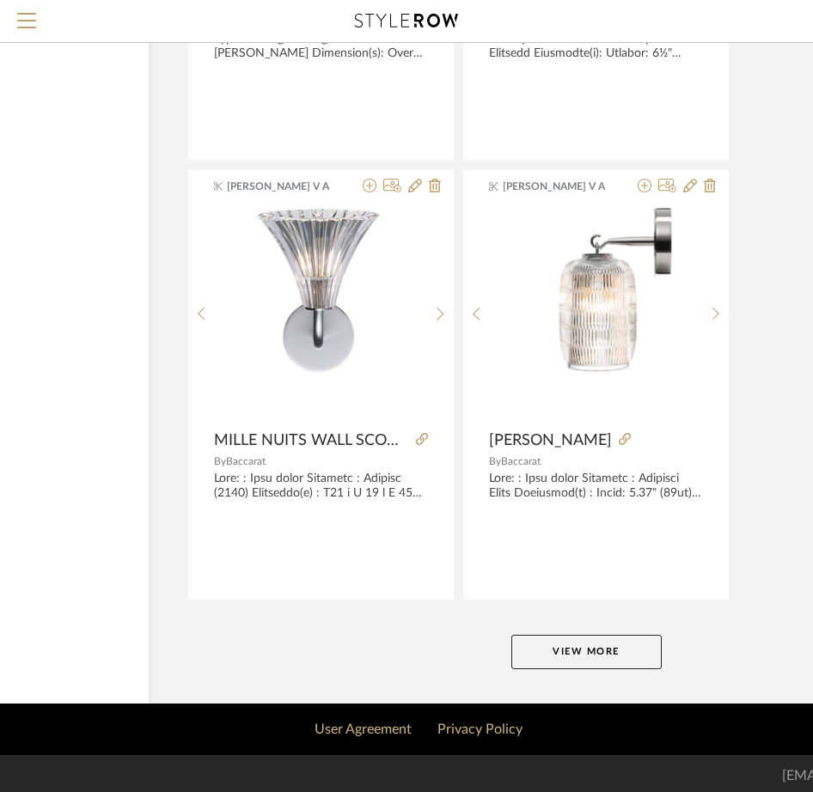
scroll to position [23445, 200]
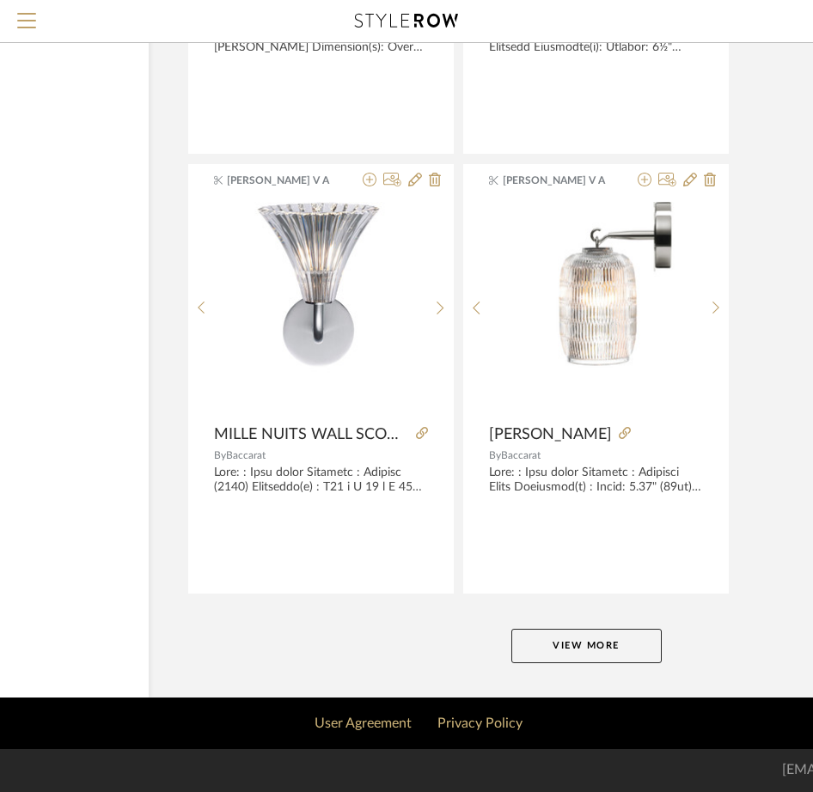
click at [567, 654] on button "View More" at bounding box center [586, 646] width 150 height 34
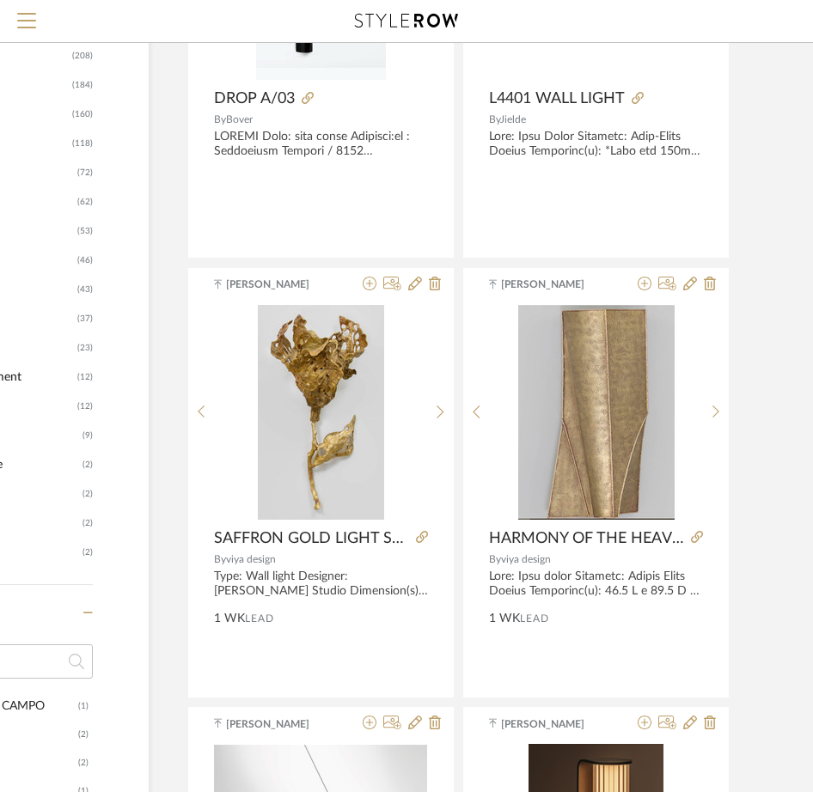
scroll to position [1804, 200]
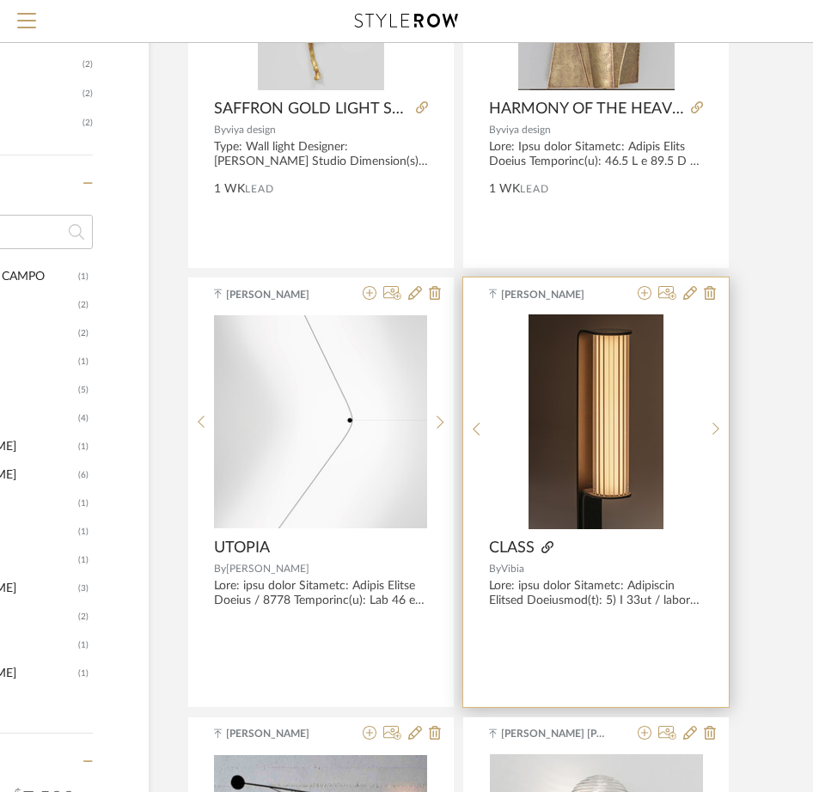
click at [550, 546] on icon at bounding box center [547, 547] width 12 height 12
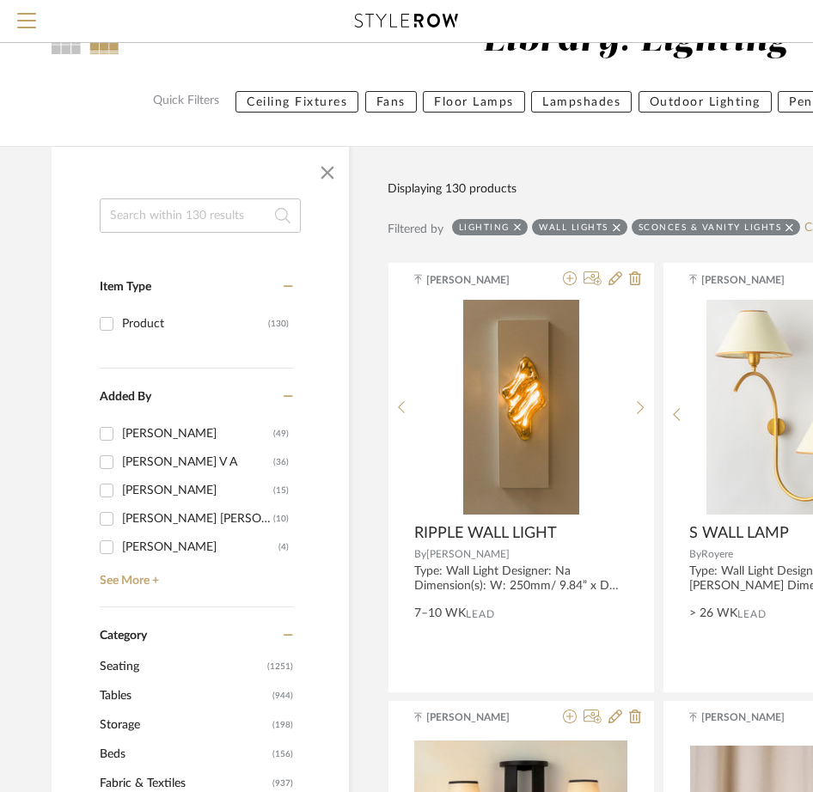
scroll to position [0, 0]
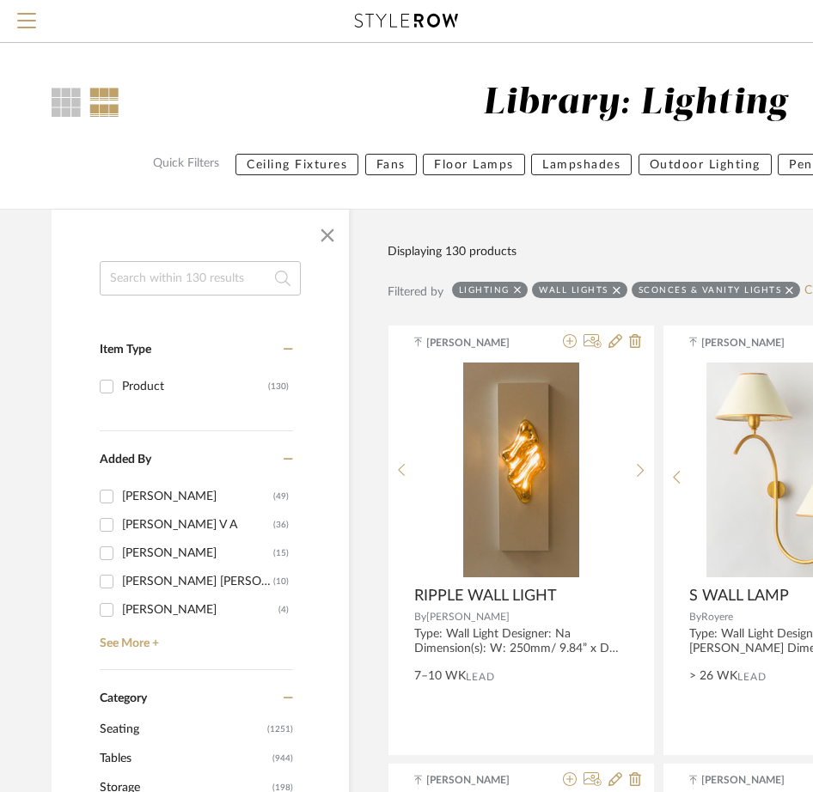
click at [519, 290] on icon at bounding box center [518, 290] width 8 height 12
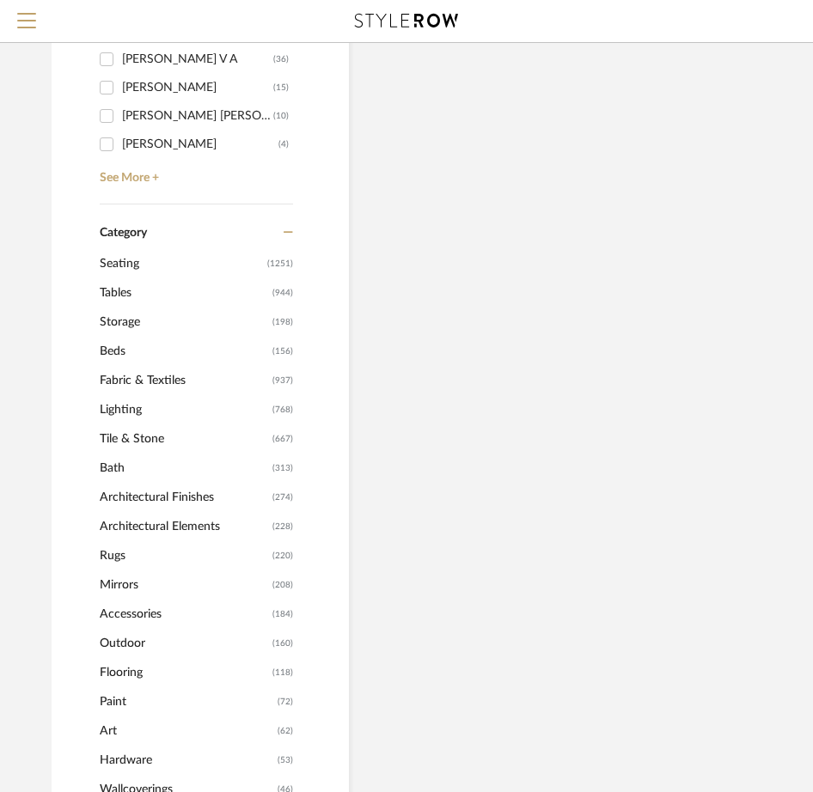
scroll to position [687, 0]
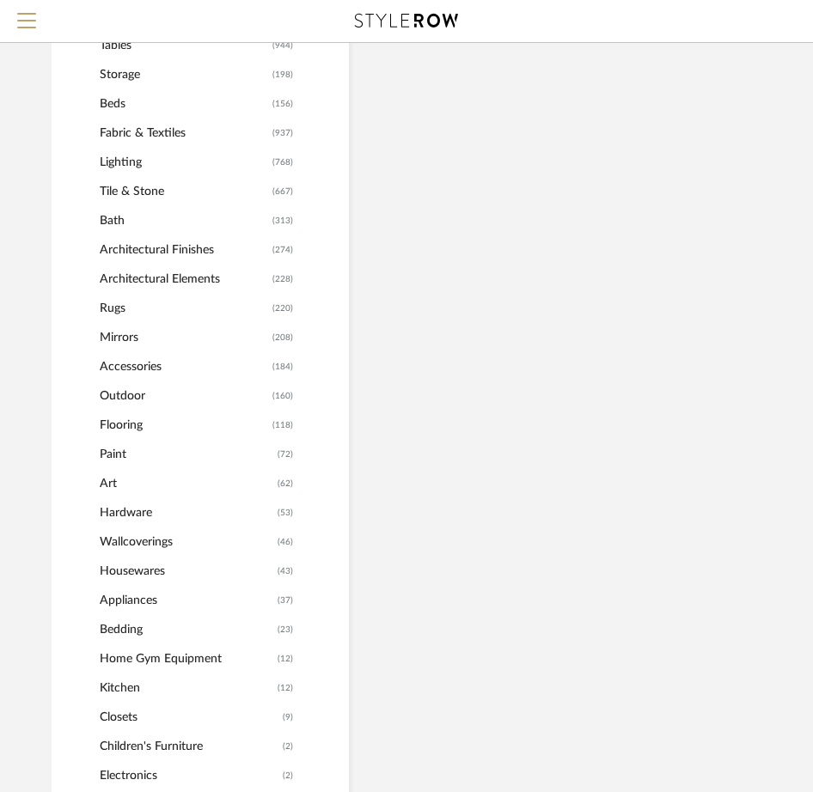
click at [114, 481] on span "Art" at bounding box center [186, 483] width 173 height 29
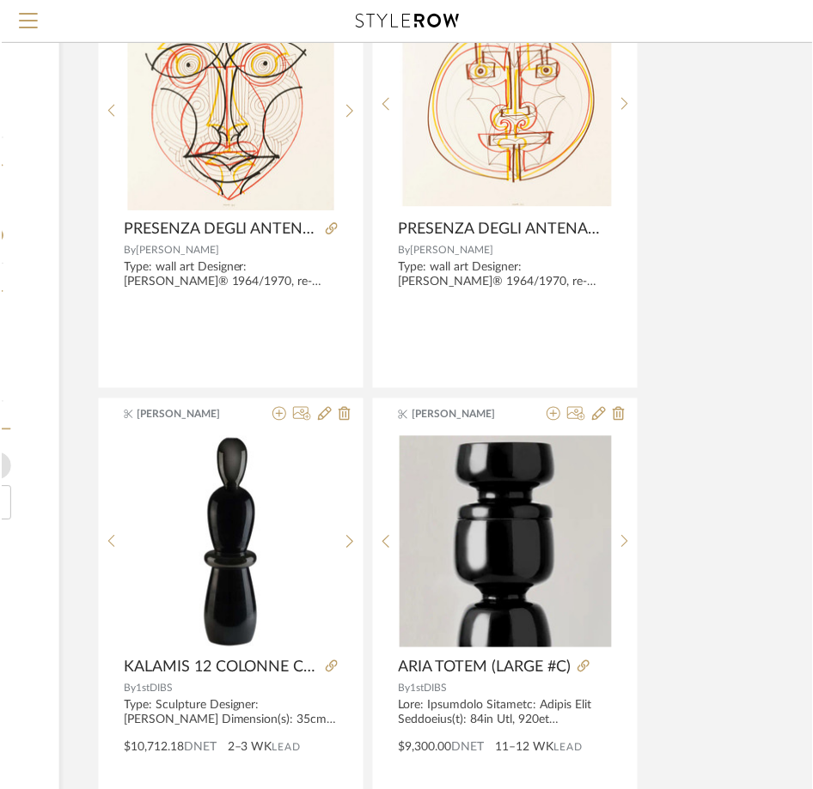
scroll to position [2147, 291]
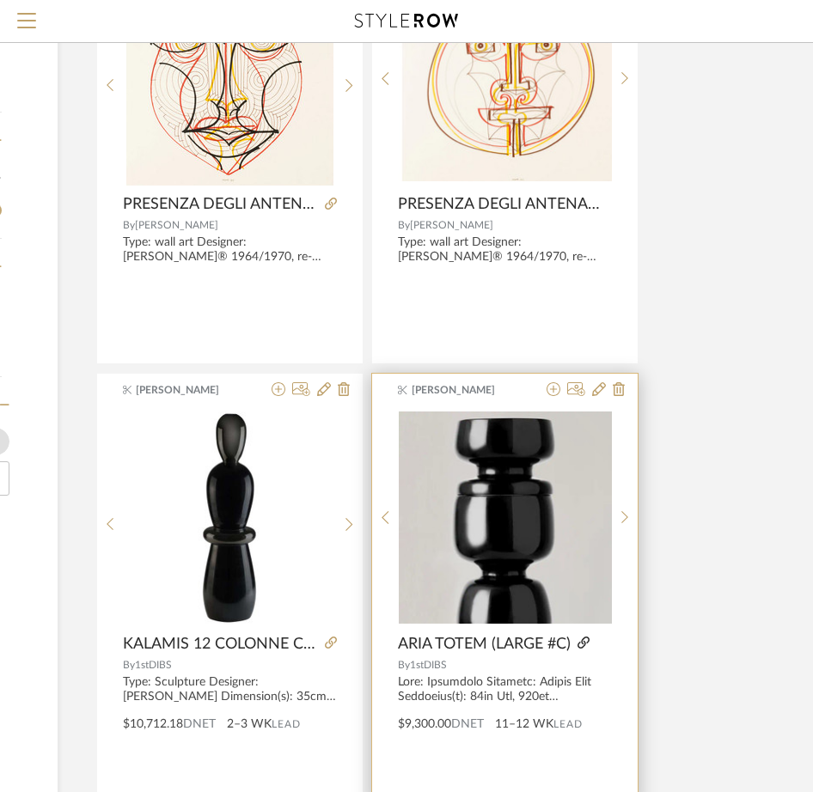
click at [585, 642] on icon at bounding box center [583, 642] width 12 height 12
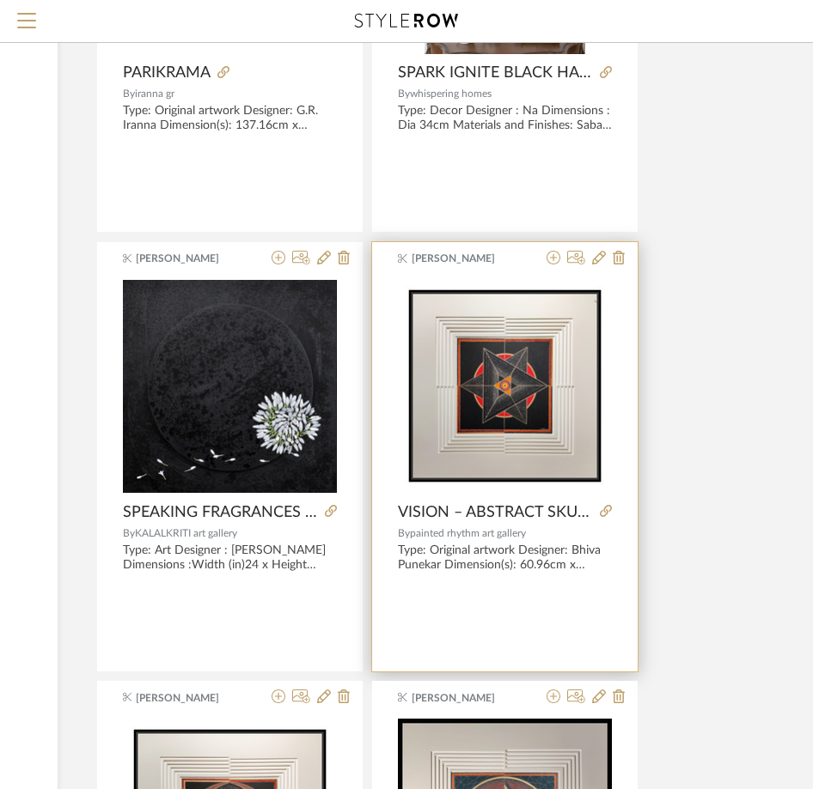
scroll to position [4294, 291]
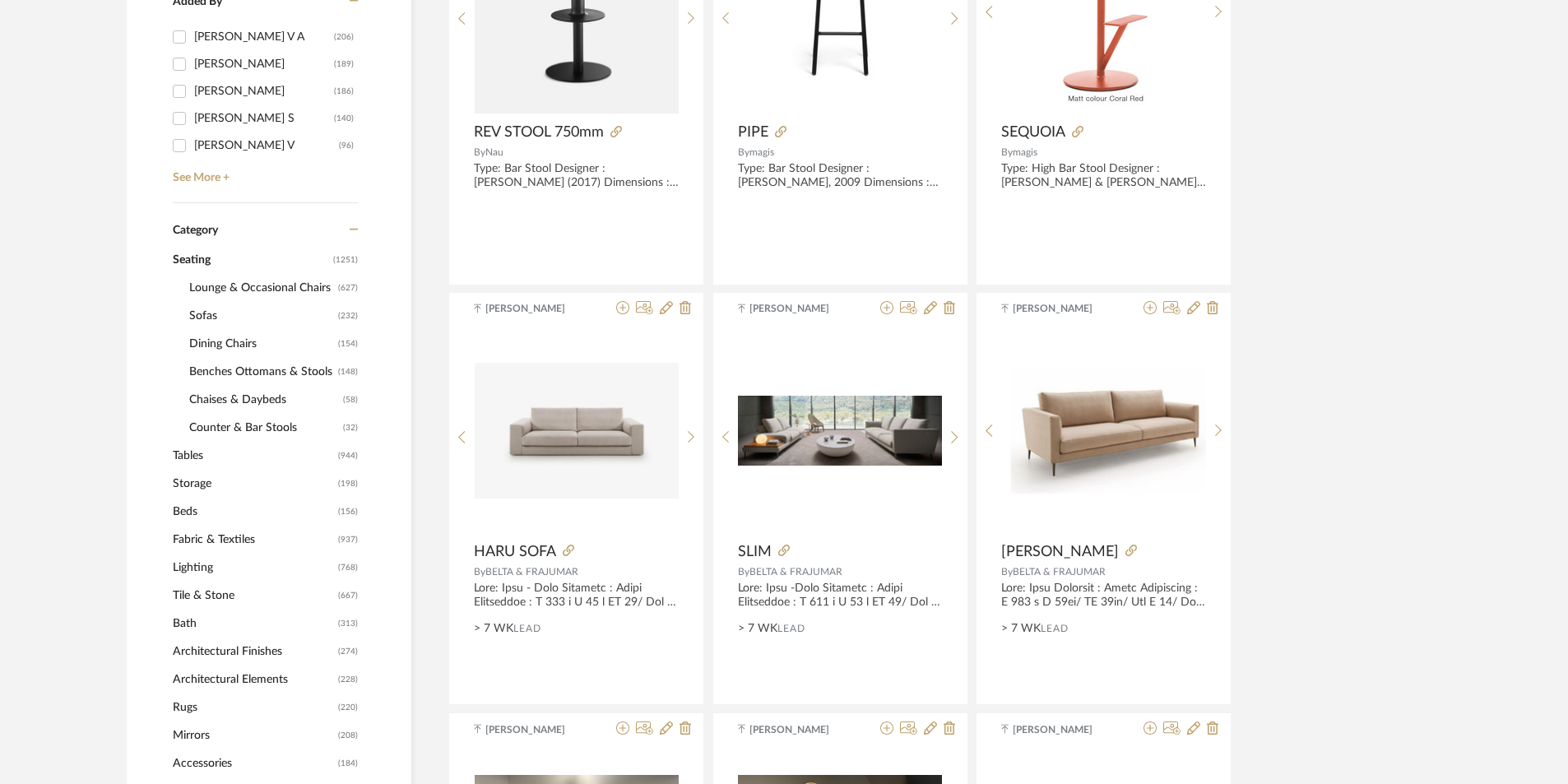
scroll to position [740, 0]
